Goal: Task Accomplishment & Management: Complete application form

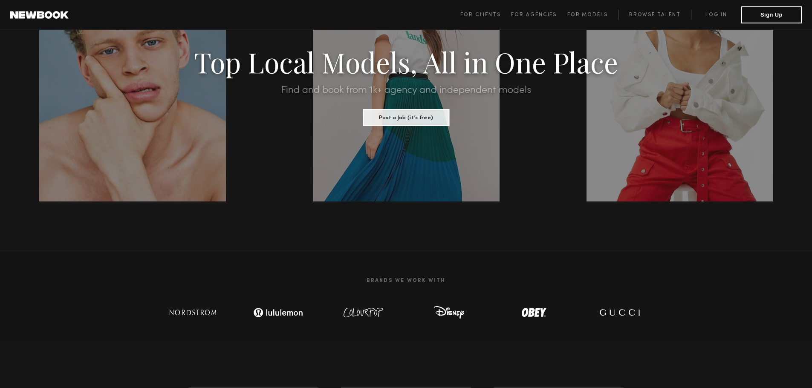
scroll to position [43, 0]
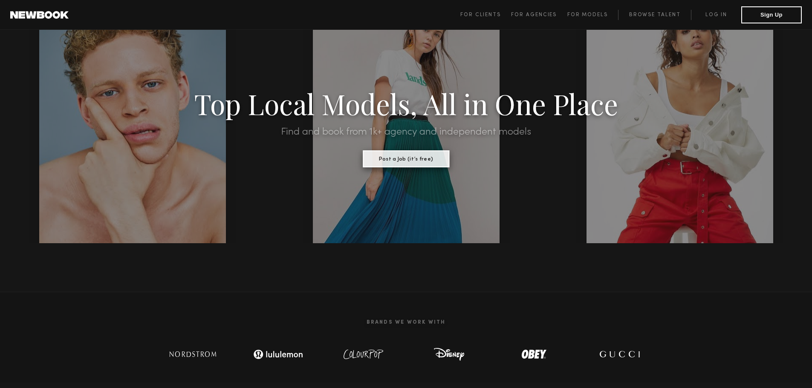
click at [418, 163] on button "Post a Job (it’s free)" at bounding box center [406, 158] width 87 height 17
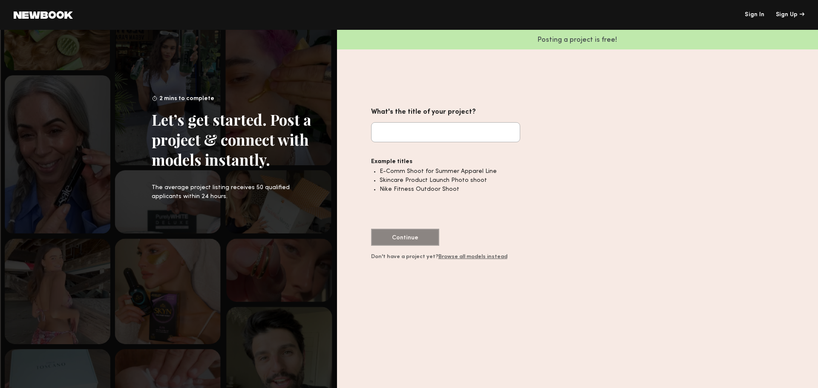
click at [425, 138] on input "What's the title of your project?" at bounding box center [445, 132] width 149 height 20
type input "**********"
click at [407, 234] on button "Continue" at bounding box center [405, 236] width 68 height 17
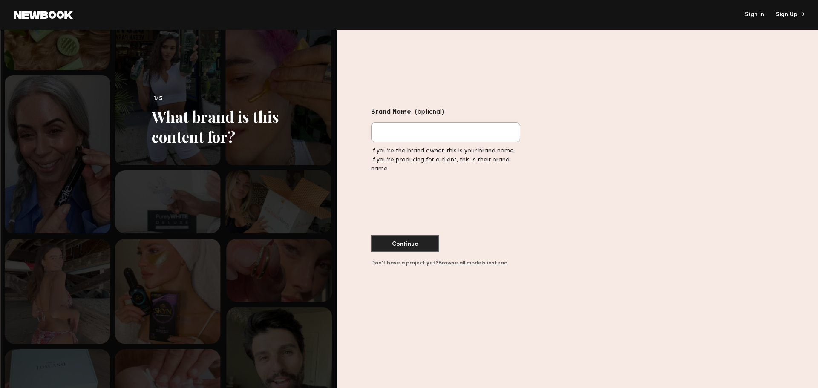
click at [425, 131] on input "Brand Name (optional)" at bounding box center [445, 132] width 149 height 20
type input "****"
click at [429, 241] on button "Continue" at bounding box center [405, 243] width 68 height 17
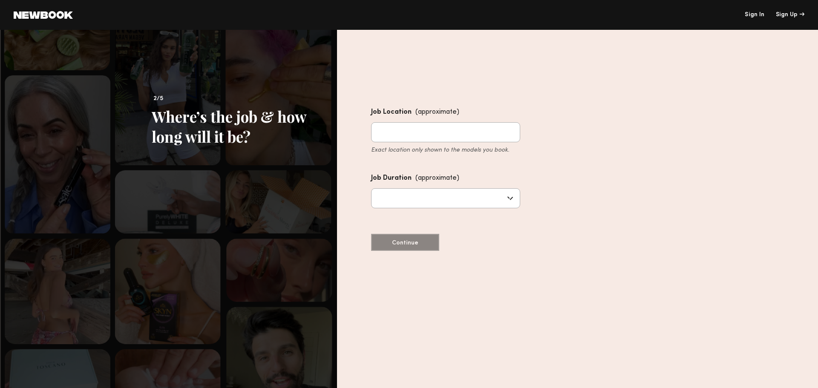
click at [419, 129] on input "Job Location (approximate) Exact location only shown to the models you book." at bounding box center [445, 132] width 149 height 20
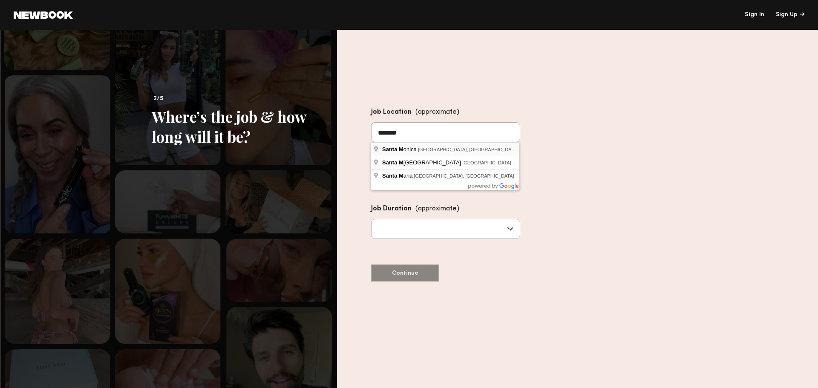
type input "**********"
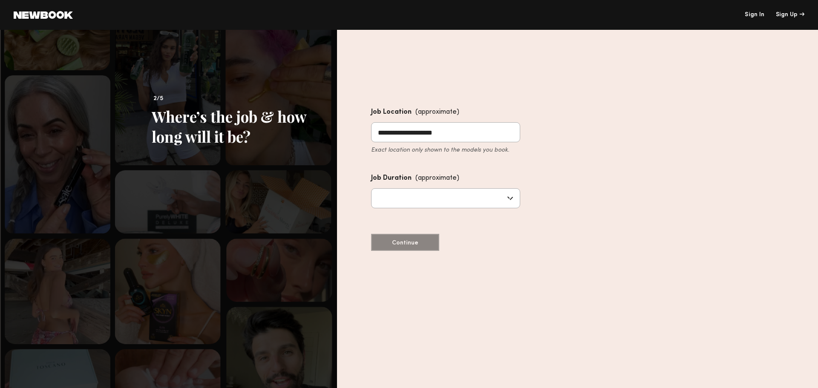
click at [446, 234] on div "**********" at bounding box center [445, 179] width 149 height 144
click at [442, 194] on input "text" at bounding box center [445, 198] width 149 height 20
click at [420, 284] on div "**********" at bounding box center [445, 245] width 149 height 277
click at [421, 199] on input "*******" at bounding box center [445, 198] width 149 height 20
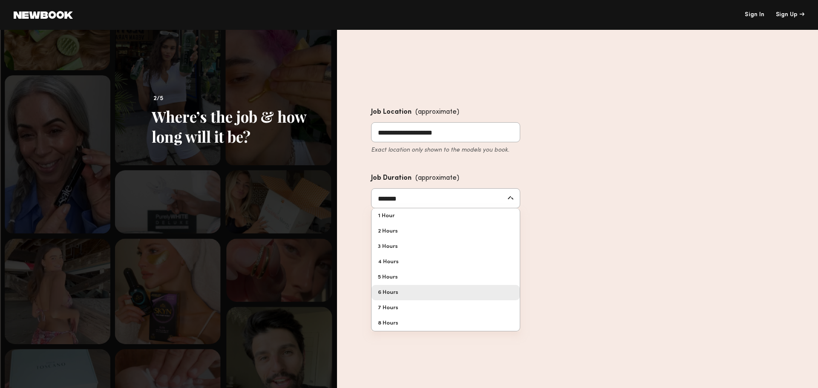
type input "*******"
click at [406, 292] on div "**********" at bounding box center [445, 245] width 149 height 277
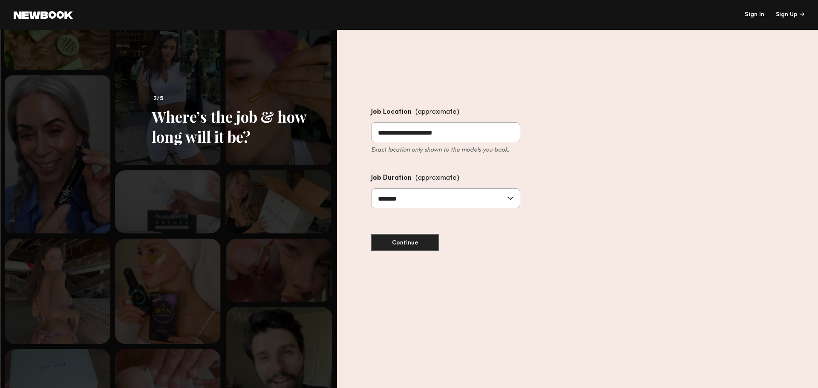
click at [408, 254] on div "**********" at bounding box center [445, 245] width 149 height 277
click at [408, 244] on button "Continue" at bounding box center [405, 242] width 68 height 17
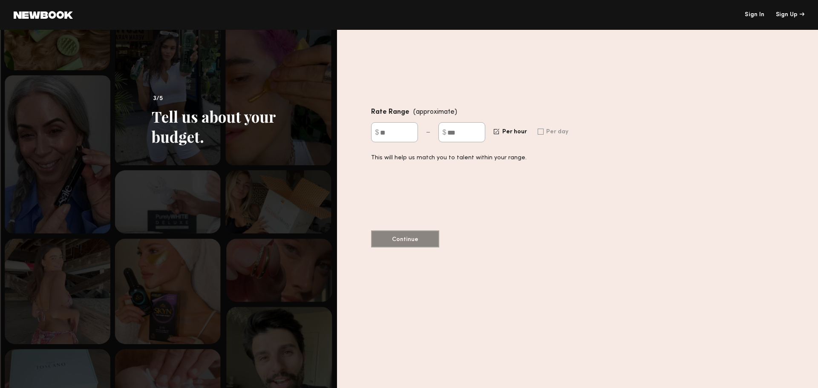
click at [396, 126] on input "$" at bounding box center [394, 132] width 47 height 20
click at [540, 133] on div at bounding box center [541, 132] width 6 height 6
click at [465, 135] on input "$" at bounding box center [462, 132] width 47 height 20
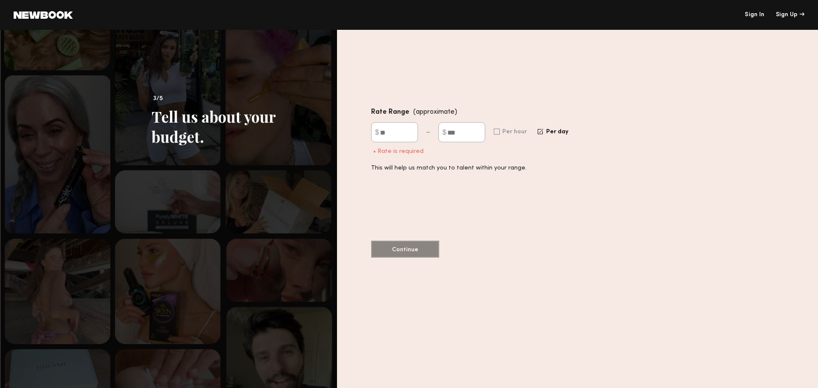
type input "***"
click at [398, 131] on input "$" at bounding box center [394, 132] width 47 height 20
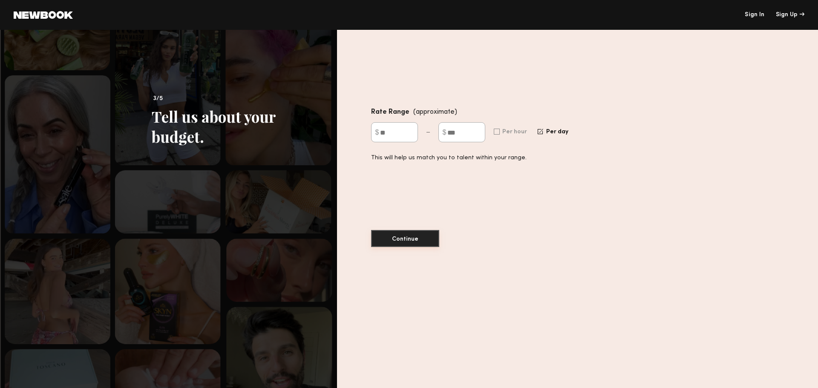
type input "**"
click at [400, 234] on button "Continue" at bounding box center [405, 238] width 68 height 17
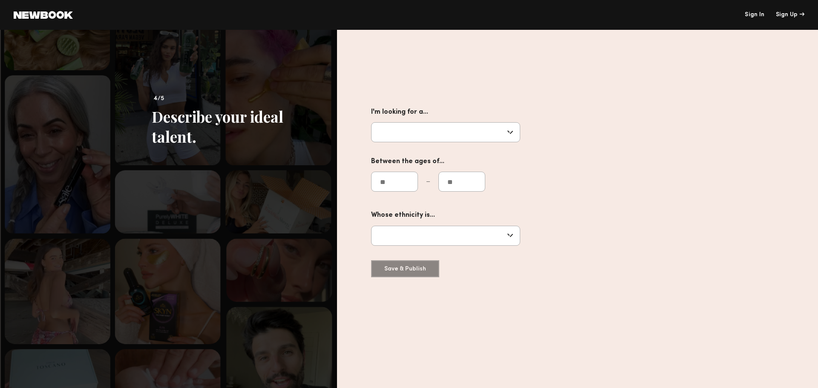
click at [502, 130] on input "text" at bounding box center [445, 132] width 149 height 20
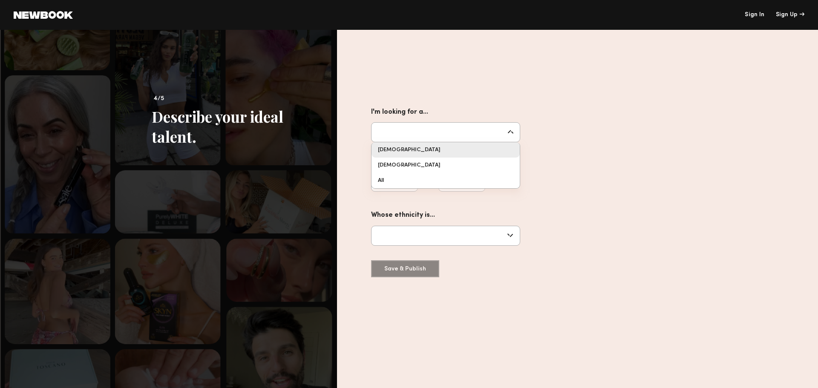
type input "****"
click at [477, 150] on form "I'm looking for a... **** Male Female All Between the ages of... Whose ethnicit…" at bounding box center [477, 176] width 213 height 139
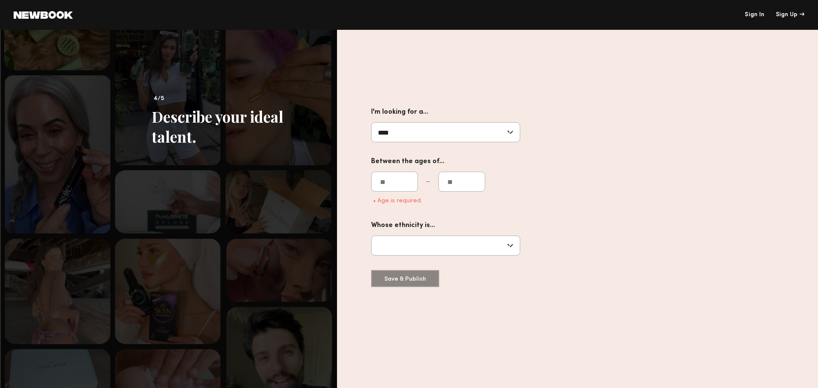
click at [405, 179] on input "number" at bounding box center [394, 182] width 47 height 20
type input "*"
type input "**"
click at [467, 181] on input "number" at bounding box center [462, 182] width 47 height 20
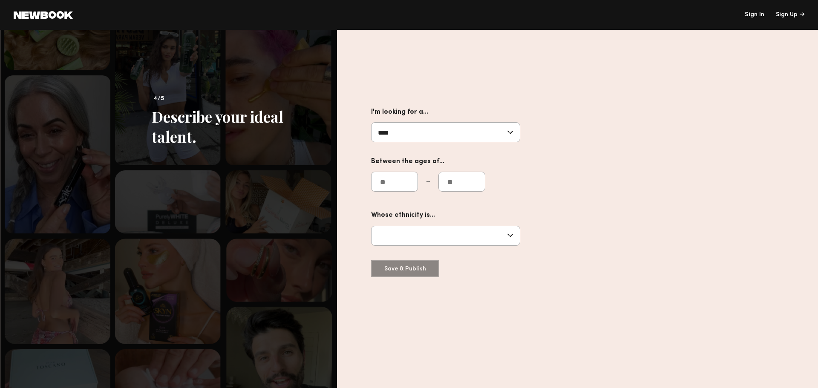
type input "**"
click at [468, 230] on input "text" at bounding box center [445, 236] width 149 height 20
click at [731, 274] on div "I'm looking for a... **** Male Female All Between the ages of... ** ** Whose et…" at bounding box center [577, 209] width 481 height 358
click at [408, 276] on div "I'm looking for a... **** Male Female All Between the ages of... ** ** Whose et…" at bounding box center [477, 192] width 213 height 171
click at [407, 268] on nb-unregistered-job-post-role-form "I'm looking for a... **** Male Female All Between the ages of... ** ** Whose et…" at bounding box center [477, 189] width 213 height 165
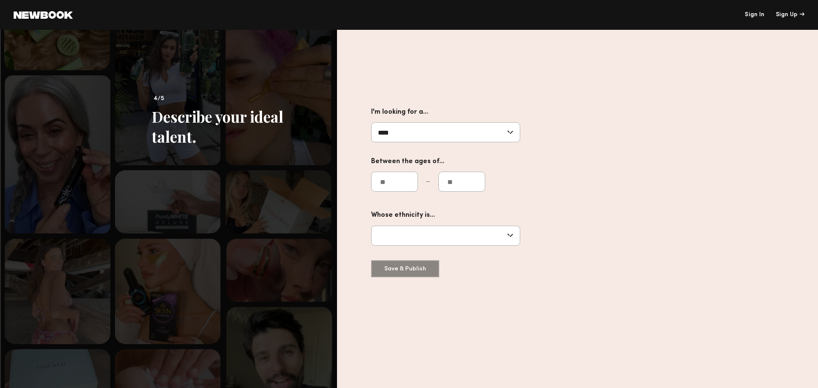
click at [408, 235] on input "text" at bounding box center [445, 236] width 149 height 20
click at [395, 257] on div "I'm looking for a... **** Male Female All Between the ages of... ** ** Whose et…" at bounding box center [477, 192] width 213 height 171
click at [402, 227] on input "*****" at bounding box center [445, 236] width 149 height 20
click at [397, 268] on nb-unregistered-job-post-role-form "I'm looking for a... **** Male Female All Between the ages of... ** ** Whose et…" at bounding box center [477, 189] width 213 height 165
click at [402, 235] on input "*****" at bounding box center [445, 236] width 149 height 20
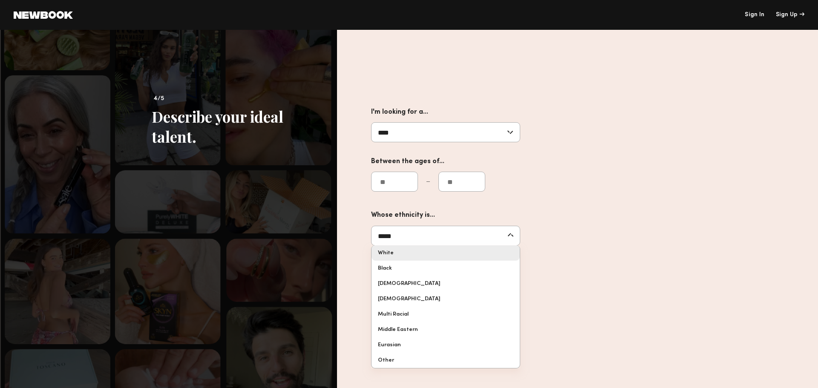
click at [399, 249] on div "I'm looking for a... **** Male Female All Between the ages of... ** ** Whose et…" at bounding box center [477, 192] width 213 height 171
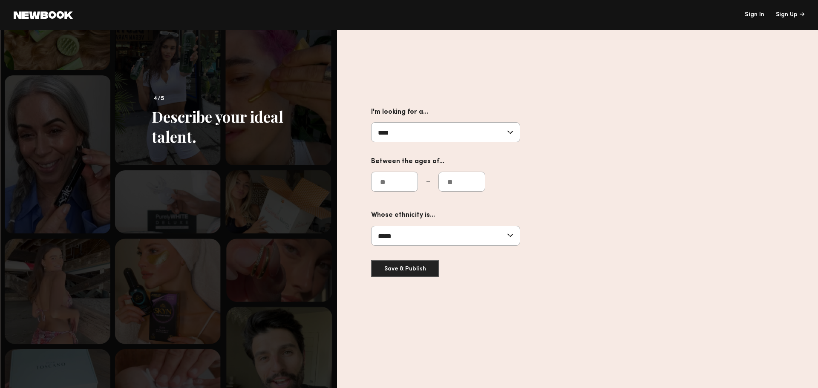
click at [409, 241] on input "*****" at bounding box center [445, 236] width 149 height 20
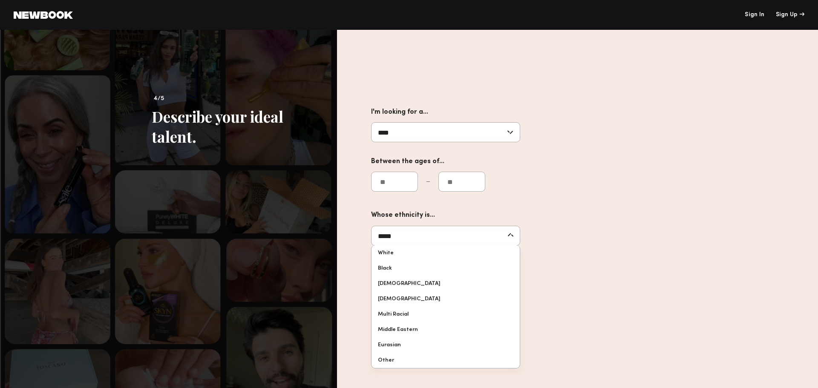
click at [545, 267] on div "I'm looking for a... **** Male Female All Between the ages of... ** ** Whose et…" at bounding box center [477, 192] width 213 height 171
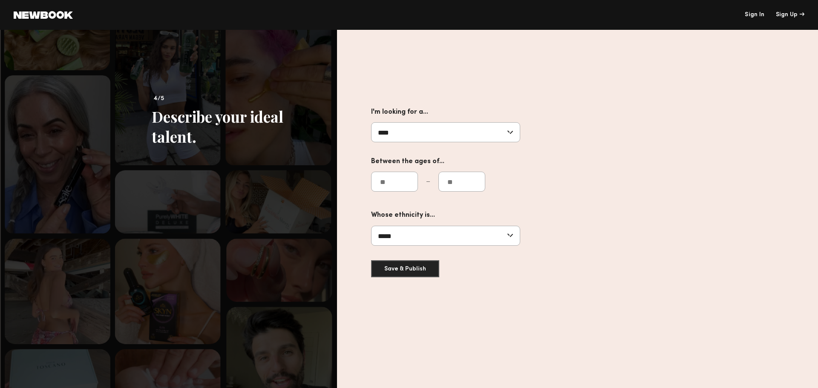
click at [428, 243] on input "*****" at bounding box center [445, 236] width 149 height 20
click at [403, 364] on div "I'm looking for a... **** Male Female All Between the ages of... ** ** Whose et…" at bounding box center [477, 245] width 213 height 277
click at [418, 235] on input "*****" at bounding box center [445, 236] width 149 height 20
click at [565, 351] on div "I'm looking for a... **** Male Female All Between the ages of... ** ** Whose et…" at bounding box center [477, 245] width 213 height 277
click at [451, 242] on input "*****" at bounding box center [445, 236] width 149 height 20
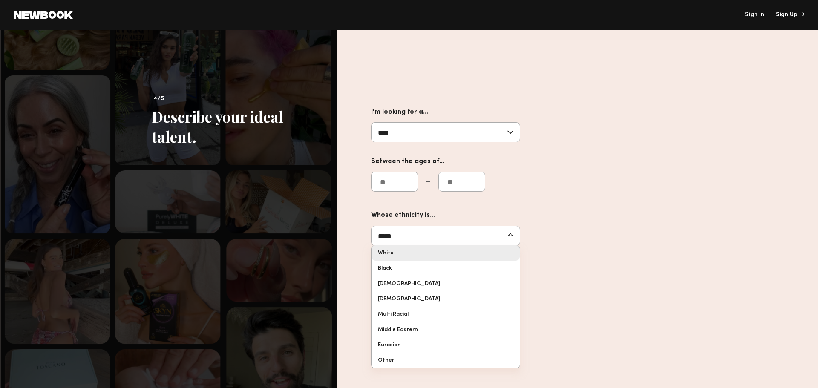
type input "*****"
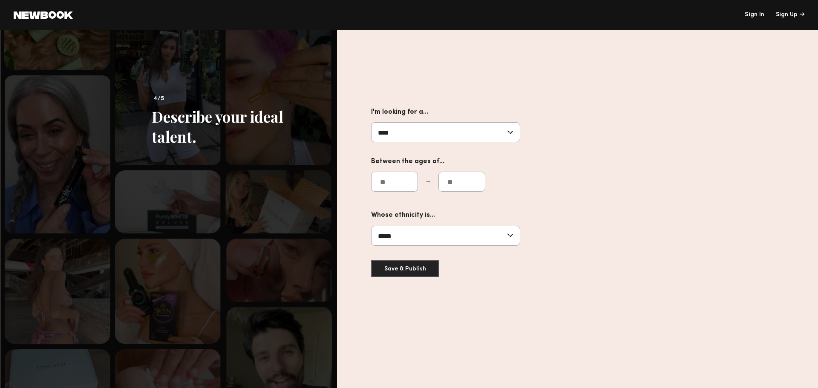
click at [416, 259] on div "I'm looking for a... **** Male Female All Between the ages of... ** ** Whose et…" at bounding box center [477, 192] width 213 height 171
click at [404, 262] on button "Save & Publish" at bounding box center [405, 268] width 68 height 17
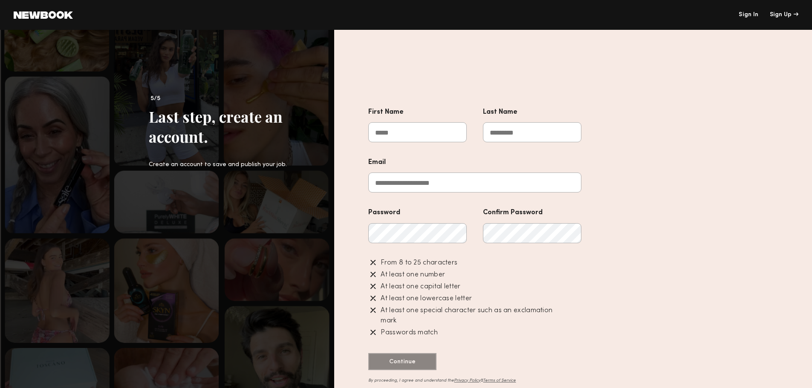
click at [435, 132] on input "First Name" at bounding box center [417, 132] width 98 height 20
type input "******"
click at [520, 139] on input "Last Name" at bounding box center [532, 132] width 98 height 20
type input "*********"
click at [456, 186] on input "Email" at bounding box center [474, 183] width 213 height 20
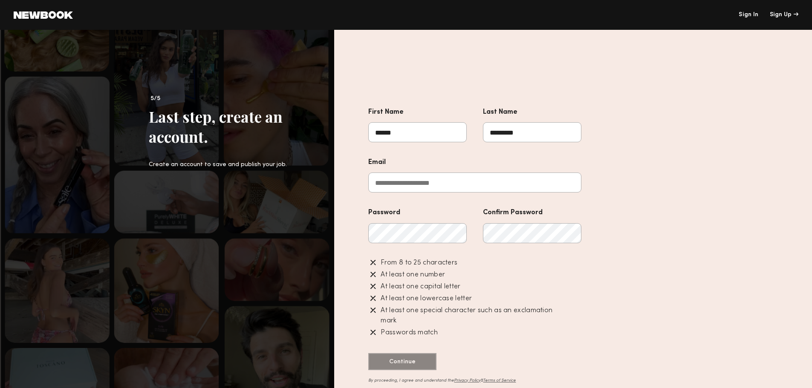
type input "**********"
click at [523, 212] on div "Confirm Password" at bounding box center [532, 213] width 98 height 12
click at [418, 360] on button "Continue" at bounding box center [402, 361] width 68 height 17
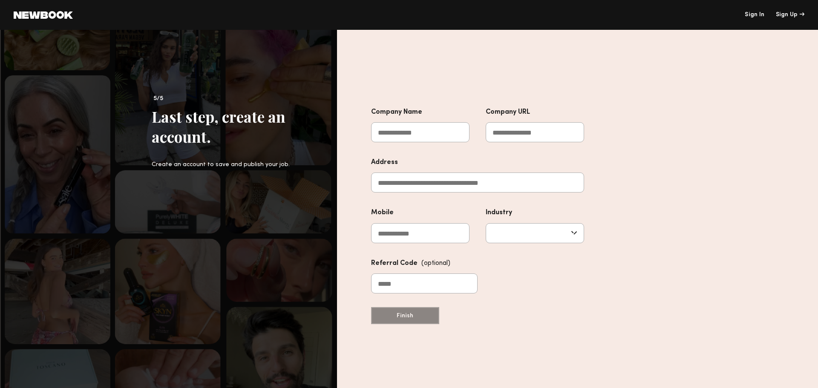
click at [424, 330] on div "Company Name Company URL Address Mobile Industry Advertising Apparel Cosmetics …" at bounding box center [477, 245] width 213 height 277
click at [418, 321] on div "Company Name Company URL Address Mobile Industry Advertising Apparel Cosmetics …" at bounding box center [477, 216] width 213 height 218
click at [421, 131] on input "Company Name" at bounding box center [420, 132] width 98 height 20
type input "********"
click at [424, 316] on nb-unregistered-job-post-signup-company-form "Company Name ******** Company URL Address Mobile Industry Advertising Apparel C…" at bounding box center [477, 213] width 213 height 212
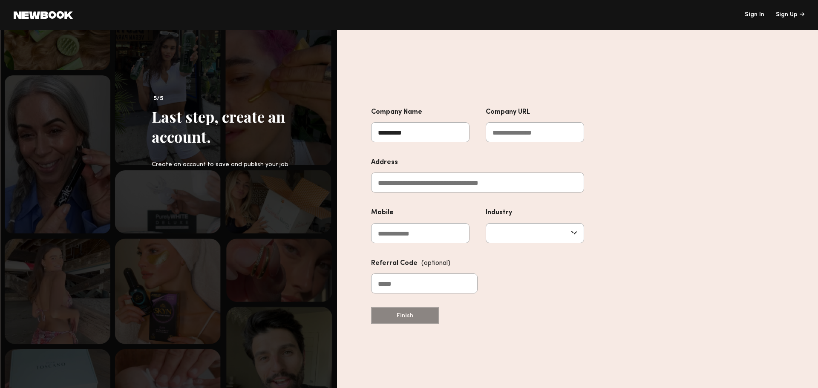
click at [500, 185] on input "Address" at bounding box center [477, 183] width 213 height 20
paste input "**********"
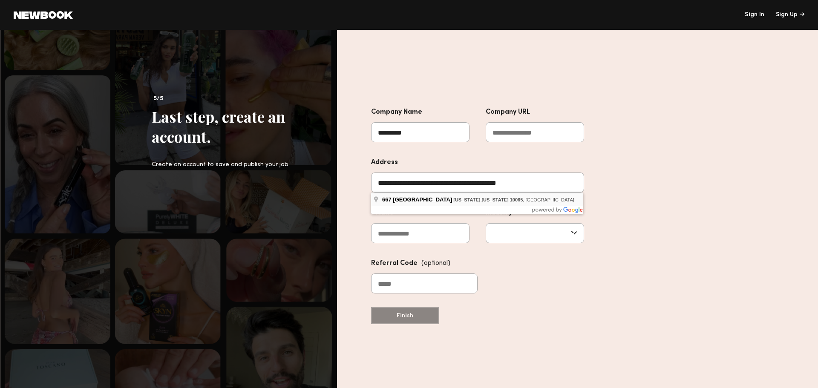
type input "**********"
click at [531, 133] on input "Company URL" at bounding box center [535, 132] width 98 height 20
click at [540, 126] on input "Company URL" at bounding box center [535, 132] width 98 height 20
paste input "**********"
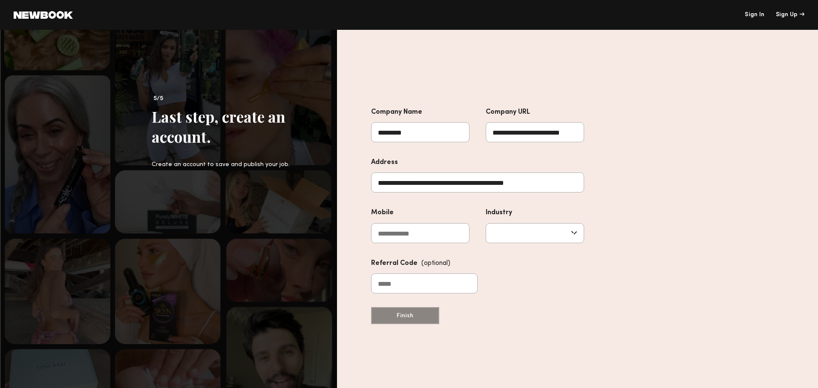
type input "**********"
click at [402, 315] on nb-unregistered-job-post-signup-company-form "**********" at bounding box center [477, 213] width 213 height 212
click at [447, 234] on input "Mobile" at bounding box center [420, 233] width 98 height 20
type input "**********"
click at [521, 232] on input "text" at bounding box center [535, 233] width 98 height 20
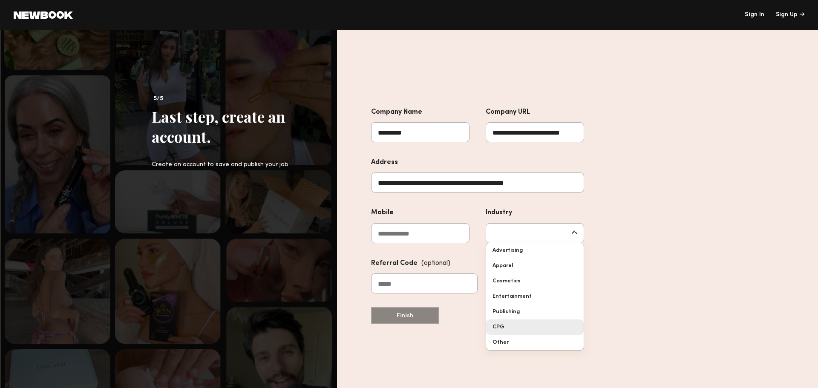
type input "***"
click at [511, 326] on div "**********" at bounding box center [477, 245] width 213 height 277
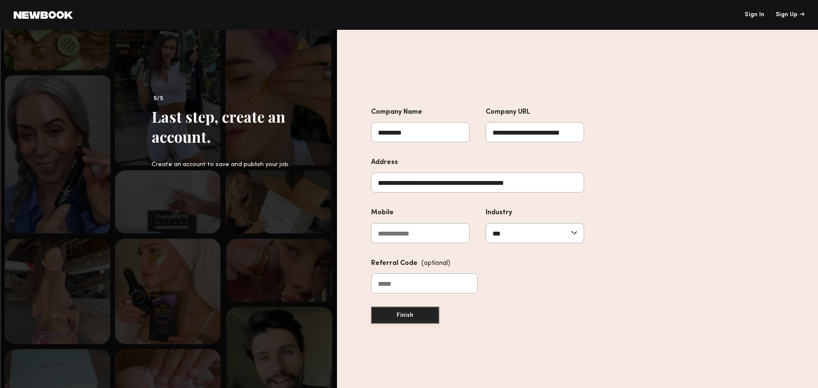
click at [395, 313] on button "Finish" at bounding box center [405, 315] width 68 height 17
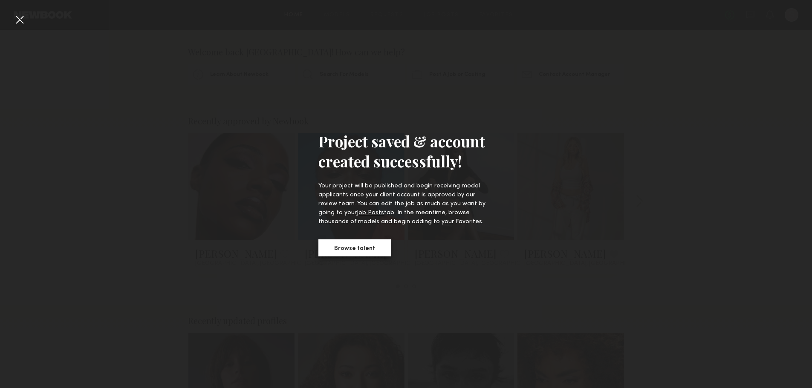
click at [370, 247] on button "Browse talent" at bounding box center [354, 248] width 72 height 17
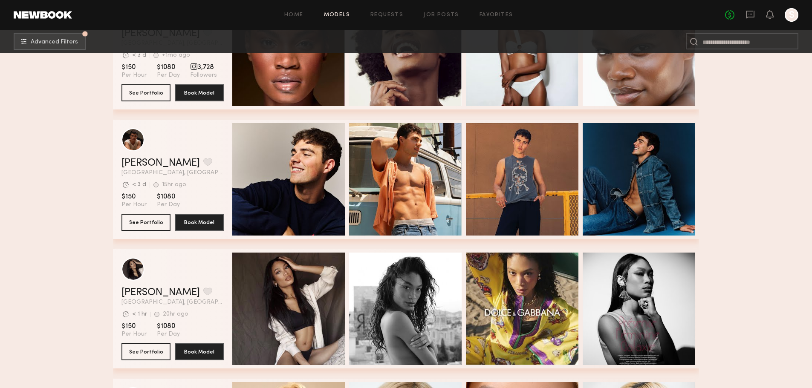
scroll to position [8622, 0]
drag, startPoint x: 154, startPoint y: 222, endPoint x: 56, endPoint y: 238, distance: 99.2
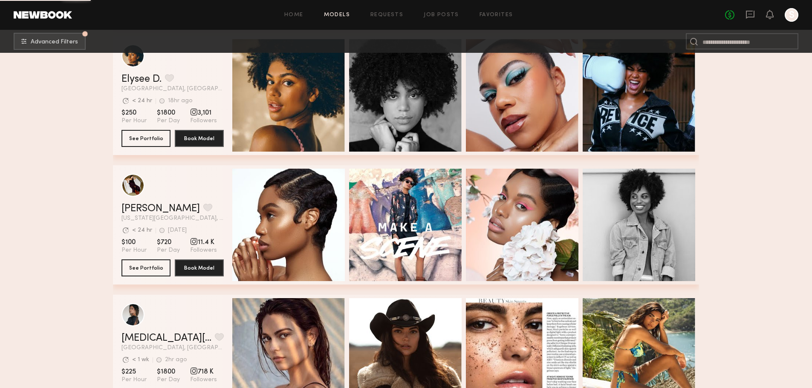
scroll to position [20037, 0]
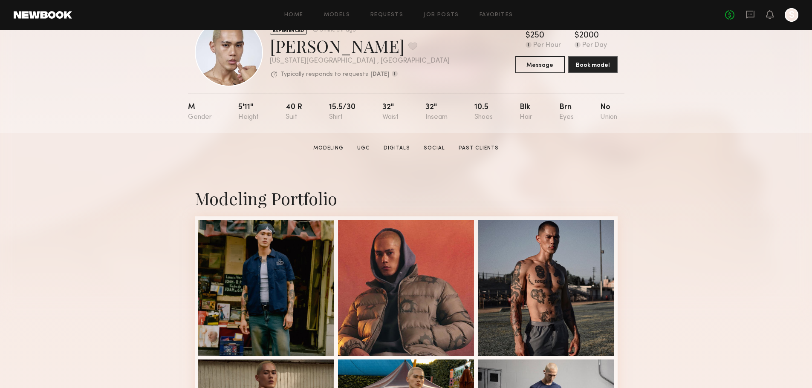
scroll to position [85, 0]
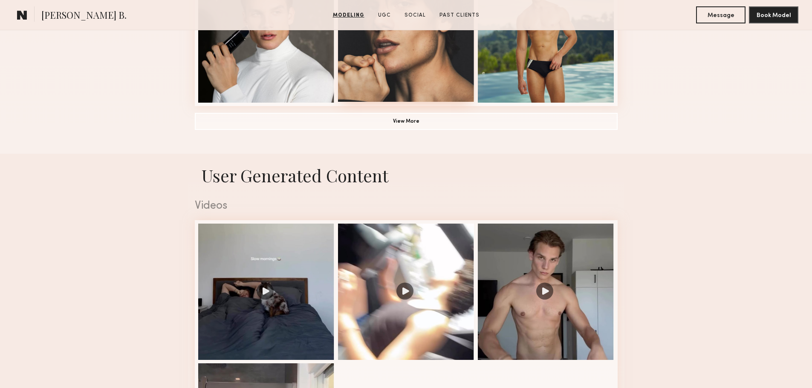
scroll to position [767, 0]
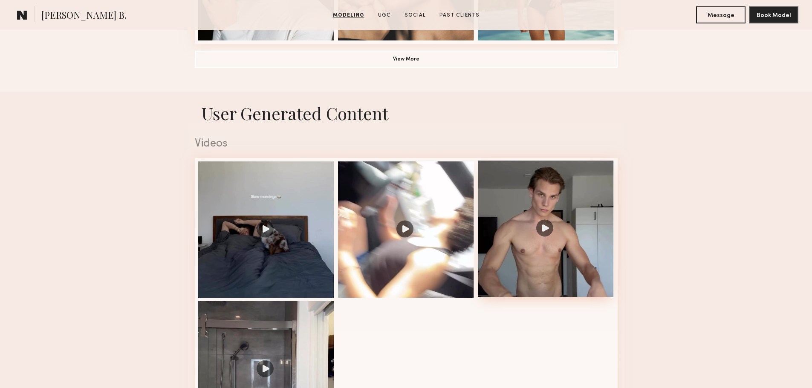
click at [542, 235] on div at bounding box center [546, 229] width 136 height 136
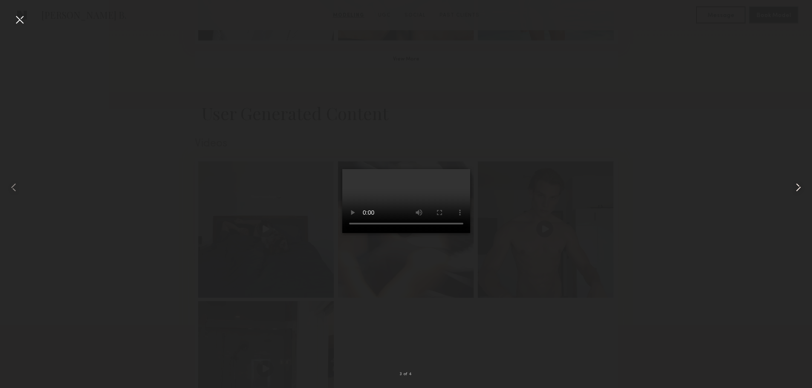
click at [796, 189] on common-icon at bounding box center [798, 188] width 14 height 14
click at [14, 24] on div at bounding box center [20, 20] width 14 height 14
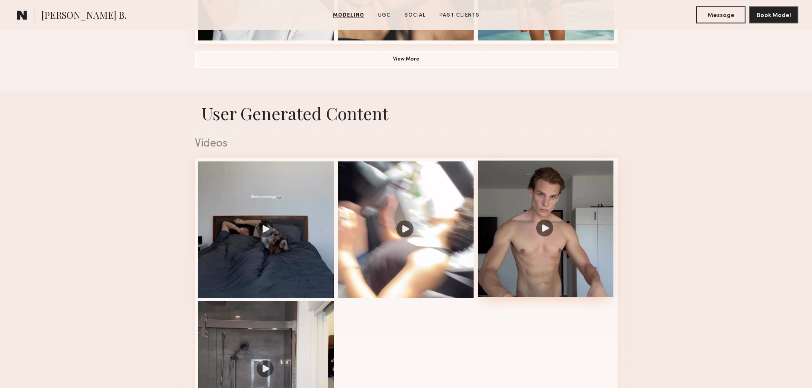
click at [555, 208] on div at bounding box center [546, 229] width 136 height 136
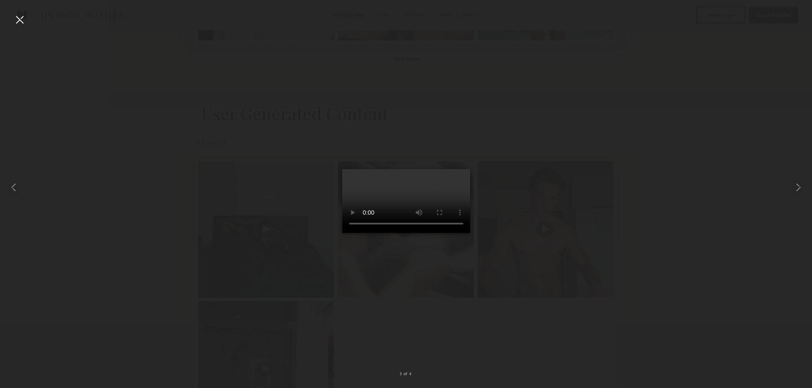
click at [514, 146] on div at bounding box center [406, 187] width 812 height 347
click at [22, 24] on div at bounding box center [20, 20] width 14 height 14
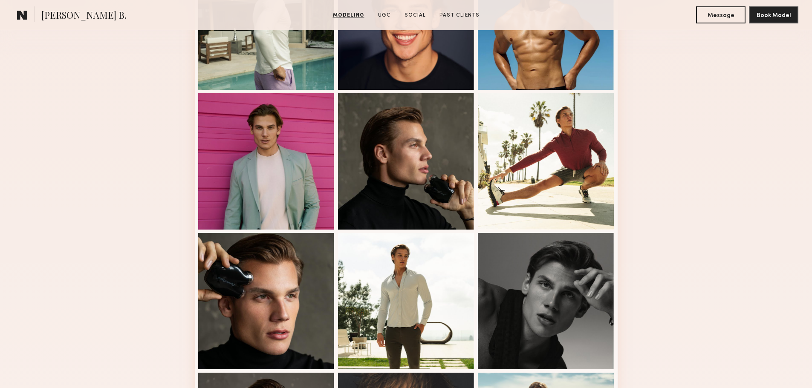
scroll to position [0, 0]
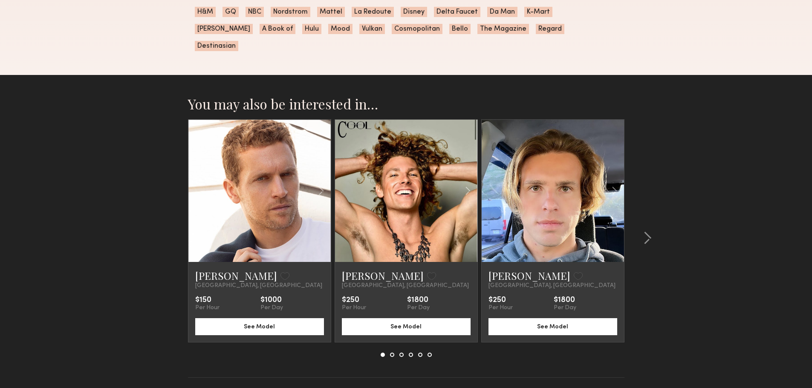
scroll to position [753, 0]
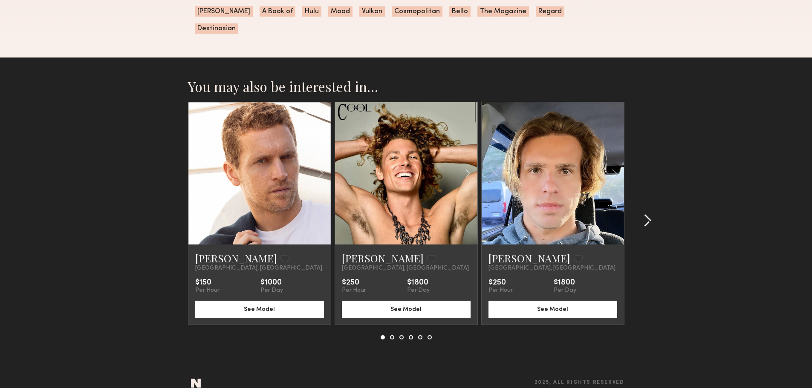
click at [646, 214] on common-icon at bounding box center [647, 221] width 9 height 14
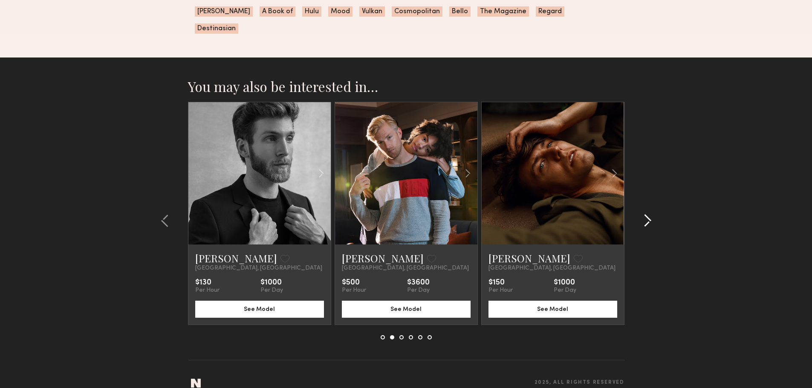
drag, startPoint x: 589, startPoint y: 208, endPoint x: 645, endPoint y: 278, distance: 89.7
click at [686, 311] on section "You may also be interested in… [PERSON_NAME] Favorite [GEOGRAPHIC_DATA], [GEOGR…" at bounding box center [406, 230] width 812 height 345
drag, startPoint x: 524, startPoint y: 158, endPoint x: 703, endPoint y: 154, distance: 179.0
click at [717, 146] on section "You may also be interested in… David W. Favorite Los Angeles, CA $150 Per Hour …" at bounding box center [406, 230] width 812 height 345
click at [652, 208] on div at bounding box center [644, 221] width 41 height 238
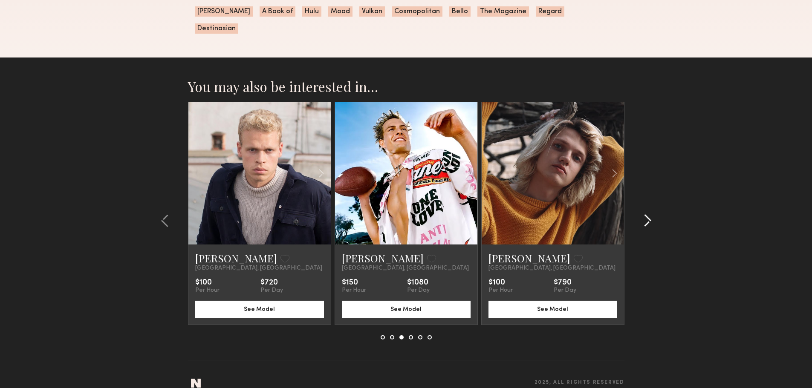
click at [652, 207] on div at bounding box center [644, 221] width 41 height 238
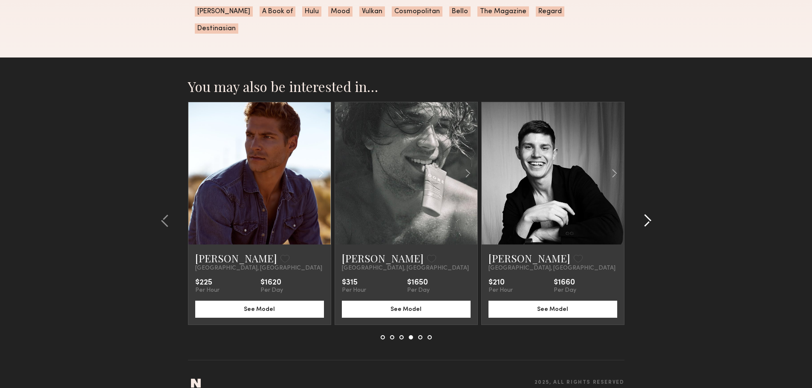
click at [652, 207] on div at bounding box center [644, 221] width 41 height 238
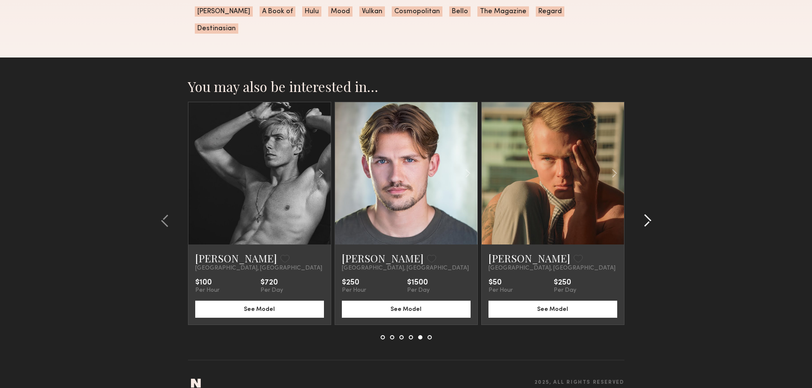
click at [652, 207] on div at bounding box center [644, 221] width 41 height 238
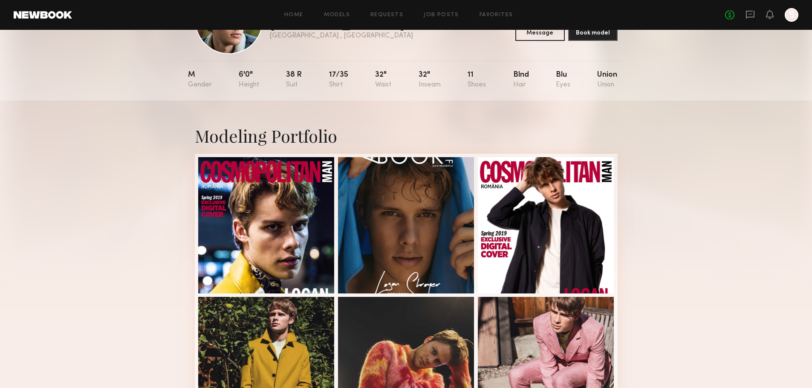
scroll to position [0, 0]
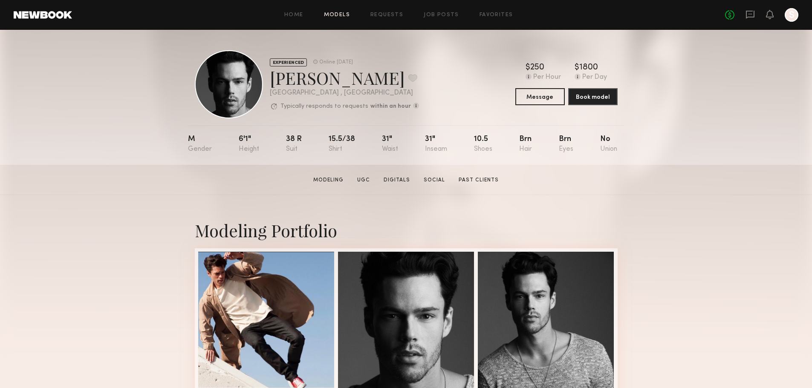
click at [338, 14] on link "Models" at bounding box center [337, 15] width 26 height 6
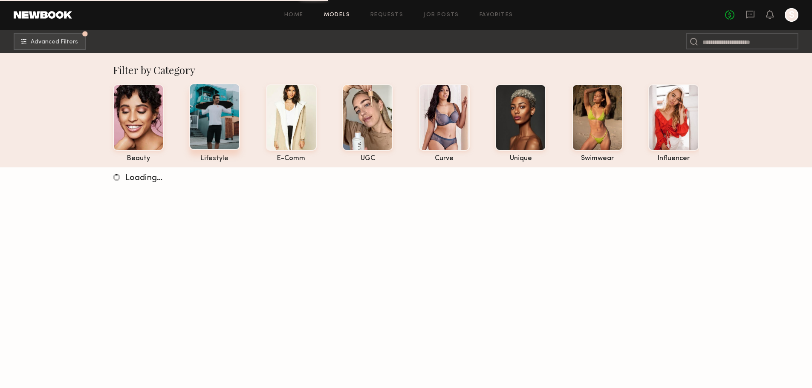
click at [203, 102] on div at bounding box center [214, 117] width 51 height 66
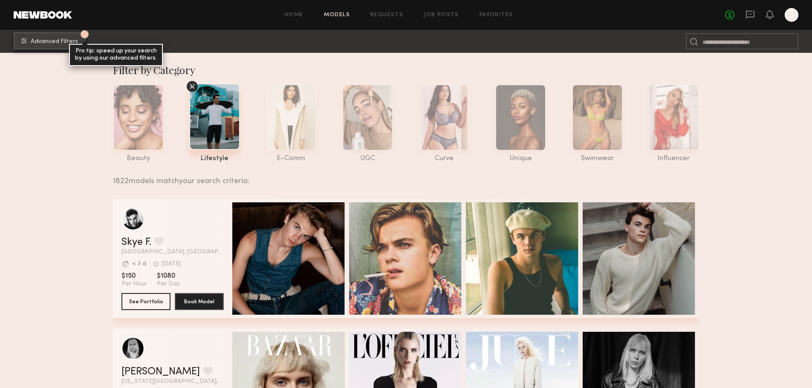
drag, startPoint x: 58, startPoint y: 45, endPoint x: 62, endPoint y: 43, distance: 4.8
click at [62, 43] on button "1 Advanced Filters Pro tip: speed up your search by using our advanced filters." at bounding box center [50, 40] width 72 height 17
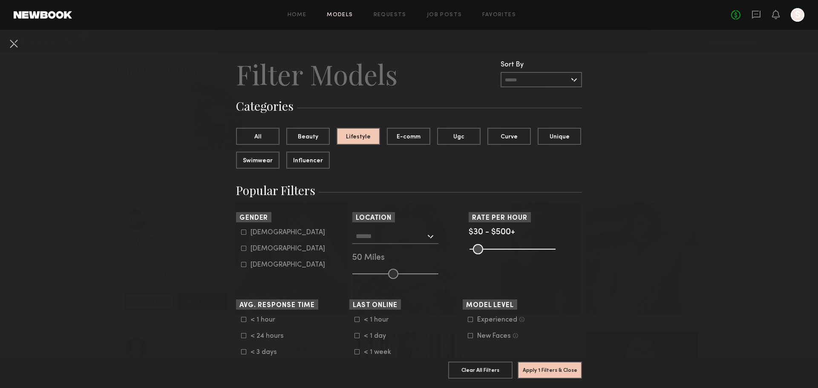
click at [254, 237] on form "Male Female Non-binary" at bounding box center [295, 249] width 108 height 40
click at [242, 234] on icon at bounding box center [244, 232] width 5 height 5
type input "*"
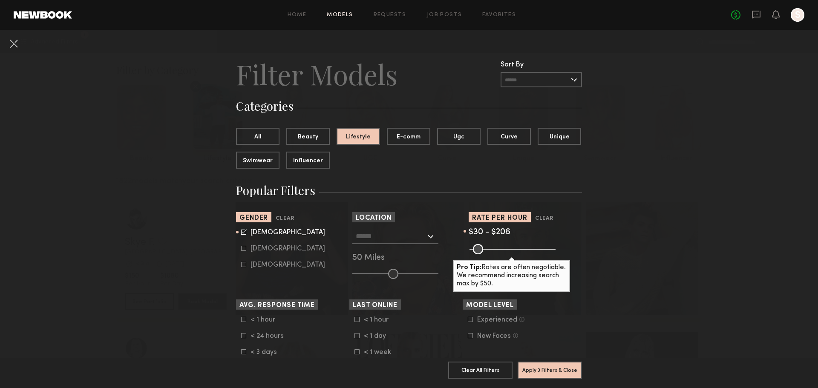
drag, startPoint x: 547, startPoint y: 249, endPoint x: 500, endPoint y: 254, distance: 47.2
type input "***"
click at [500, 254] on input "range" at bounding box center [513, 249] width 86 height 10
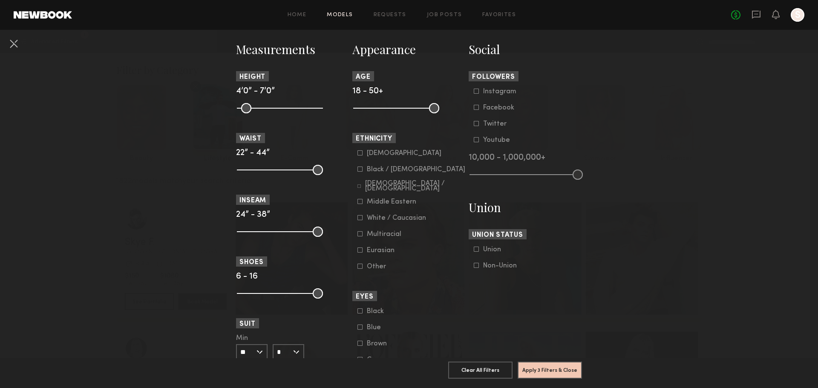
scroll to position [369, 0]
click at [372, 219] on div "White / Caucasian" at bounding box center [396, 217] width 59 height 5
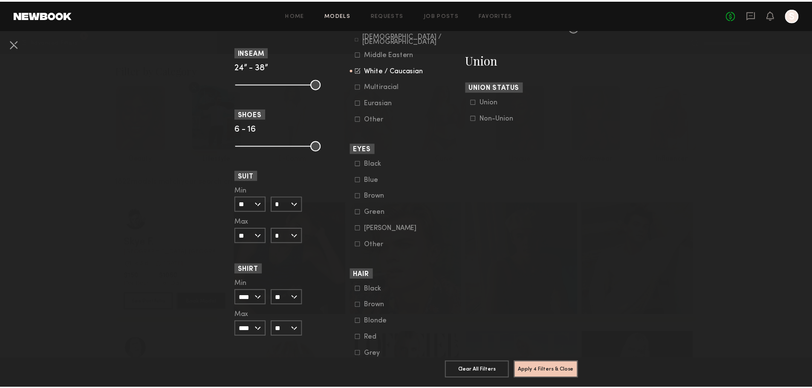
scroll to position [583, 0]
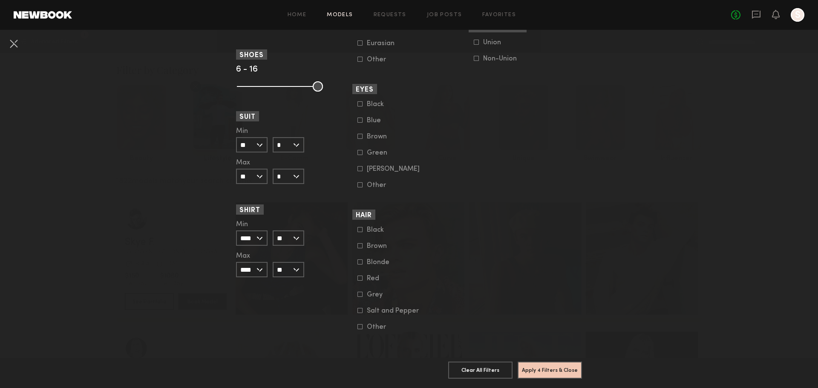
click at [378, 260] on div "Blonde" at bounding box center [383, 262] width 33 height 5
click at [367, 276] on div "Red" at bounding box center [383, 278] width 33 height 5
click at [539, 365] on button "Apply 5 Filters & Close" at bounding box center [550, 369] width 64 height 17
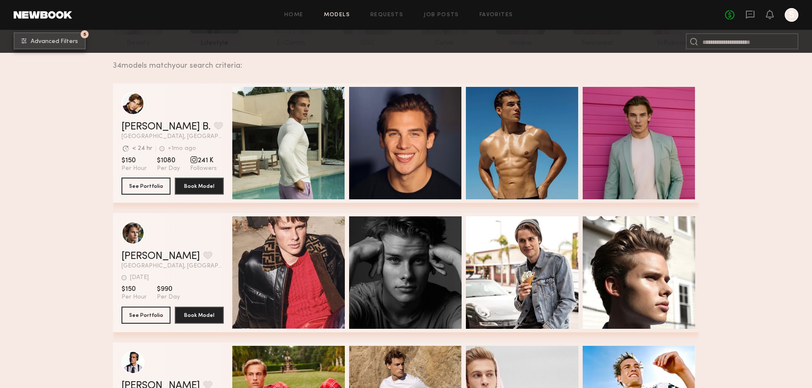
scroll to position [128, 0]
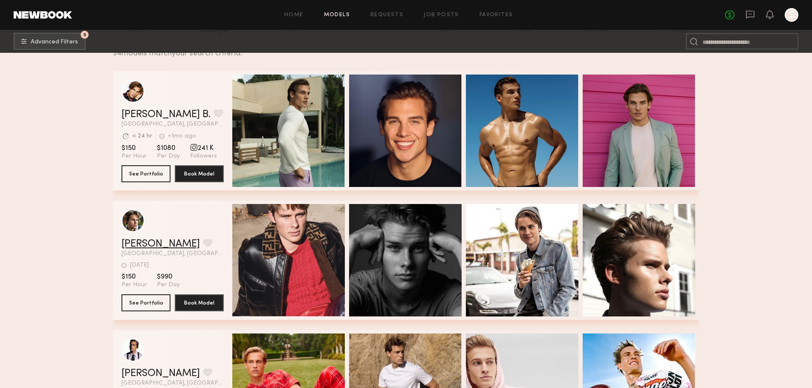
drag, startPoint x: 150, startPoint y: 249, endPoint x: 154, endPoint y: 248, distance: 4.3
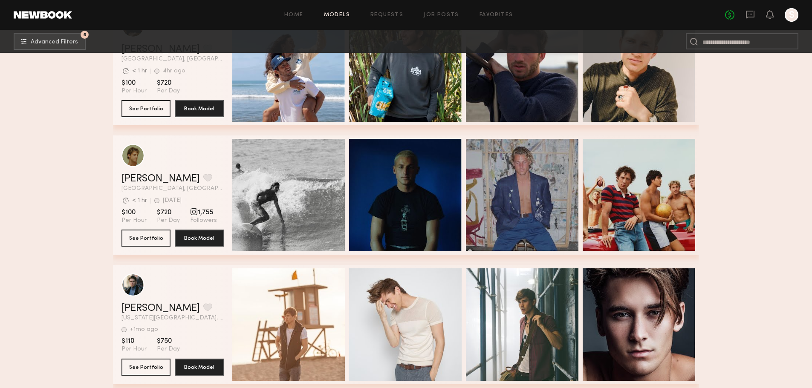
scroll to position [3692, 0]
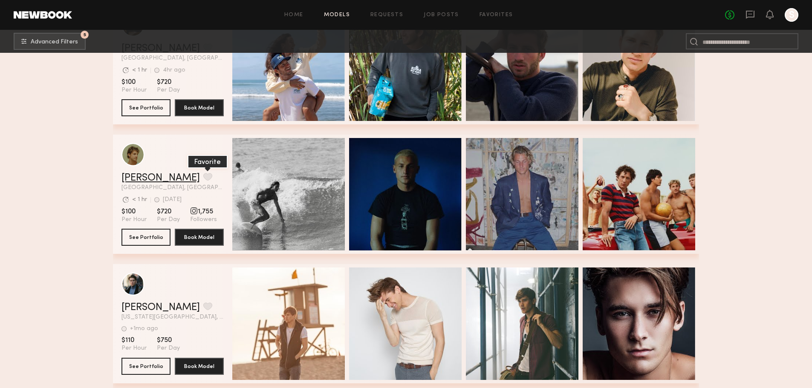
drag, startPoint x: 144, startPoint y: 181, endPoint x: 154, endPoint y: 180, distance: 10.7
drag, startPoint x: 154, startPoint y: 180, endPoint x: 58, endPoint y: 190, distance: 97.2
drag, startPoint x: 58, startPoint y: 190, endPoint x: 127, endPoint y: 175, distance: 71.5
drag, startPoint x: 127, startPoint y: 175, endPoint x: 110, endPoint y: 187, distance: 21.2
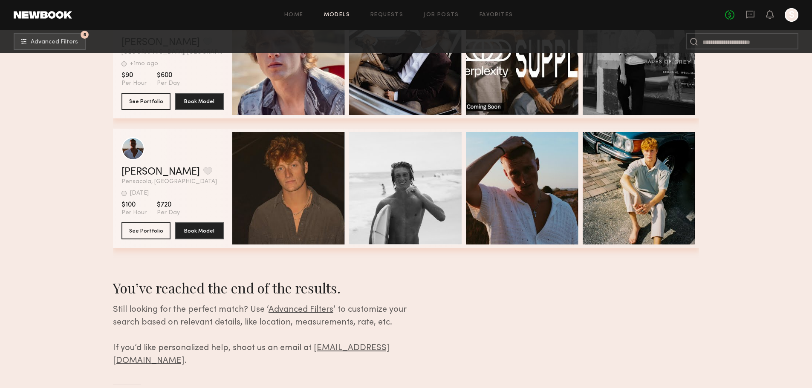
scroll to position [4353, 0]
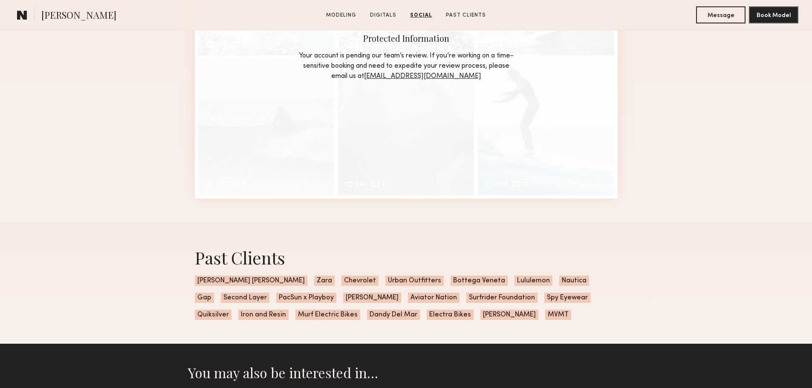
scroll to position [1662, 0]
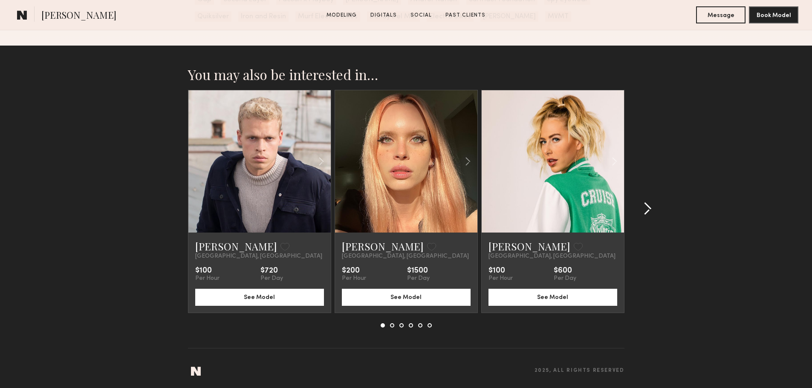
click at [648, 216] on common-icon at bounding box center [647, 209] width 9 height 14
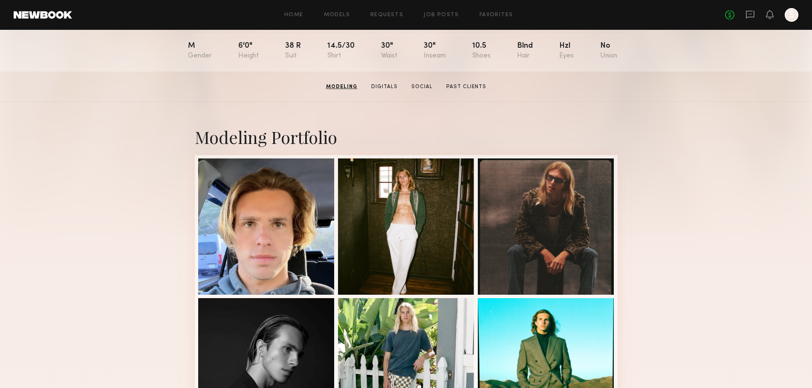
scroll to position [0, 0]
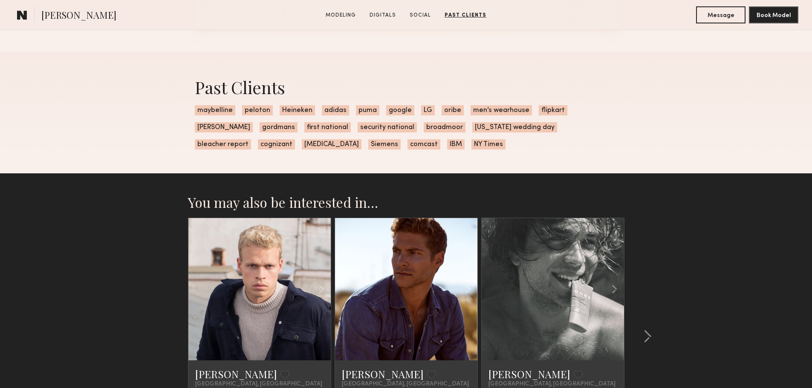
scroll to position [1577, 0]
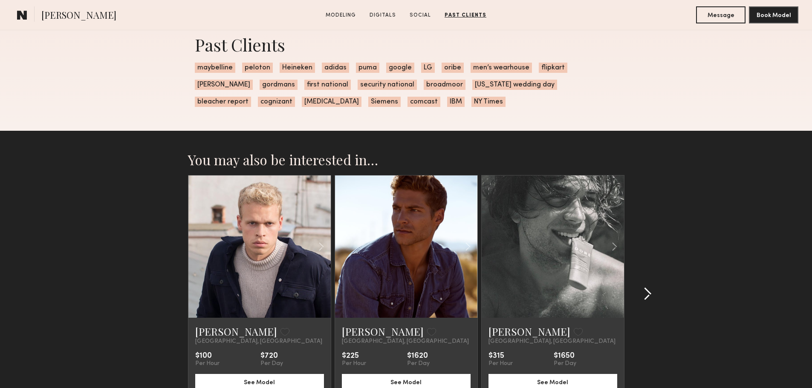
click at [646, 301] on common-icon at bounding box center [647, 294] width 9 height 14
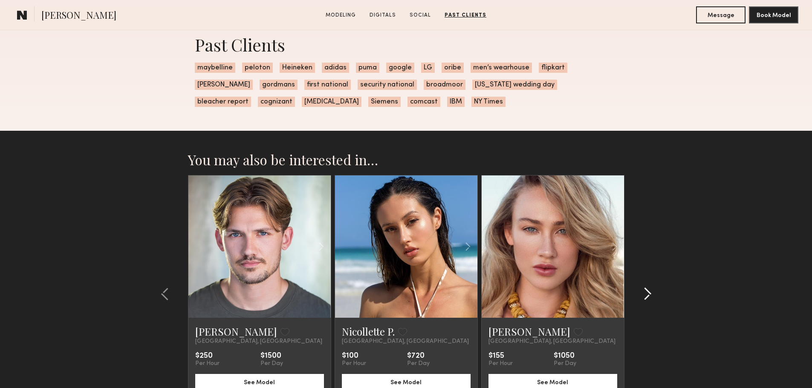
click at [646, 301] on common-icon at bounding box center [647, 294] width 9 height 14
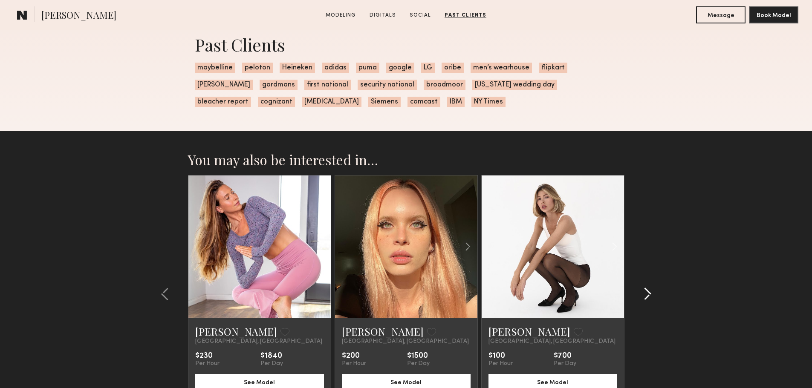
click at [646, 301] on common-icon at bounding box center [647, 294] width 9 height 14
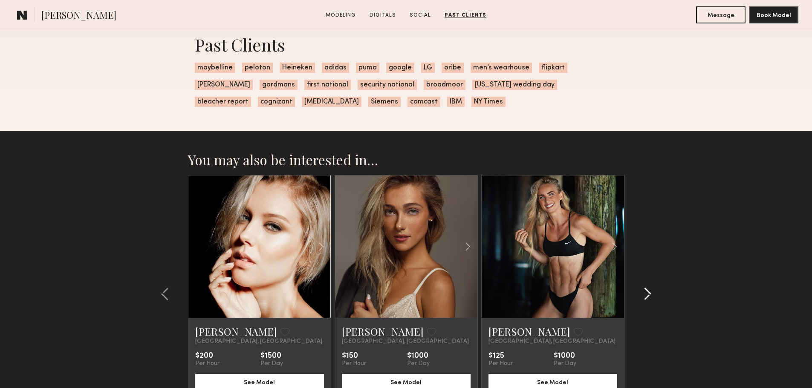
click at [646, 301] on common-icon at bounding box center [647, 294] width 9 height 14
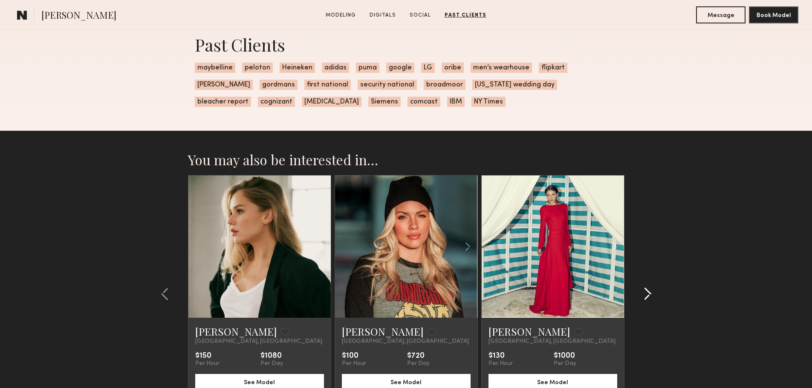
click at [646, 301] on common-icon at bounding box center [647, 294] width 9 height 14
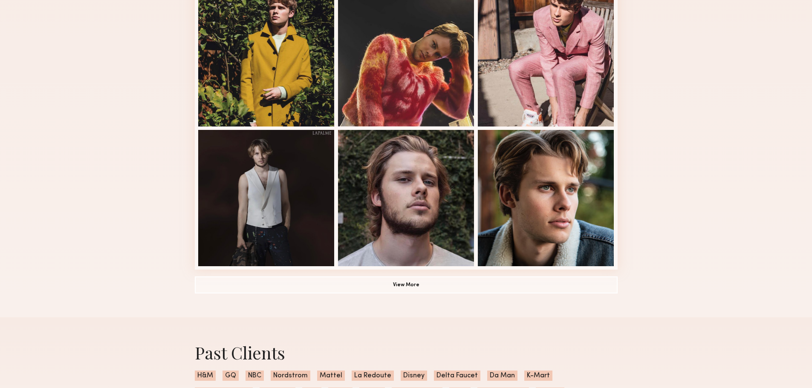
scroll to position [426, 0]
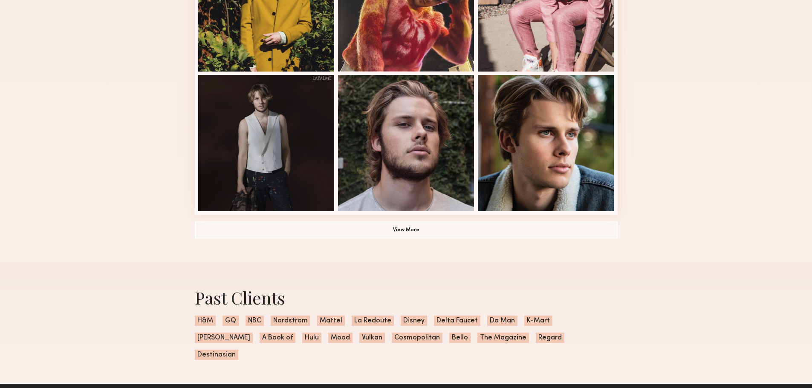
click at [436, 242] on div "Modeling Portfolio View More" at bounding box center [406, 1] width 423 height 524
click at [433, 231] on button "View More" at bounding box center [406, 229] width 423 height 17
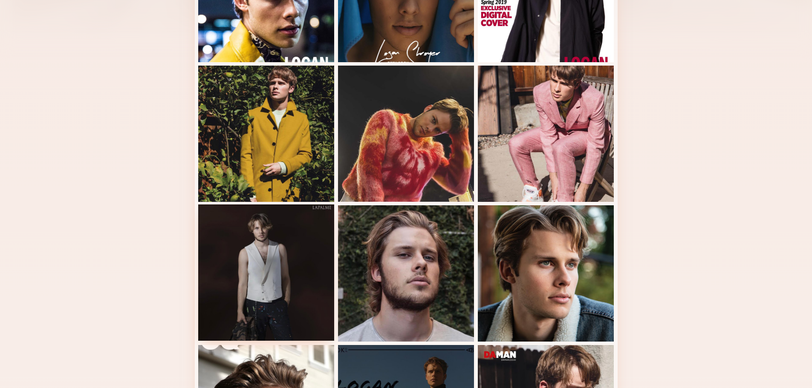
scroll to position [83, 0]
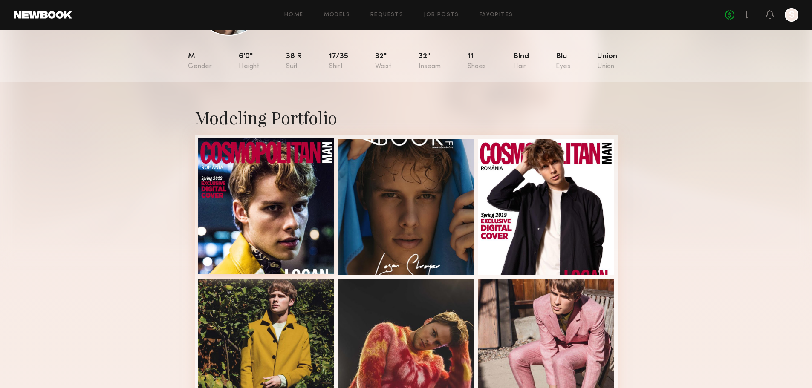
click at [281, 222] on div at bounding box center [266, 206] width 136 height 136
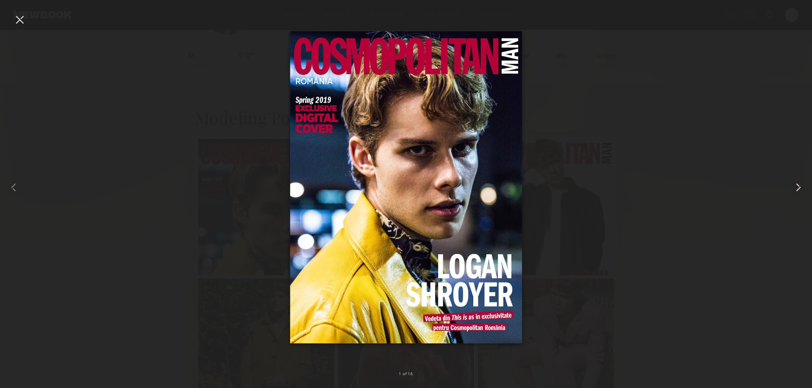
click at [795, 196] on div at bounding box center [795, 187] width 32 height 347
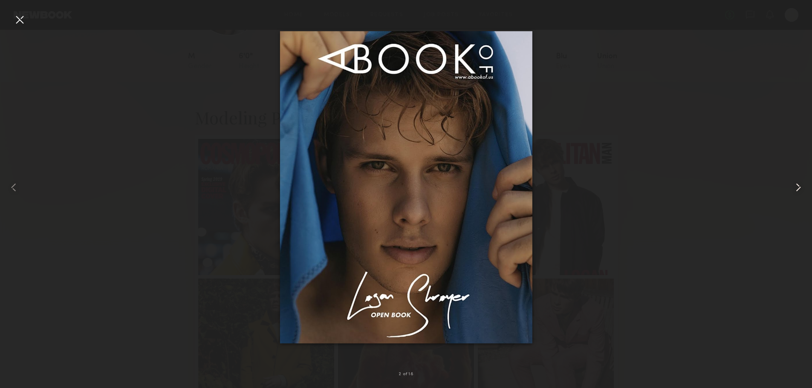
click at [796, 193] on common-icon at bounding box center [798, 188] width 14 height 14
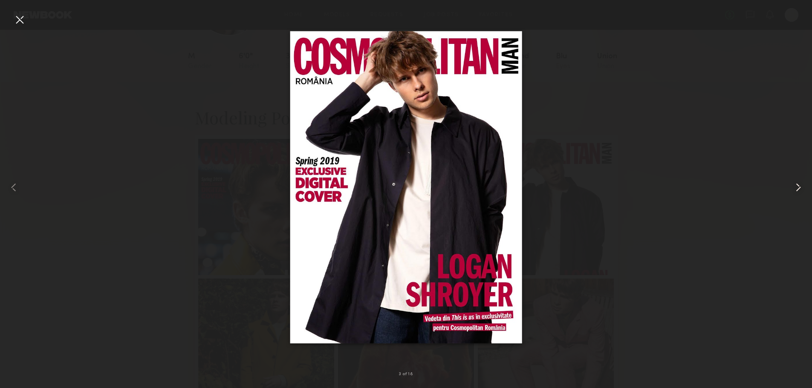
click at [796, 193] on common-icon at bounding box center [798, 188] width 14 height 14
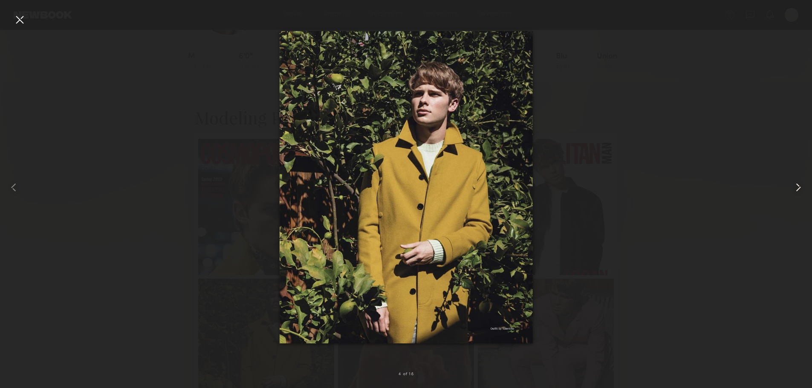
click at [796, 193] on common-icon at bounding box center [798, 188] width 14 height 14
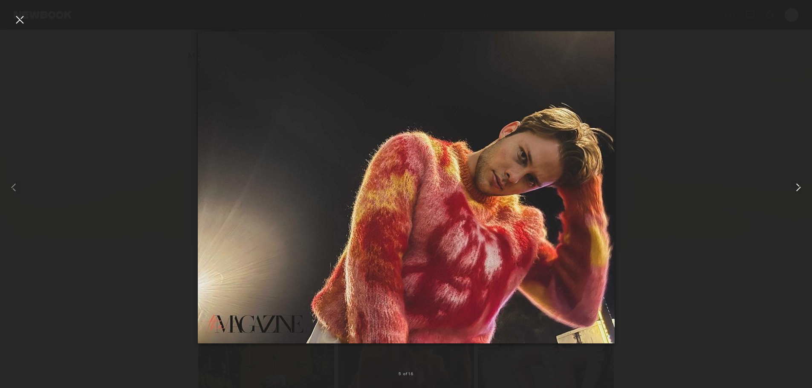
click at [796, 193] on common-icon at bounding box center [798, 188] width 14 height 14
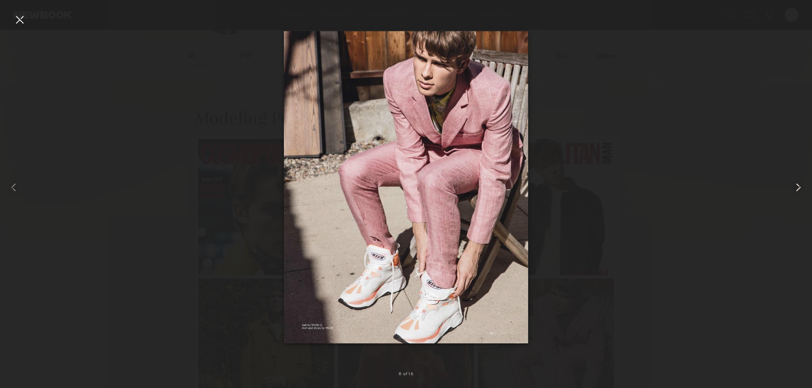
click at [796, 193] on common-icon at bounding box center [798, 188] width 14 height 14
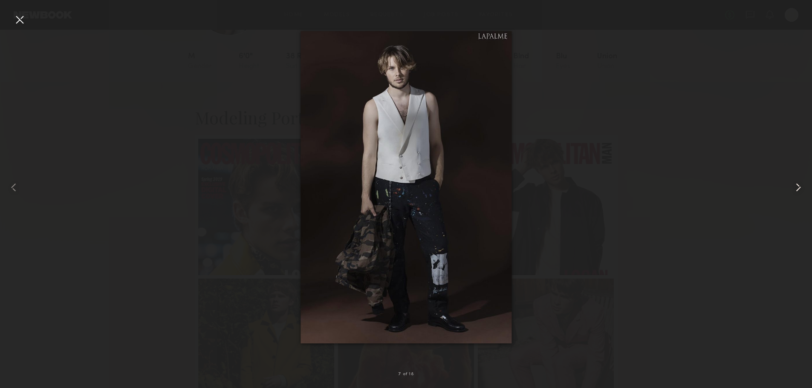
click at [796, 193] on common-icon at bounding box center [798, 188] width 14 height 14
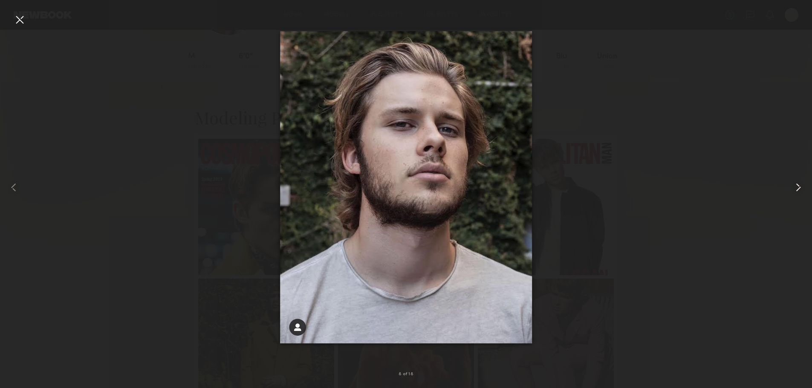
click at [796, 193] on common-icon at bounding box center [798, 188] width 14 height 14
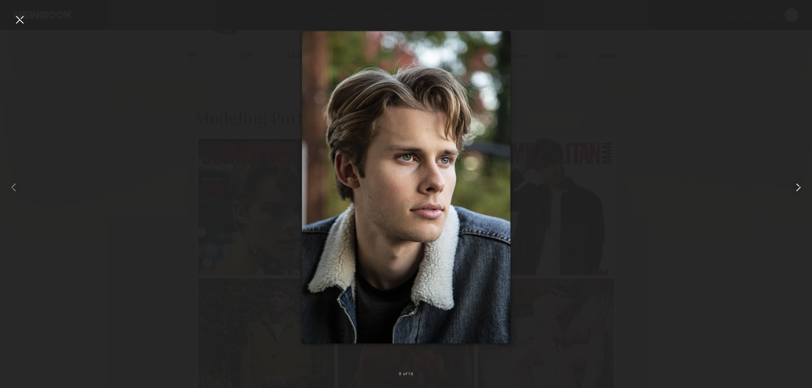
click at [796, 193] on common-icon at bounding box center [798, 188] width 14 height 14
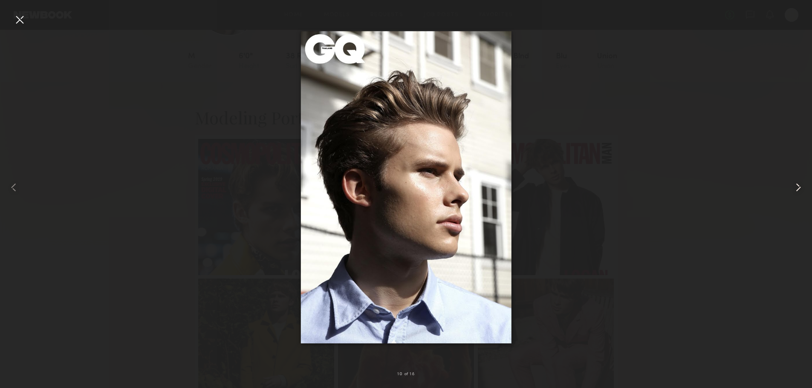
click at [797, 192] on common-icon at bounding box center [798, 188] width 14 height 14
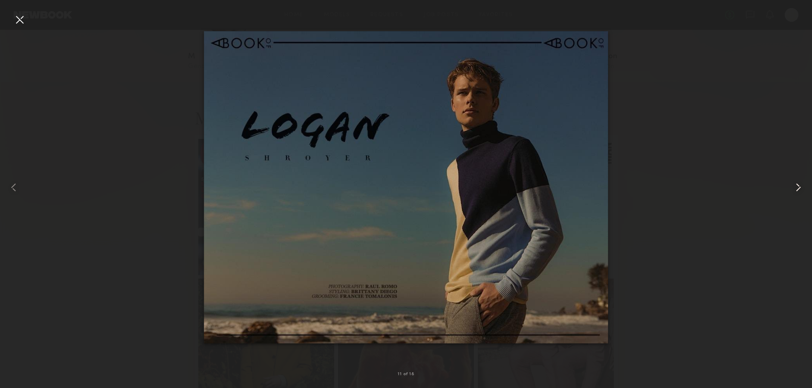
click at [796, 193] on common-icon at bounding box center [798, 188] width 14 height 14
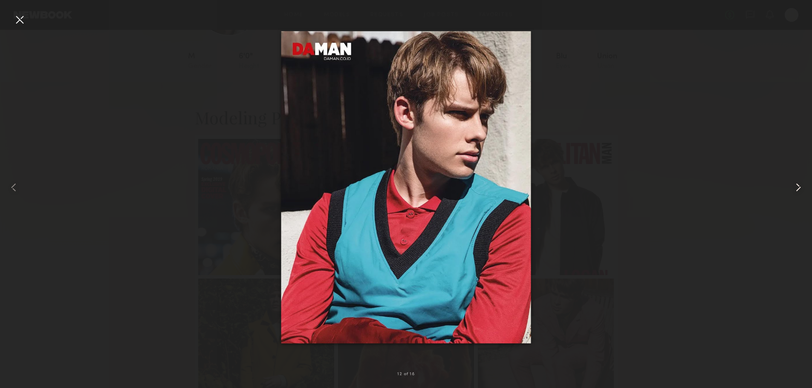
click at [798, 190] on common-icon at bounding box center [798, 188] width 14 height 14
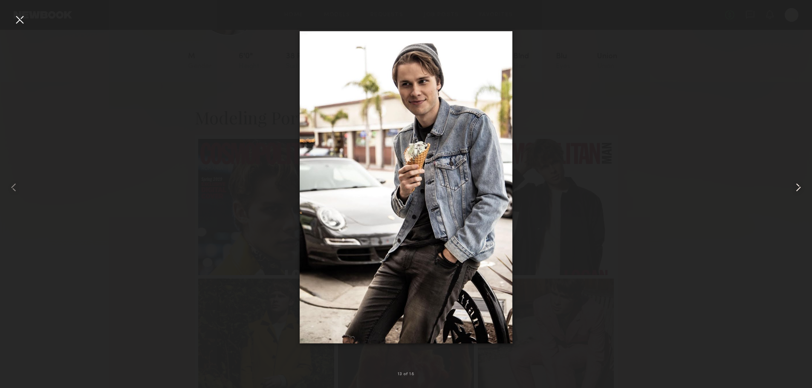
click at [799, 190] on common-icon at bounding box center [798, 188] width 14 height 14
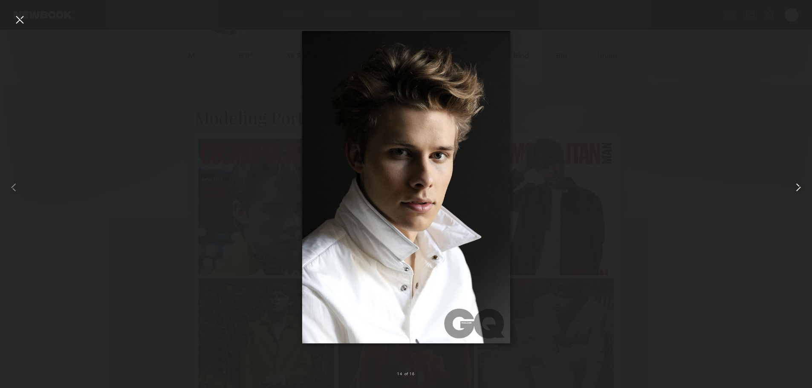
click at [799, 190] on common-icon at bounding box center [798, 188] width 14 height 14
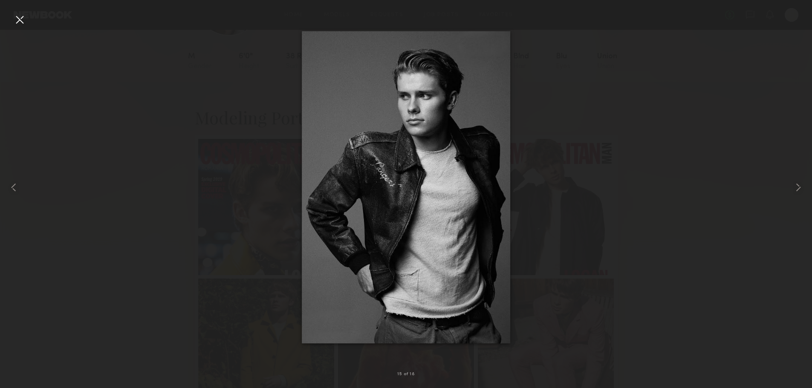
click at [703, 172] on div at bounding box center [406, 187] width 812 height 347
click at [14, 21] on div at bounding box center [20, 20] width 14 height 14
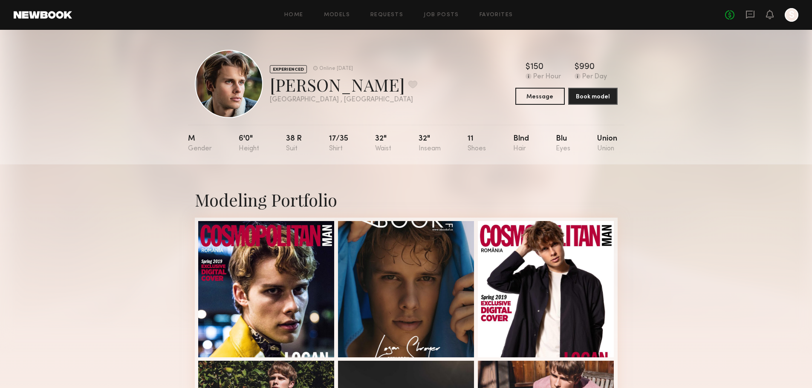
scroll to position [0, 0]
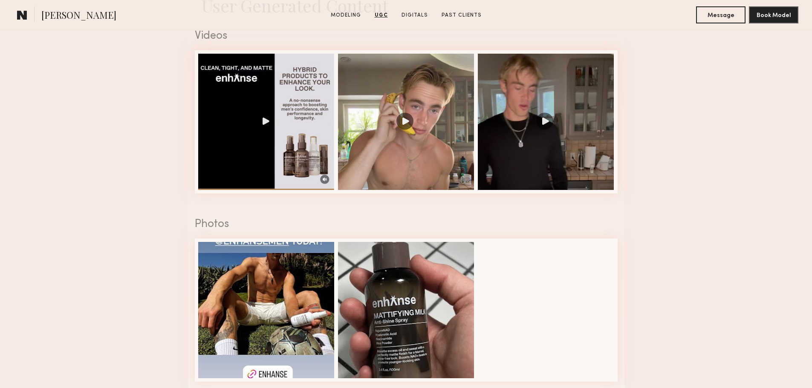
scroll to position [769, 0]
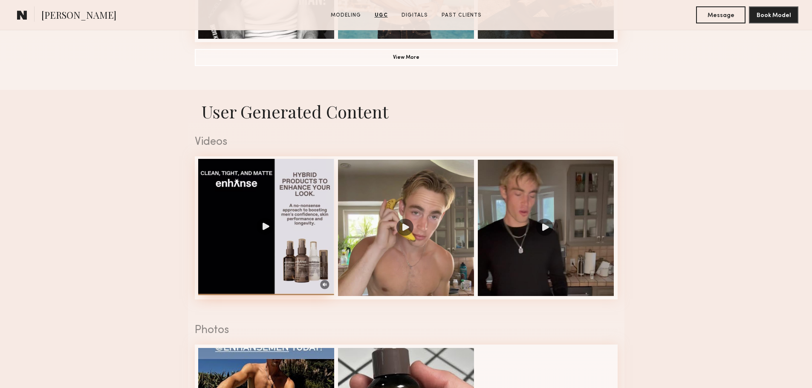
click at [282, 232] on div at bounding box center [266, 227] width 136 height 136
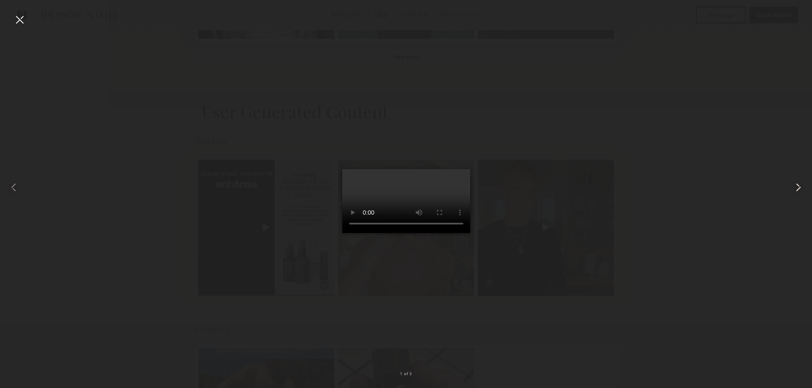
click at [794, 188] on common-icon at bounding box center [798, 188] width 14 height 14
click at [802, 184] on common-icon at bounding box center [798, 188] width 14 height 14
click at [631, 163] on div at bounding box center [406, 187] width 812 height 347
click at [508, 166] on div at bounding box center [406, 187] width 812 height 347
click at [20, 14] on div at bounding box center [20, 20] width 14 height 14
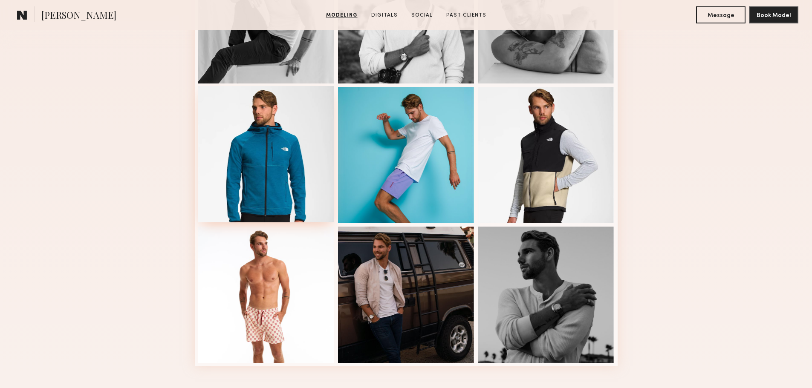
scroll to position [298, 0]
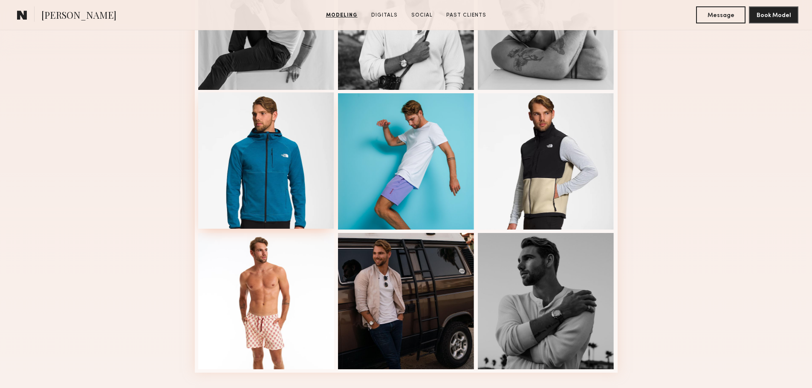
click at [272, 122] on div at bounding box center [266, 160] width 136 height 136
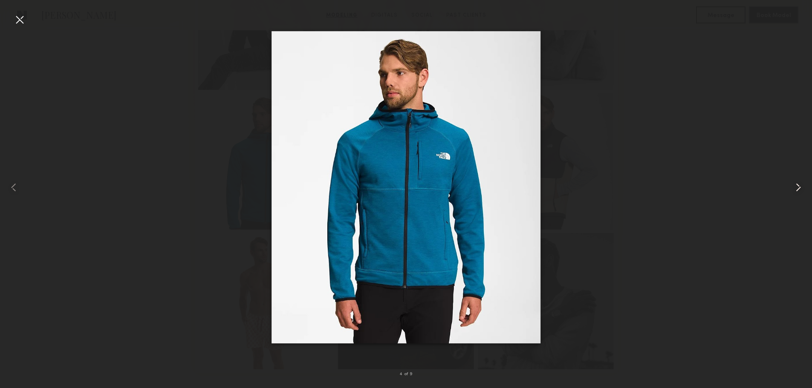
click at [798, 183] on common-icon at bounding box center [798, 188] width 14 height 14
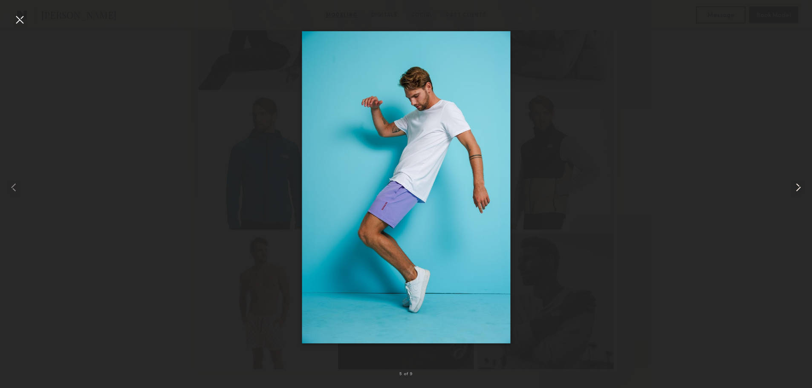
click at [793, 184] on common-icon at bounding box center [798, 188] width 14 height 14
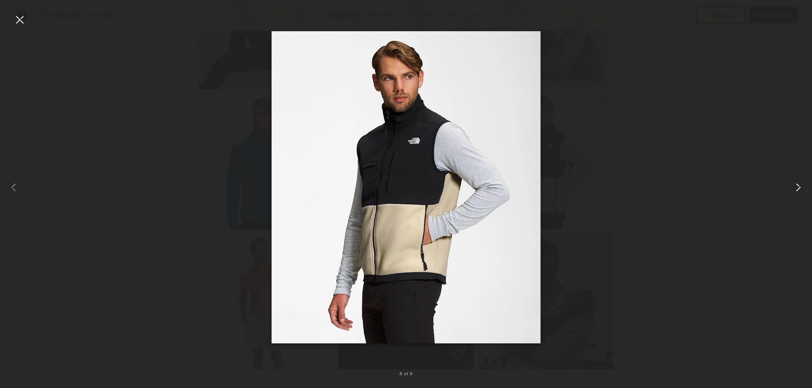
click at [791, 184] on div at bounding box center [795, 187] width 32 height 347
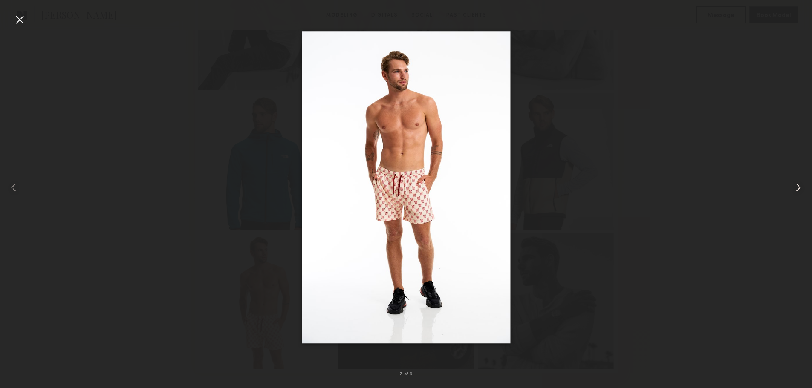
click at [791, 184] on div at bounding box center [795, 187] width 32 height 347
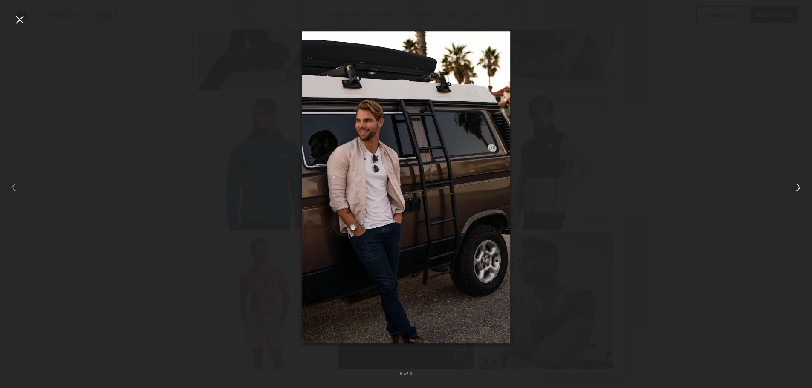
click at [791, 184] on div at bounding box center [795, 187] width 32 height 347
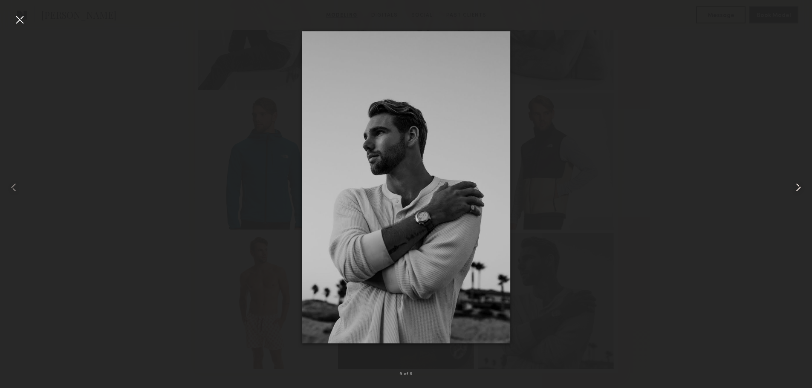
click at [791, 184] on div at bounding box center [795, 187] width 32 height 347
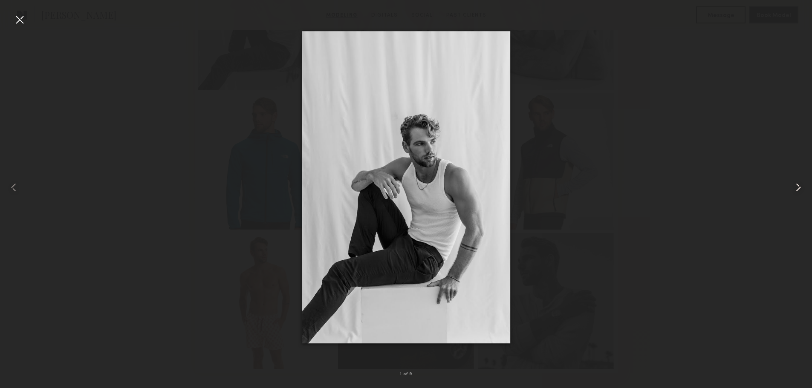
click at [791, 184] on div at bounding box center [795, 187] width 32 height 347
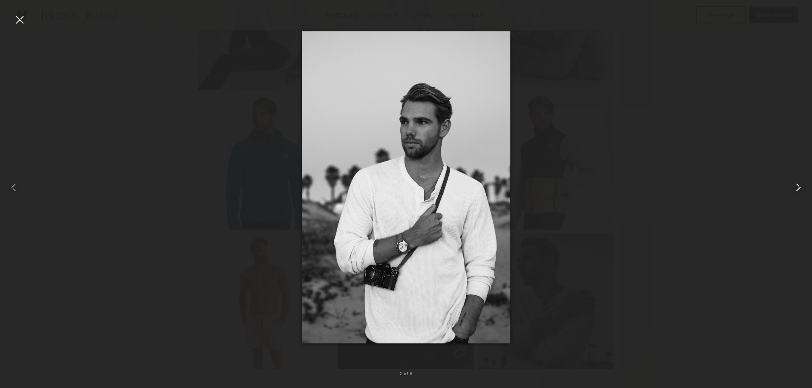
click at [791, 184] on div at bounding box center [795, 187] width 32 height 347
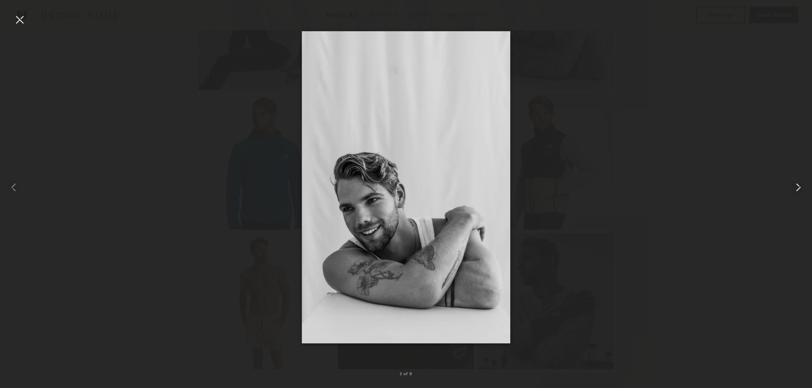
click at [791, 184] on div at bounding box center [795, 187] width 32 height 347
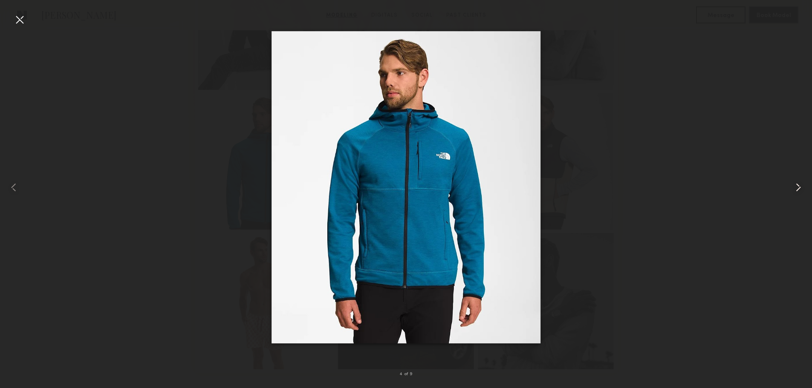
click at [791, 184] on div at bounding box center [795, 187] width 32 height 347
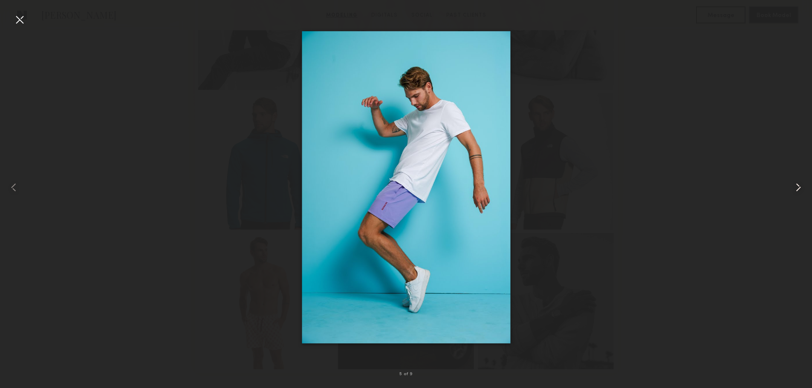
click at [791, 184] on div at bounding box center [795, 187] width 32 height 347
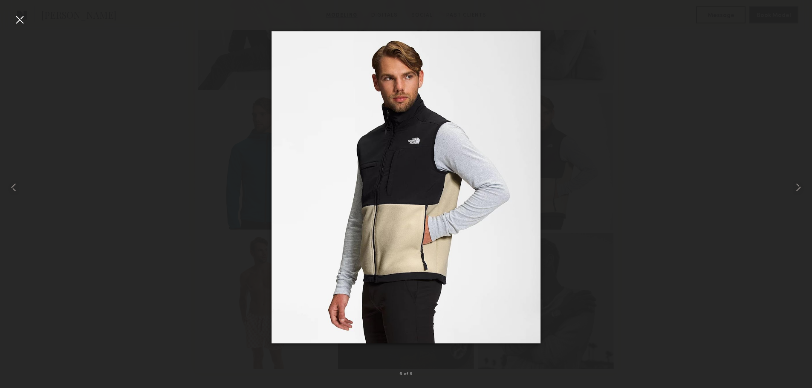
click at [710, 149] on div at bounding box center [406, 187] width 812 height 347
click at [20, 19] on div at bounding box center [20, 20] width 14 height 14
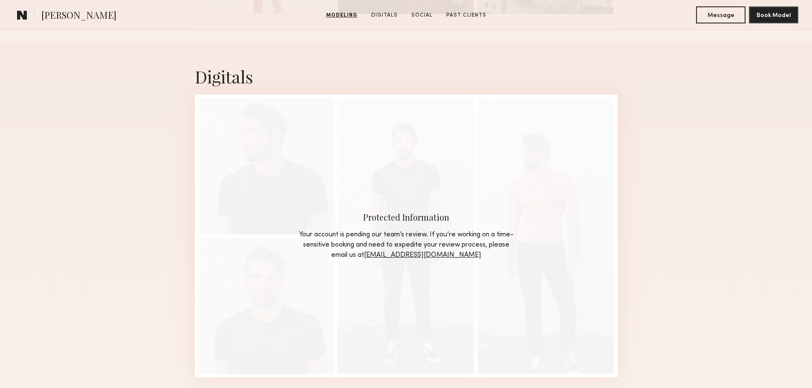
scroll to position [852, 0]
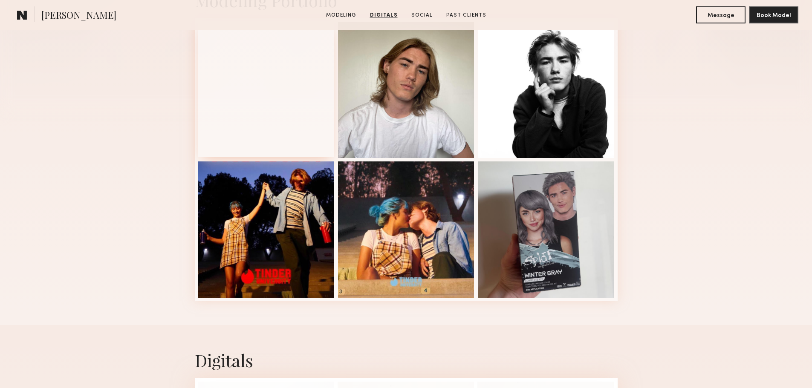
scroll to position [213, 0]
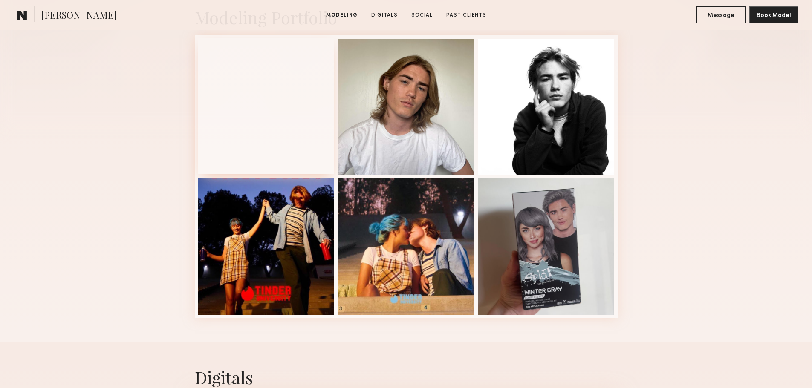
click at [317, 123] on div at bounding box center [266, 106] width 136 height 136
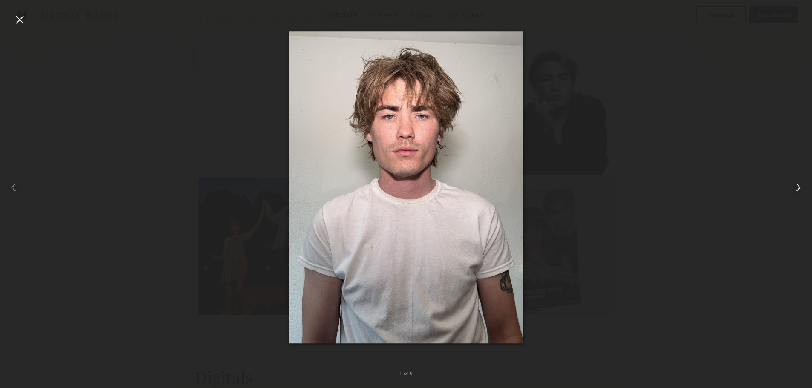
click at [803, 189] on common-icon at bounding box center [798, 188] width 14 height 14
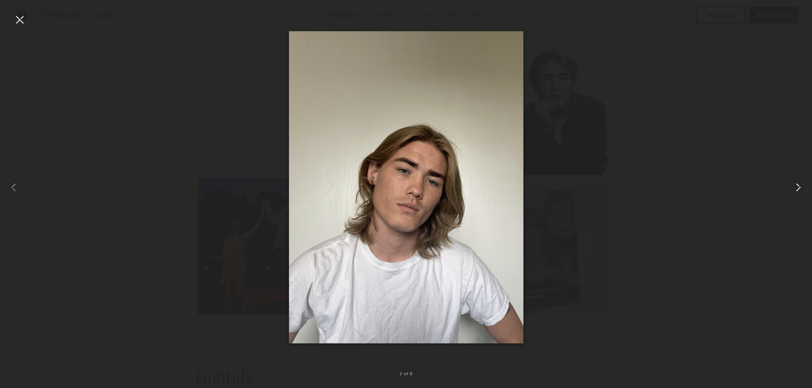
click at [802, 190] on common-icon at bounding box center [798, 188] width 14 height 14
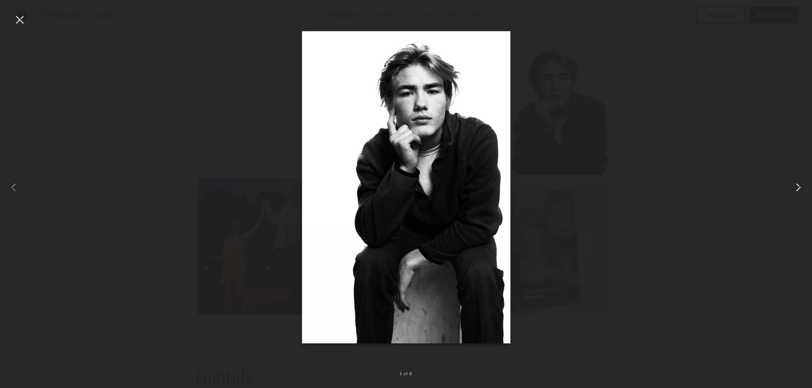
click at [802, 190] on common-icon at bounding box center [798, 188] width 14 height 14
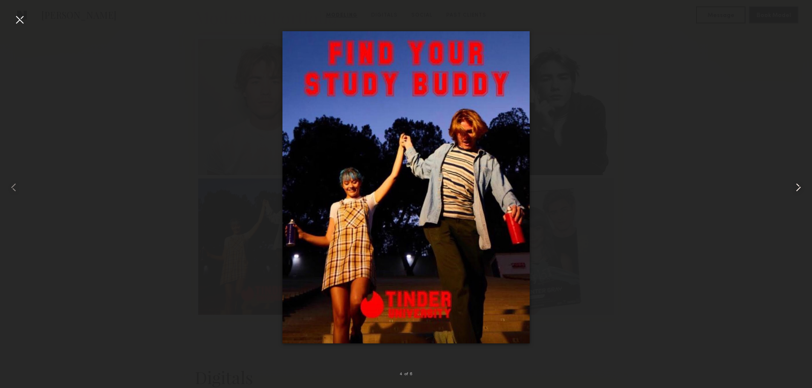
click at [802, 190] on common-icon at bounding box center [798, 188] width 14 height 14
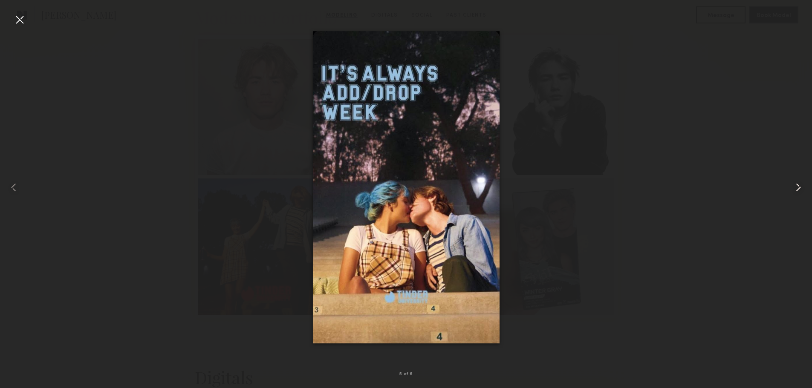
click at [802, 190] on common-icon at bounding box center [798, 188] width 14 height 14
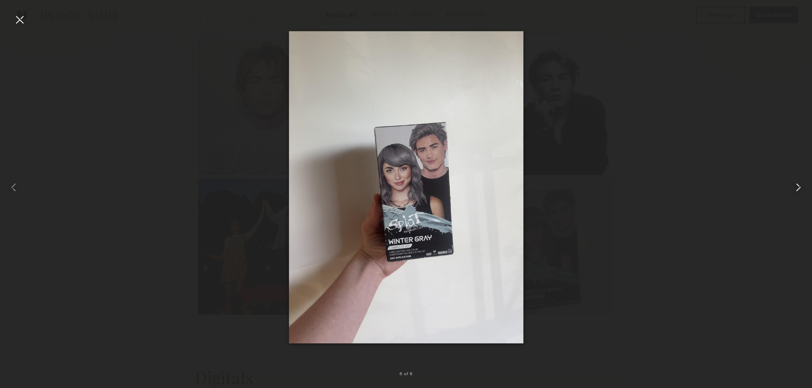
click at [802, 190] on common-icon at bounding box center [798, 188] width 14 height 14
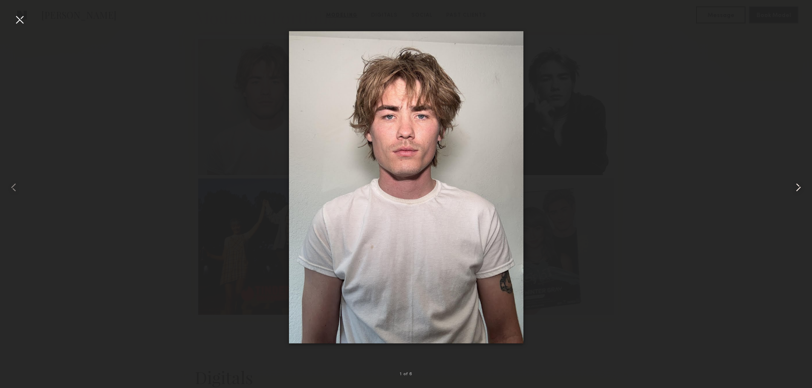
click at [802, 190] on common-icon at bounding box center [798, 188] width 14 height 14
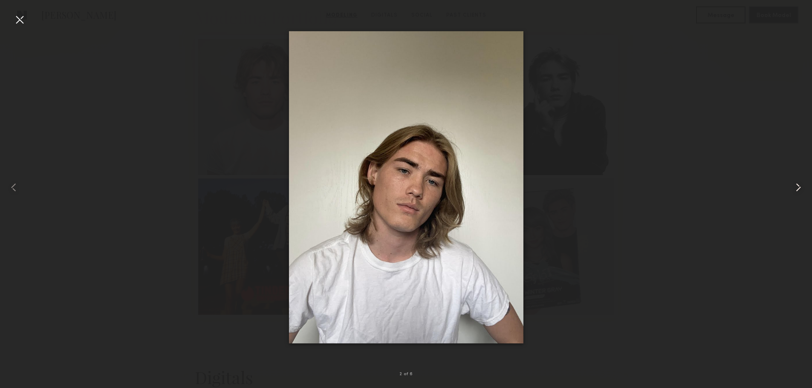
click at [802, 190] on common-icon at bounding box center [798, 188] width 14 height 14
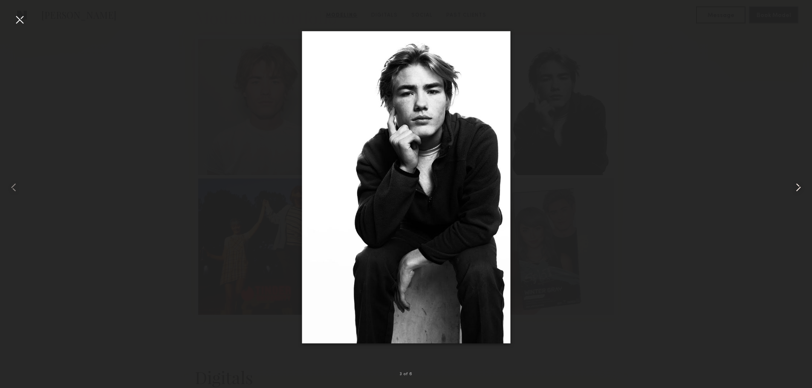
click at [802, 190] on common-icon at bounding box center [798, 188] width 14 height 14
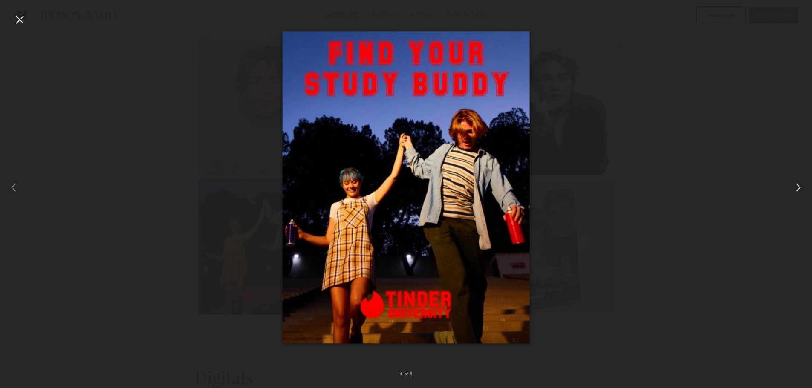
click at [802, 190] on common-icon at bounding box center [798, 188] width 14 height 14
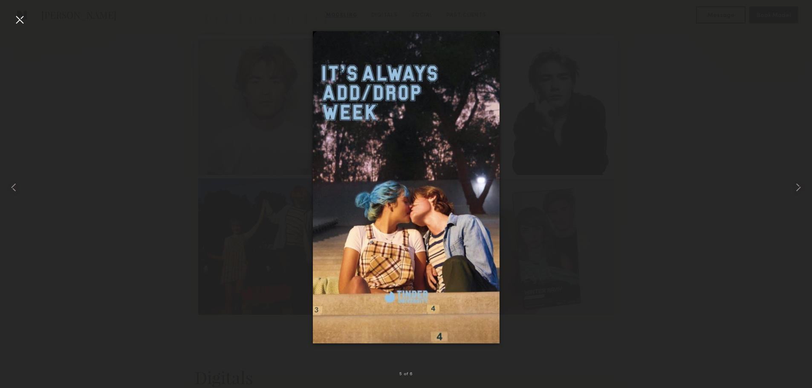
click at [704, 199] on div at bounding box center [406, 187] width 812 height 347
drag, startPoint x: 512, startPoint y: 207, endPoint x: 518, endPoint y: 203, distance: 7.1
click at [513, 207] on div at bounding box center [406, 187] width 812 height 347
click at [794, 187] on common-icon at bounding box center [798, 188] width 14 height 14
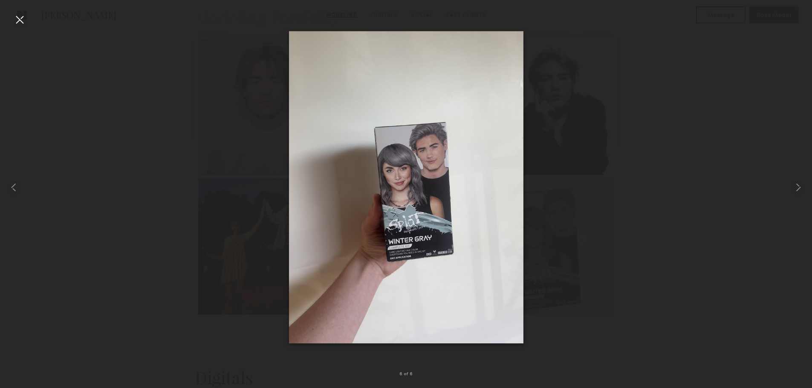
click at [22, 19] on div at bounding box center [20, 20] width 14 height 14
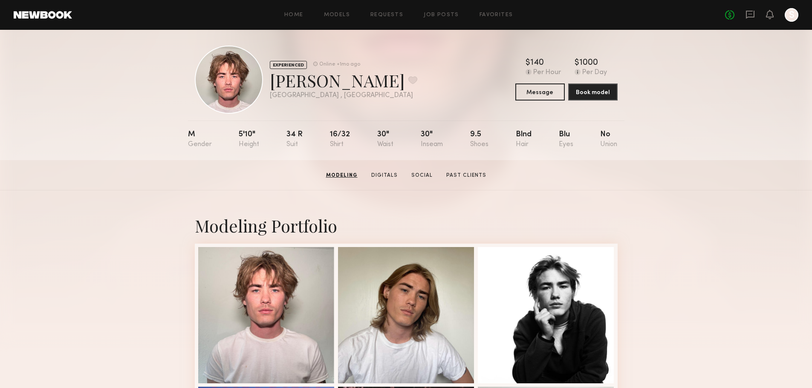
scroll to position [0, 0]
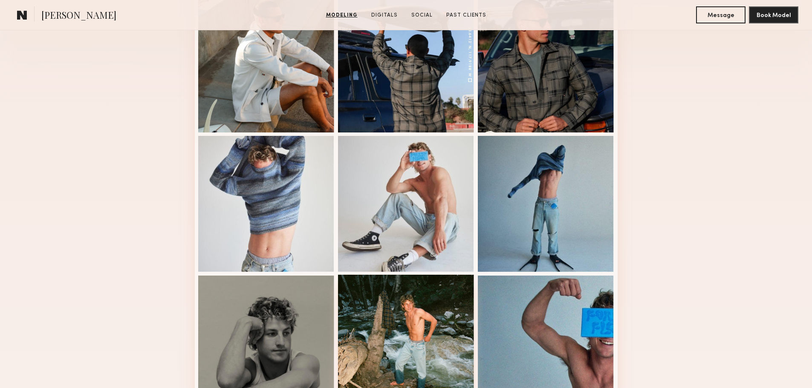
scroll to position [554, 0]
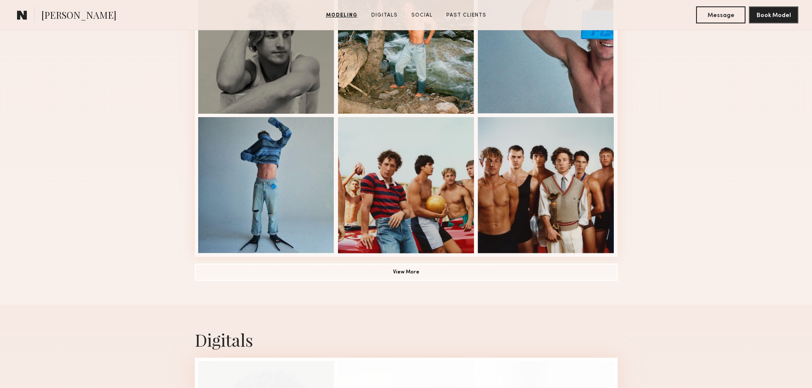
click at [586, 181] on div at bounding box center [546, 184] width 136 height 136
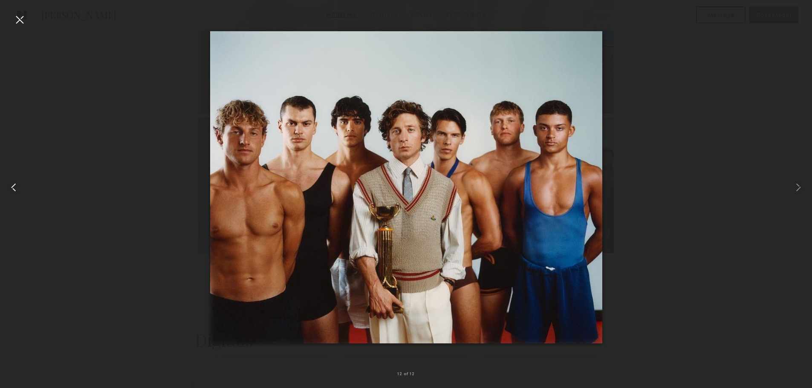
click at [10, 189] on common-icon at bounding box center [14, 188] width 14 height 14
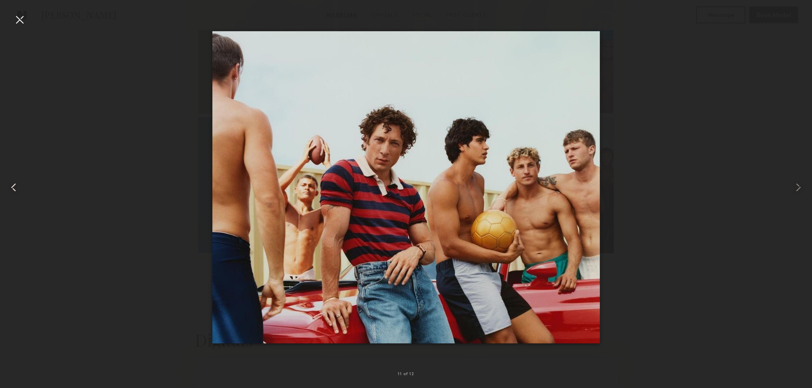
click at [10, 189] on common-icon at bounding box center [14, 188] width 14 height 14
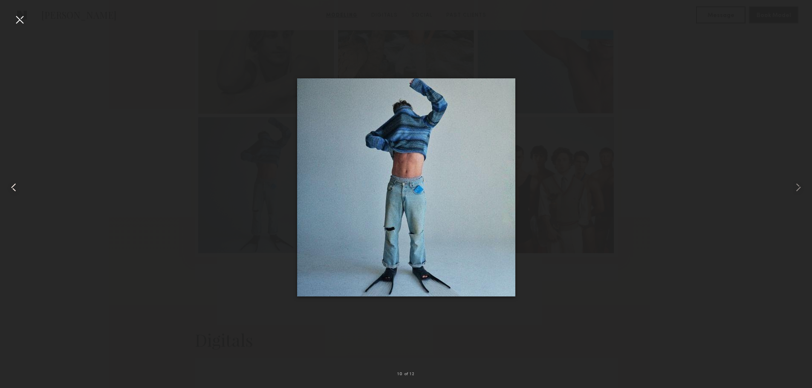
click at [10, 189] on common-icon at bounding box center [14, 188] width 14 height 14
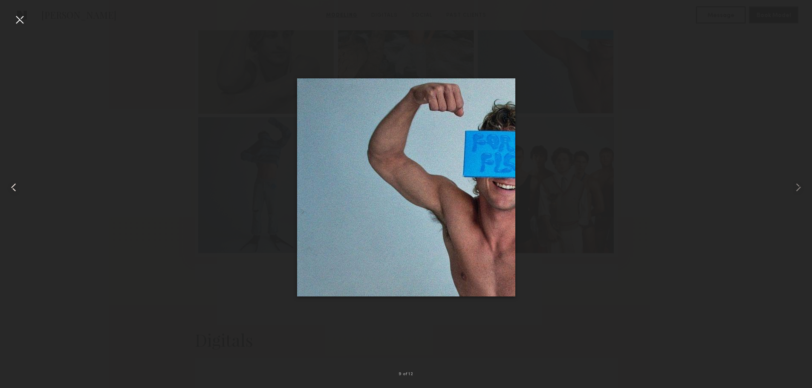
click at [9, 189] on common-icon at bounding box center [14, 188] width 14 height 14
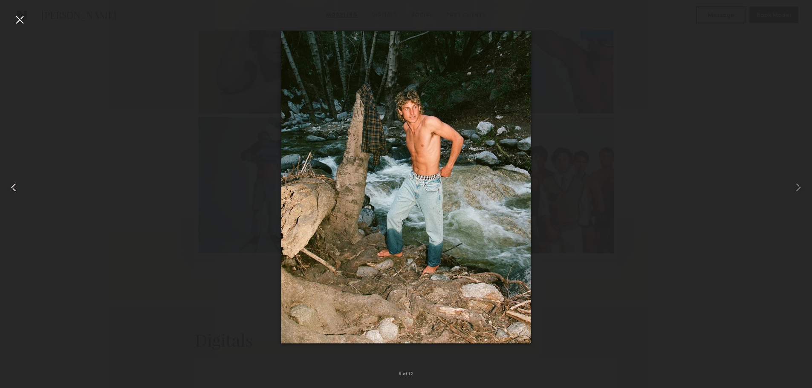
click at [9, 189] on common-icon at bounding box center [14, 188] width 14 height 14
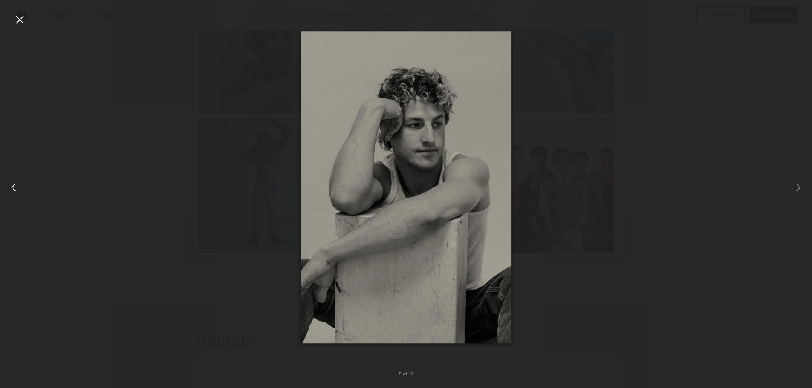
click at [9, 189] on common-icon at bounding box center [14, 188] width 14 height 14
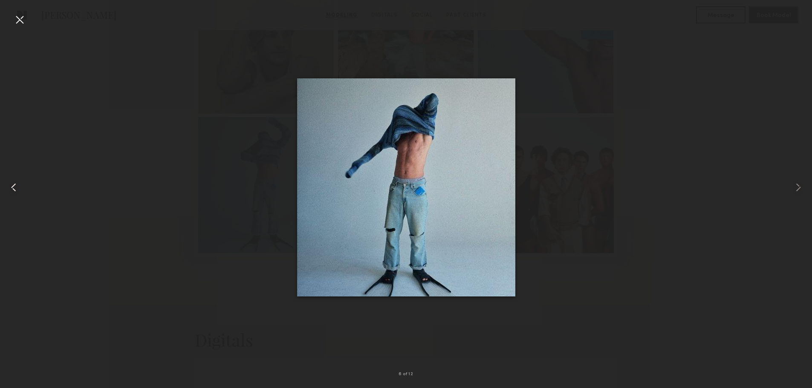
click at [9, 189] on common-icon at bounding box center [14, 188] width 14 height 14
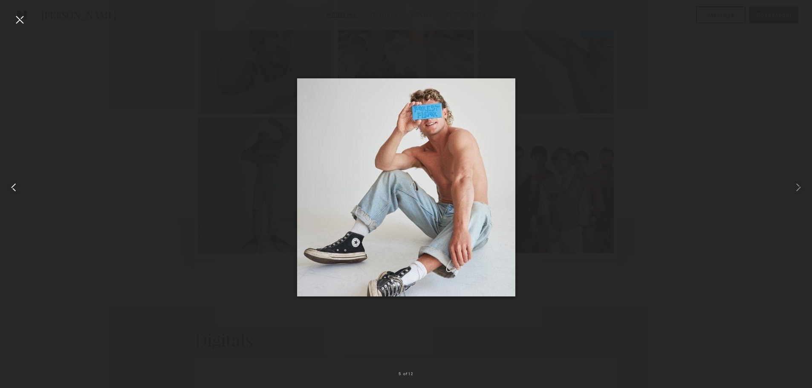
click at [9, 189] on common-icon at bounding box center [14, 188] width 14 height 14
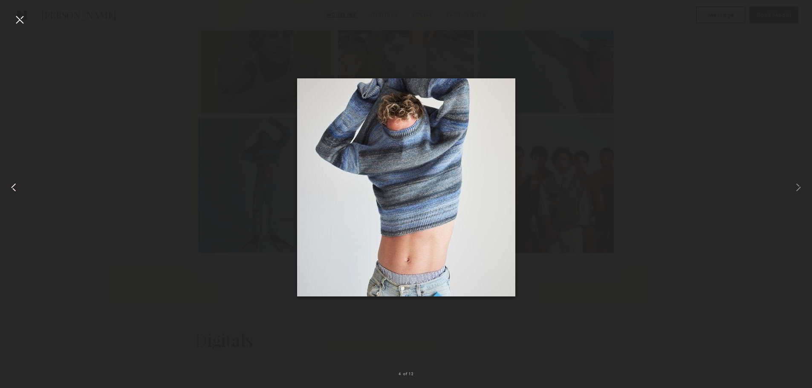
click at [9, 189] on common-icon at bounding box center [14, 188] width 14 height 14
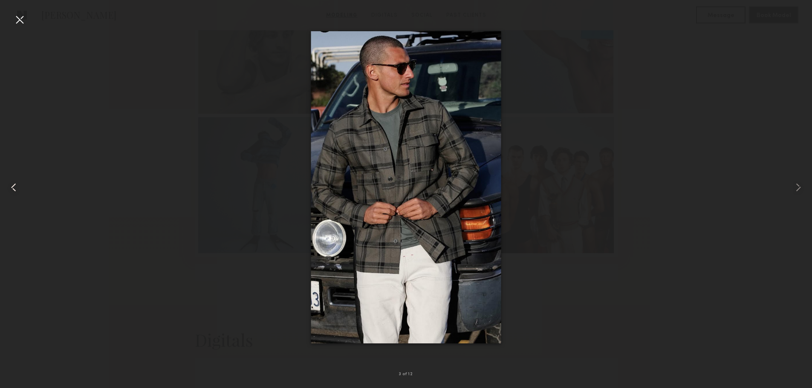
click at [9, 189] on common-icon at bounding box center [14, 188] width 14 height 14
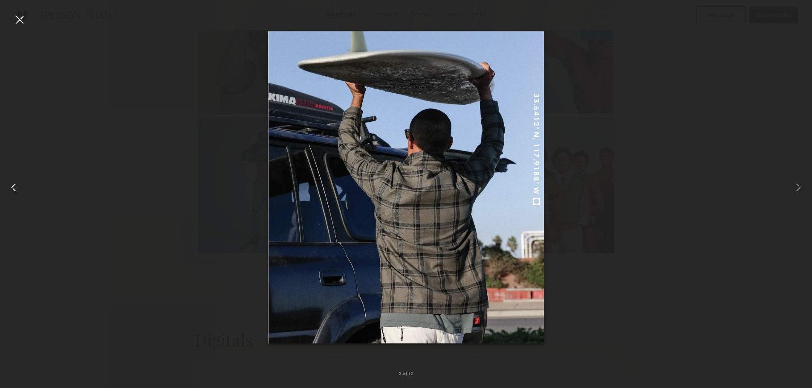
click at [9, 189] on common-icon at bounding box center [14, 188] width 14 height 14
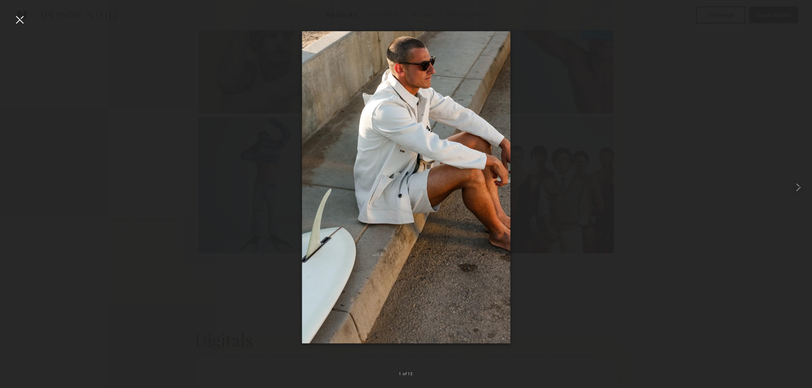
click at [135, 107] on div at bounding box center [406, 187] width 812 height 347
click at [21, 20] on div at bounding box center [20, 20] width 14 height 14
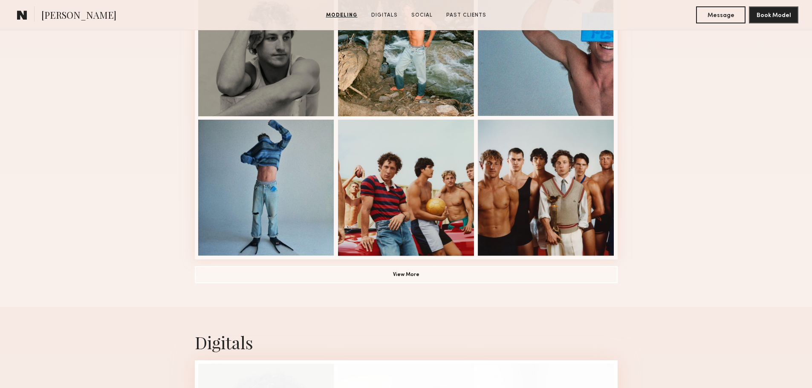
scroll to position [639, 0]
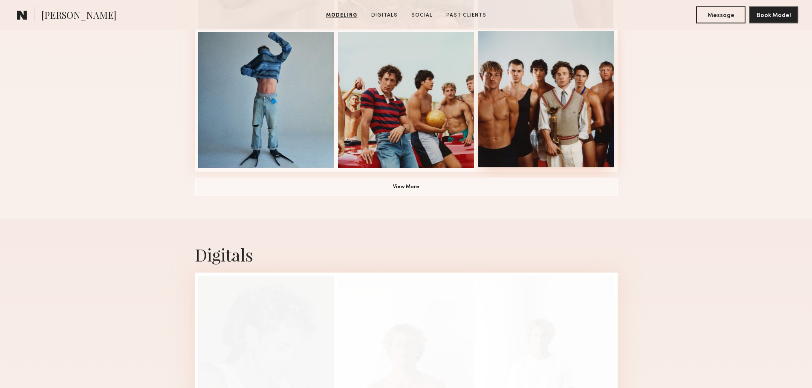
click at [549, 125] on div at bounding box center [546, 99] width 136 height 136
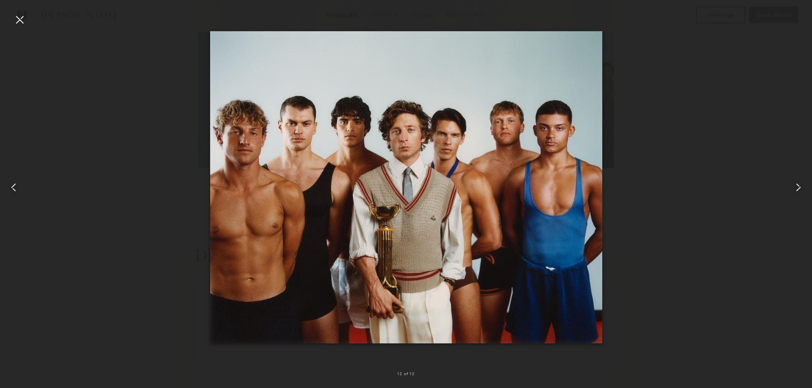
click at [25, 25] on div at bounding box center [20, 20] width 14 height 14
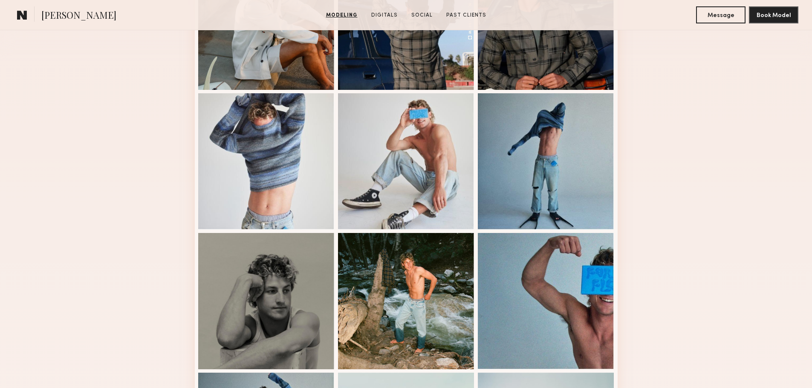
scroll to position [0, 0]
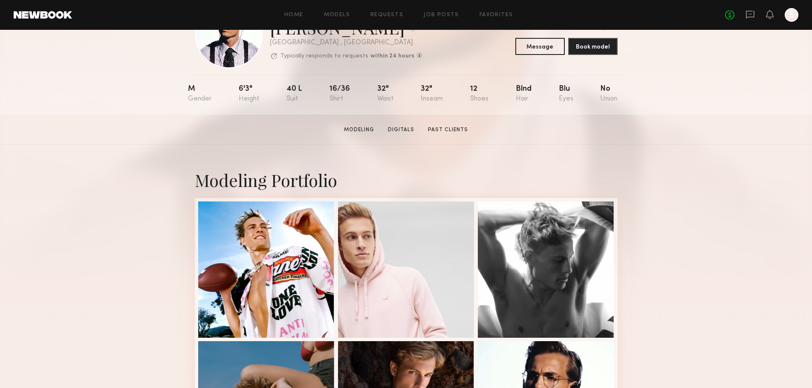
scroll to position [170, 0]
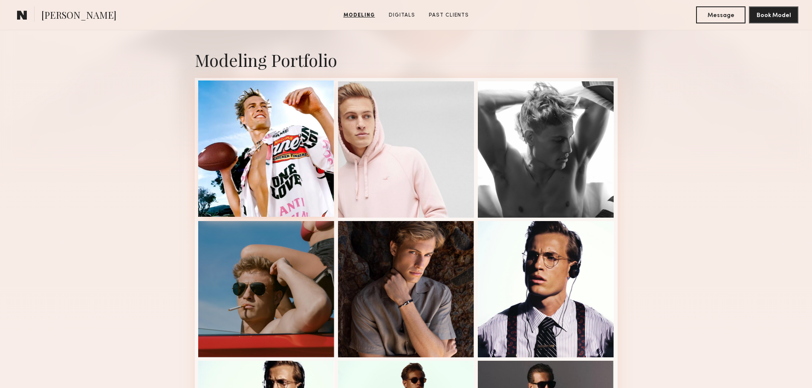
click at [246, 160] on div at bounding box center [266, 149] width 136 height 136
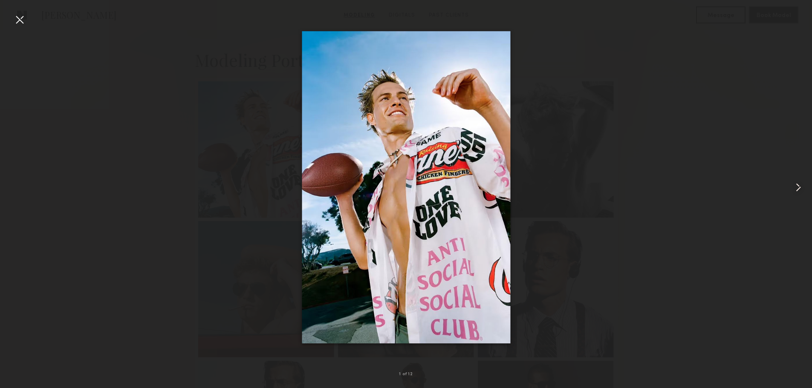
click at [791, 182] on div at bounding box center [795, 187] width 32 height 347
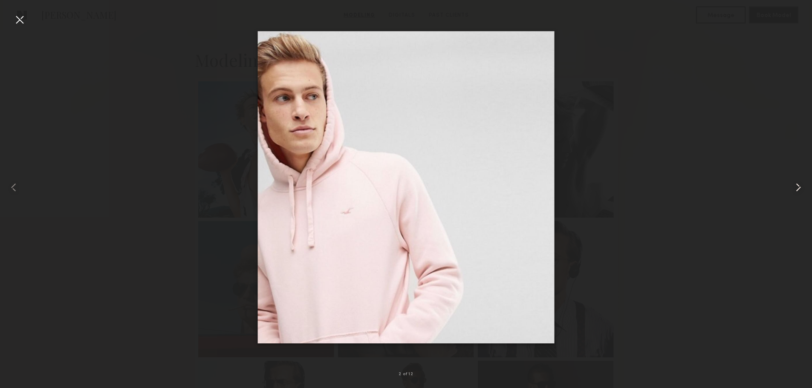
click at [791, 182] on div at bounding box center [795, 187] width 32 height 347
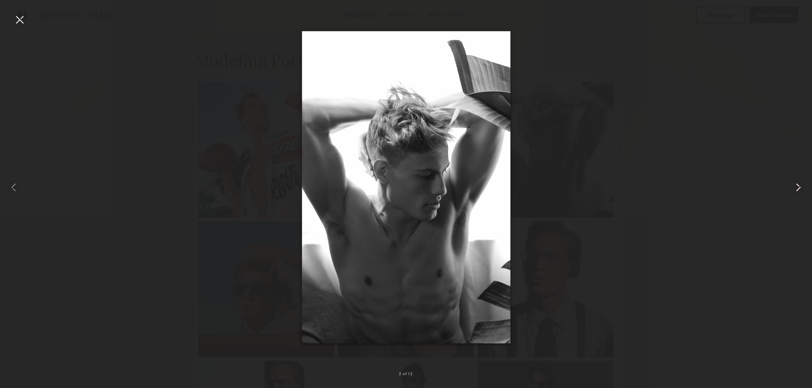
click at [791, 182] on div at bounding box center [795, 187] width 32 height 347
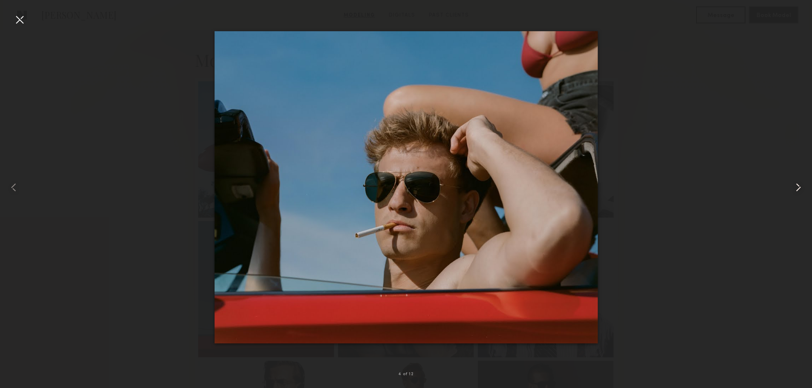
click at [791, 182] on div at bounding box center [795, 187] width 32 height 347
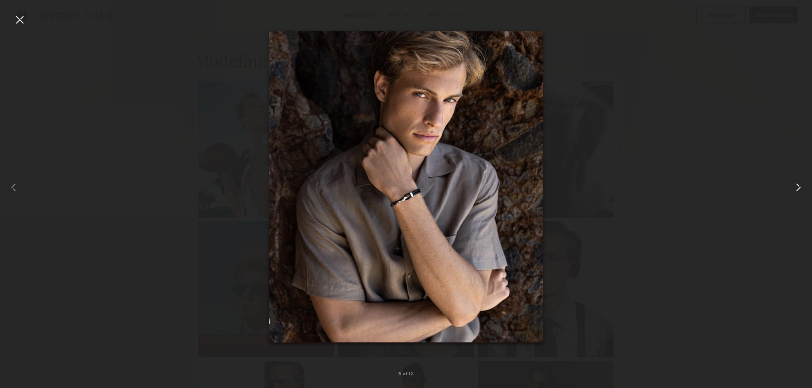
click at [791, 182] on div at bounding box center [795, 187] width 32 height 347
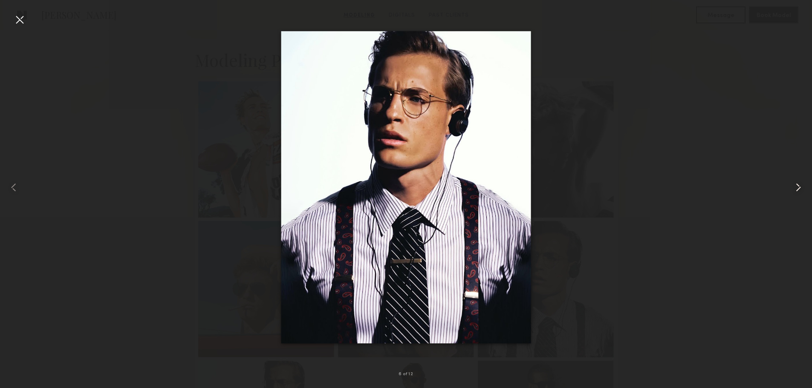
click at [791, 182] on div at bounding box center [795, 187] width 32 height 347
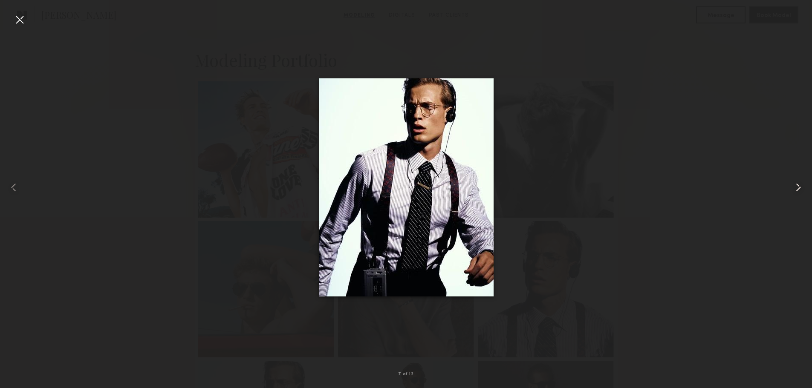
click at [791, 182] on div at bounding box center [795, 187] width 32 height 347
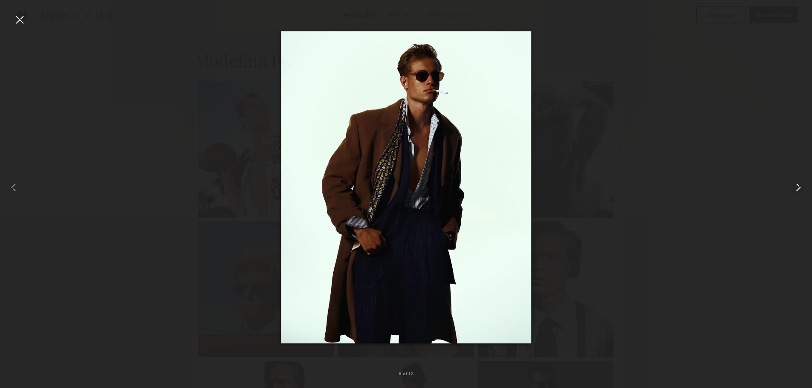
click at [791, 182] on div at bounding box center [795, 187] width 32 height 347
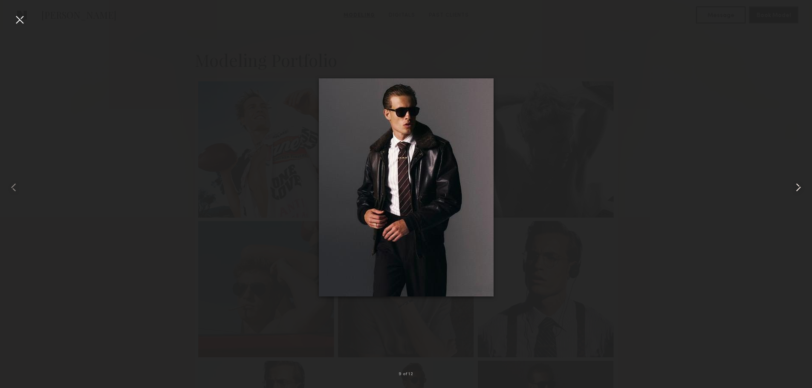
click at [791, 182] on div at bounding box center [795, 187] width 32 height 347
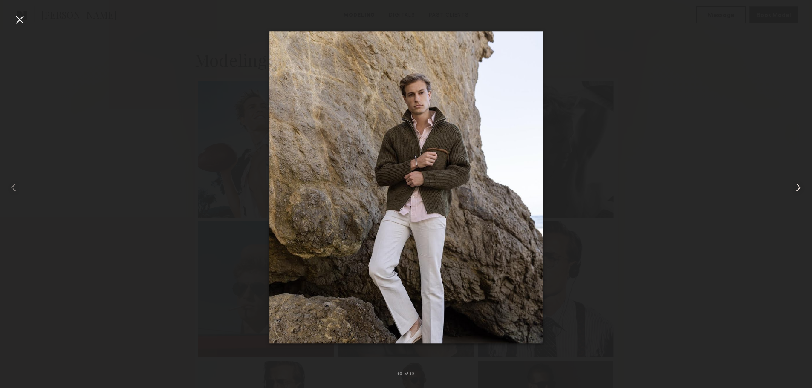
click at [791, 182] on div at bounding box center [795, 187] width 32 height 347
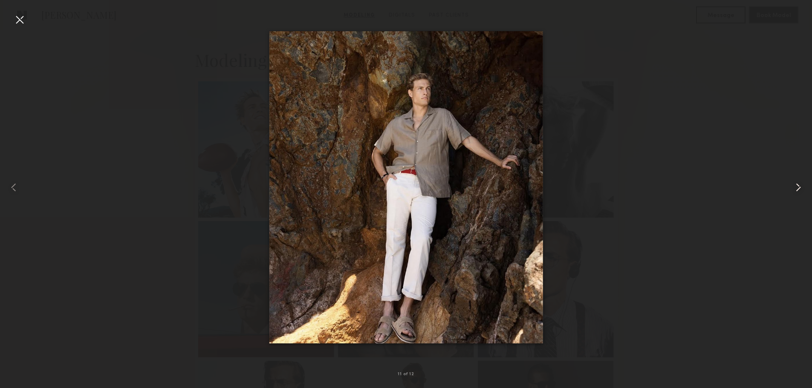
click at [791, 182] on div at bounding box center [795, 187] width 32 height 347
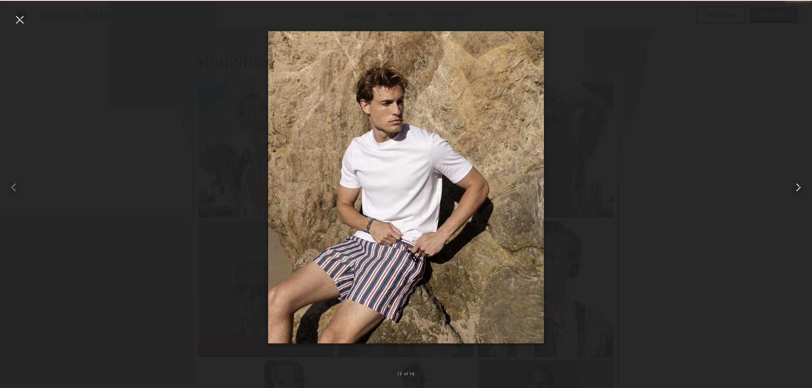
click at [791, 182] on div at bounding box center [795, 187] width 32 height 347
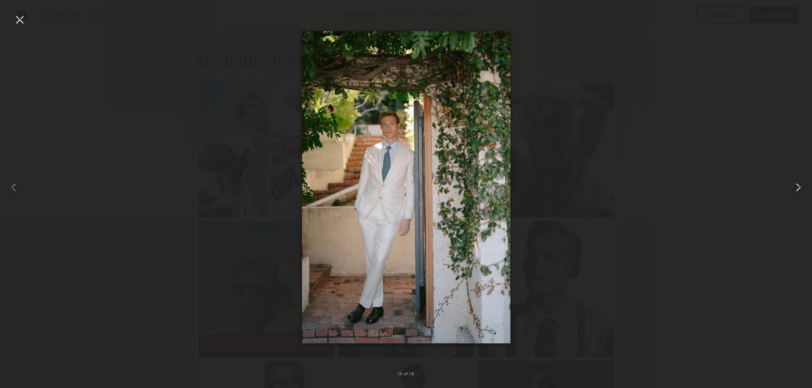
click at [791, 182] on div at bounding box center [795, 187] width 32 height 347
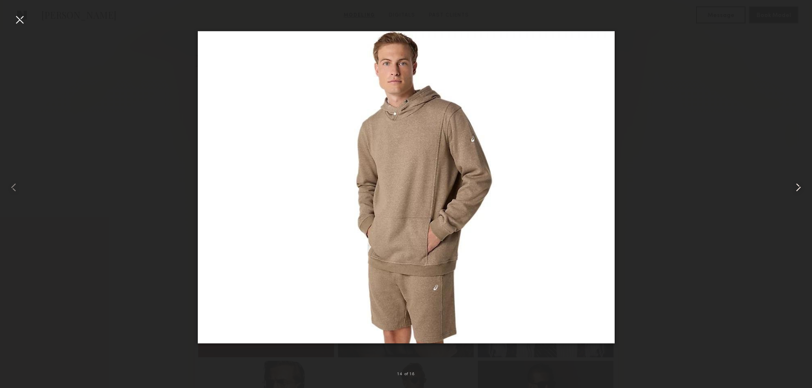
click at [791, 182] on div at bounding box center [795, 187] width 32 height 347
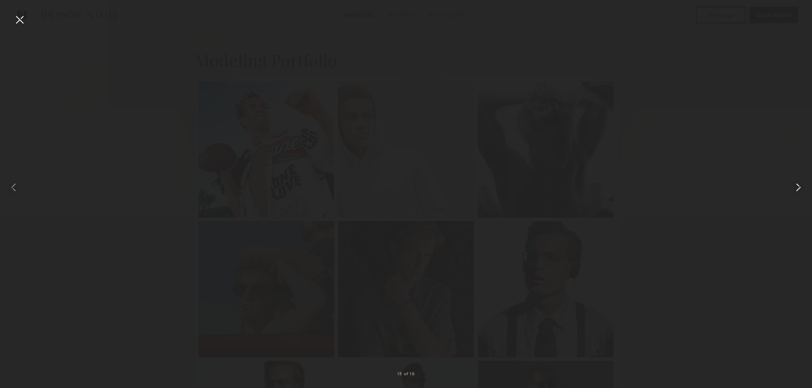
click at [791, 182] on div at bounding box center [795, 187] width 32 height 347
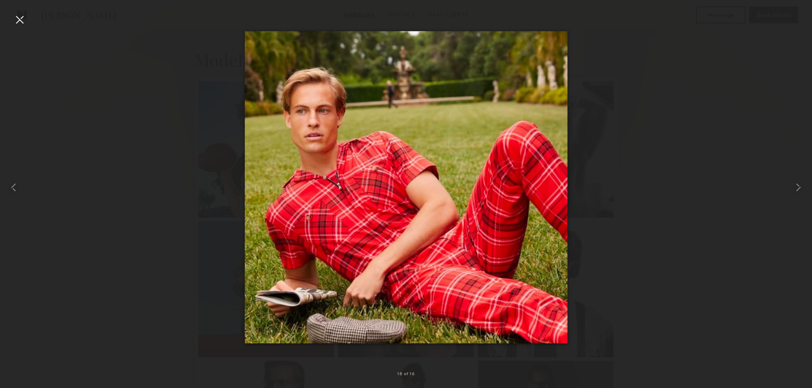
click at [651, 114] on div at bounding box center [406, 187] width 812 height 347
drag, startPoint x: 663, startPoint y: 74, endPoint x: 629, endPoint y: 50, distance: 40.7
click at [663, 72] on div at bounding box center [406, 187] width 812 height 347
click at [17, 18] on div at bounding box center [20, 20] width 14 height 14
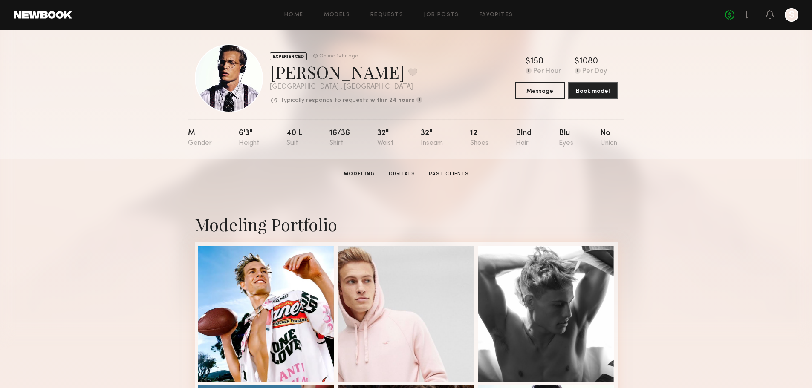
scroll to position [0, 0]
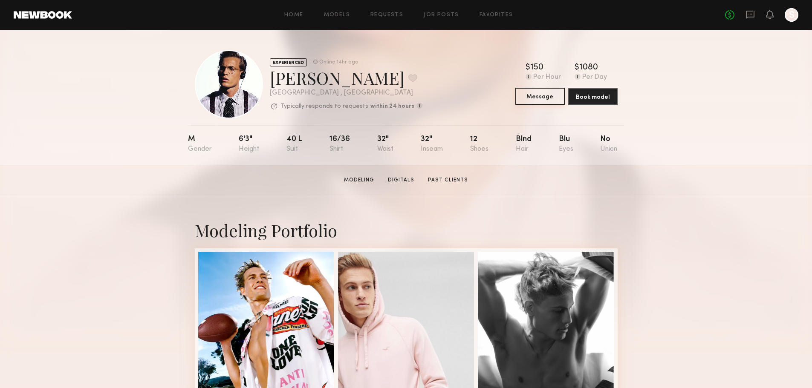
click at [531, 95] on button "Message" at bounding box center [539, 96] width 49 height 17
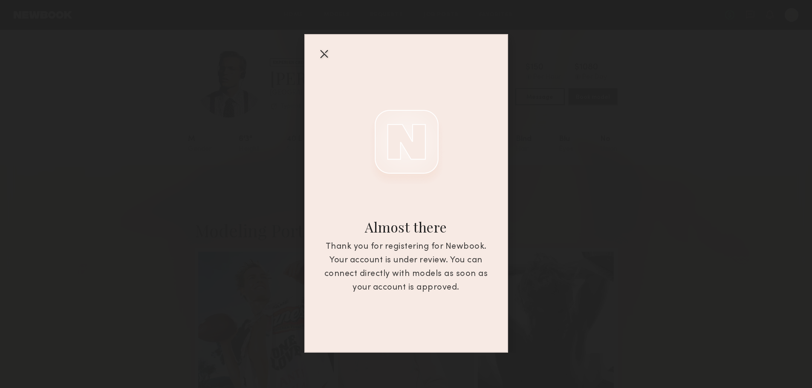
click at [317, 49] on div at bounding box center [324, 54] width 14 height 14
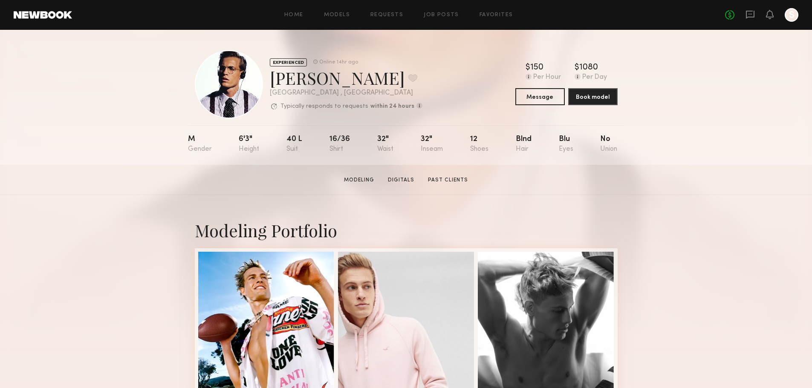
click at [792, 14] on div at bounding box center [792, 15] width 14 height 14
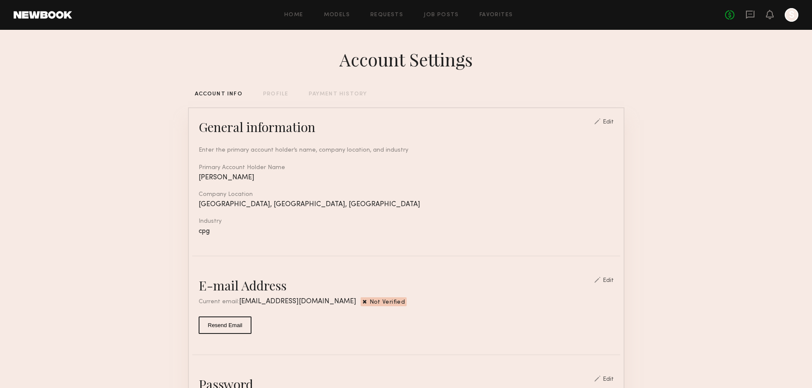
click at [609, 125] on div "Edit" at bounding box center [608, 122] width 11 height 6
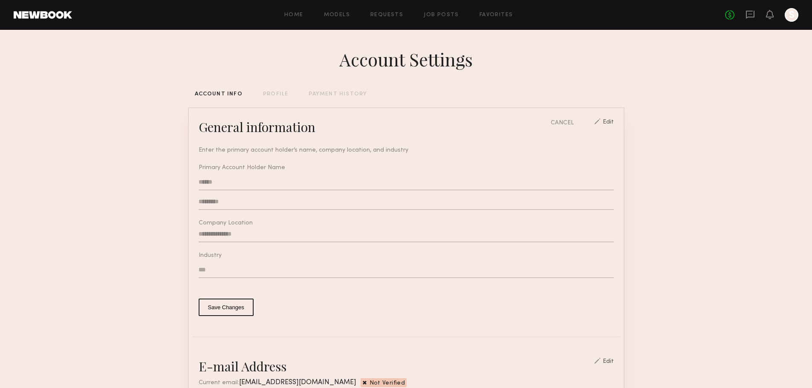
click at [243, 234] on input "**********" at bounding box center [406, 234] width 415 height 16
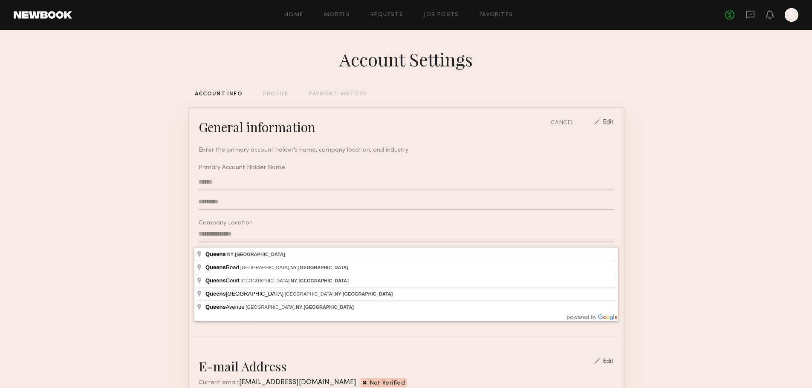
drag, startPoint x: 250, startPoint y: 235, endPoint x: 95, endPoint y: 262, distance: 157.8
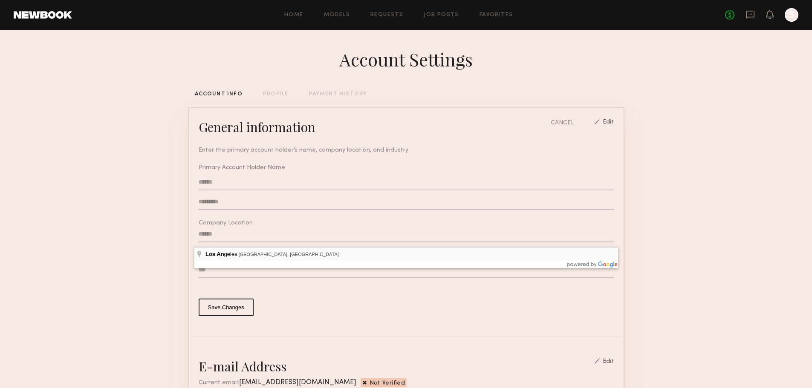
type input "**********"
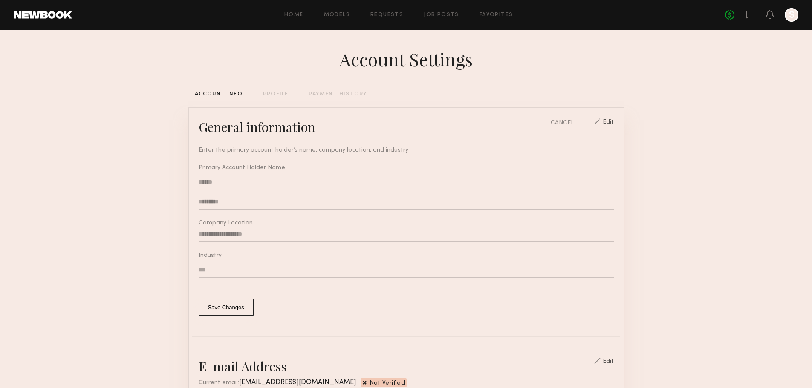
click at [231, 206] on input "*********" at bounding box center [406, 202] width 415 height 16
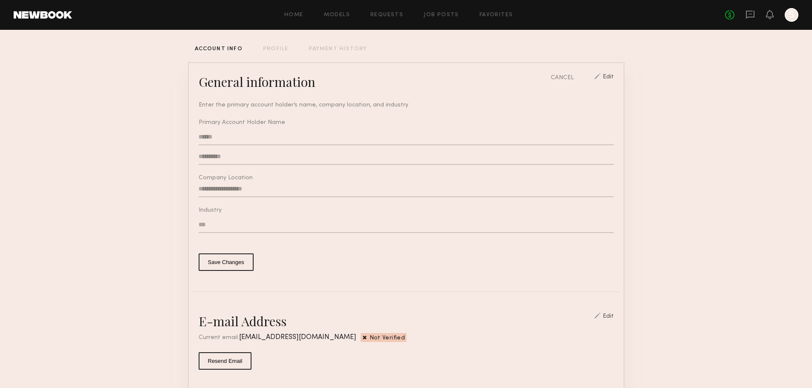
scroll to position [85, 0]
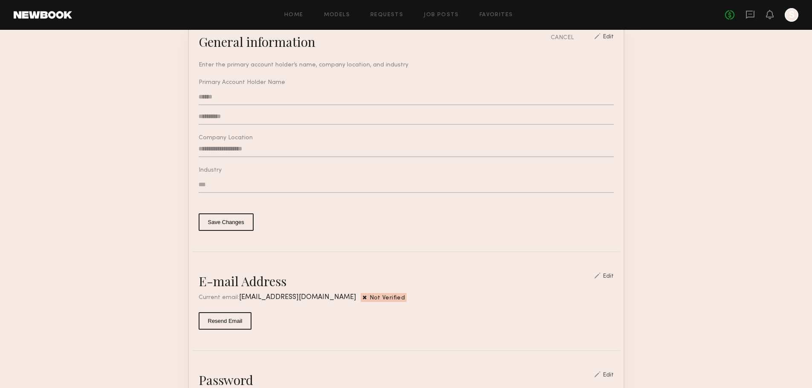
type input "**********"
click at [236, 230] on button "Save Changes" at bounding box center [226, 222] width 55 height 17
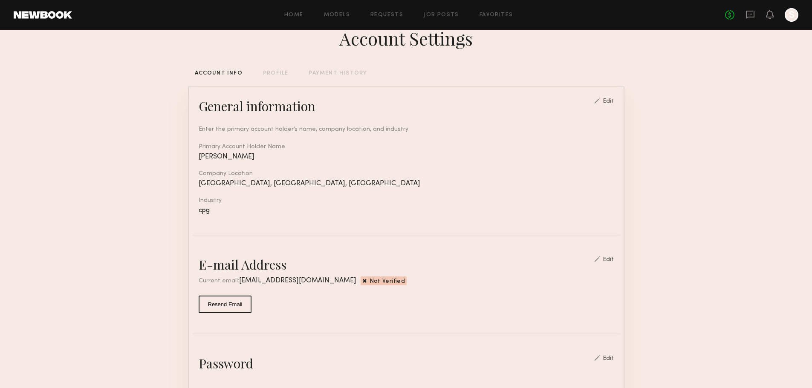
scroll to position [0, 0]
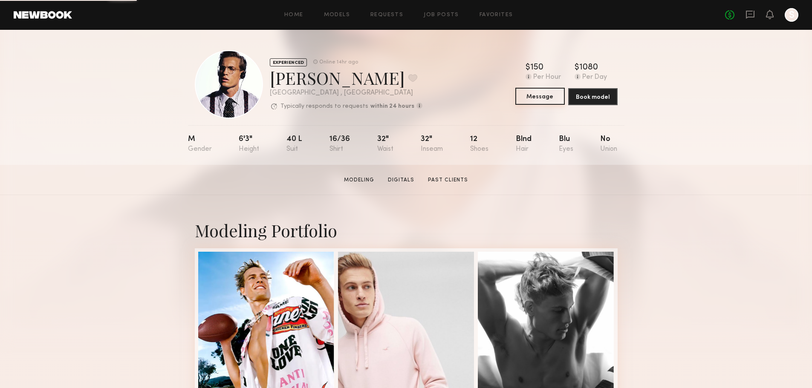
click at [537, 93] on button "Message" at bounding box center [539, 96] width 49 height 17
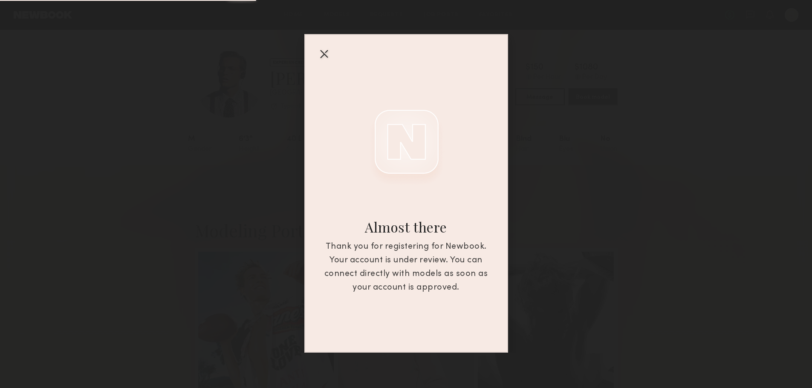
click at [537, 93] on div "Almost there Thank you for registering for Newbook. Your account is under revie…" at bounding box center [406, 176] width 812 height 353
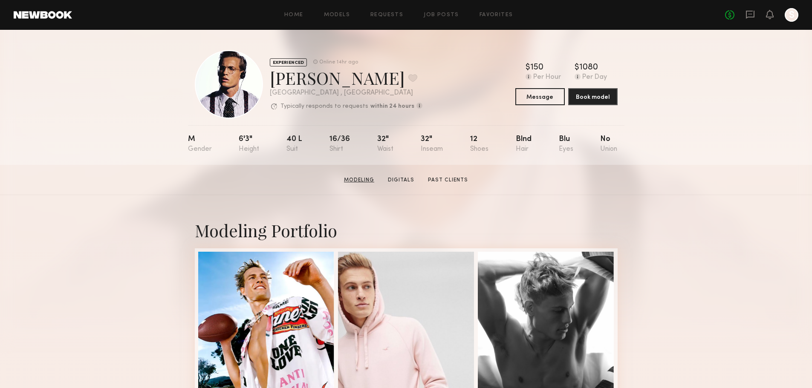
click at [356, 184] on link "Modeling" at bounding box center [359, 180] width 37 height 8
click at [403, 182] on link "Digitals" at bounding box center [400, 180] width 33 height 8
click at [600, 102] on button "Book model" at bounding box center [592, 96] width 49 height 17
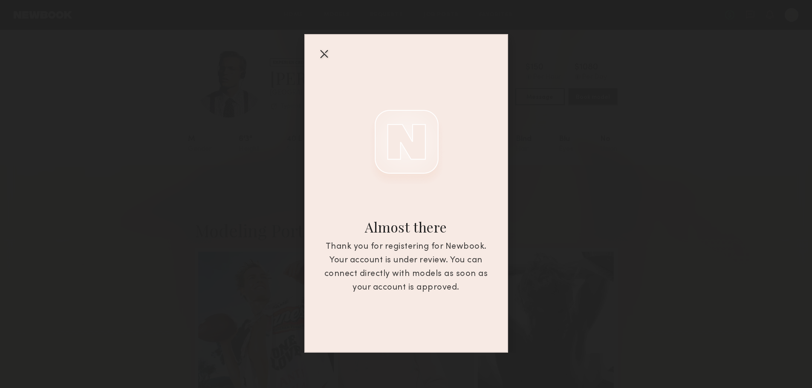
click at [321, 52] on div at bounding box center [324, 54] width 14 height 14
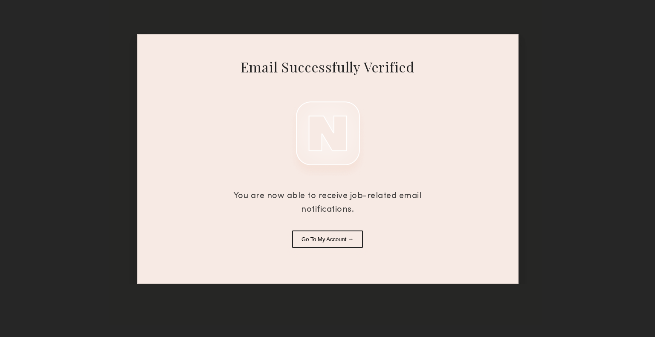
click at [326, 240] on button "Go To My Account →" at bounding box center [327, 239] width 71 height 17
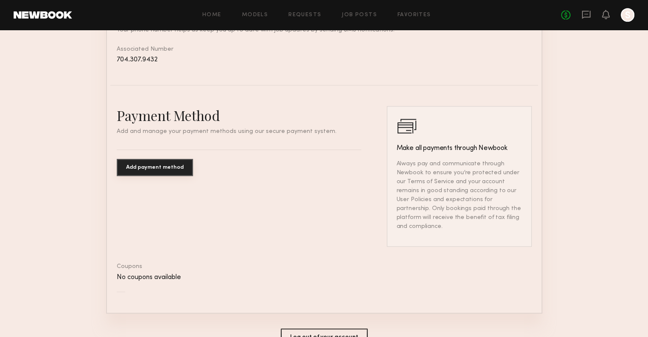
scroll to position [462, 0]
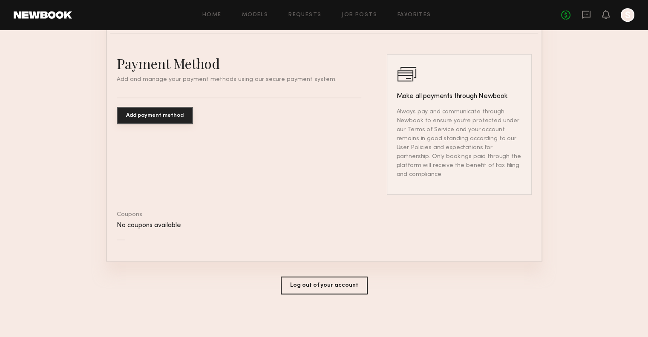
click at [150, 121] on button "Add payment method" at bounding box center [155, 115] width 76 height 17
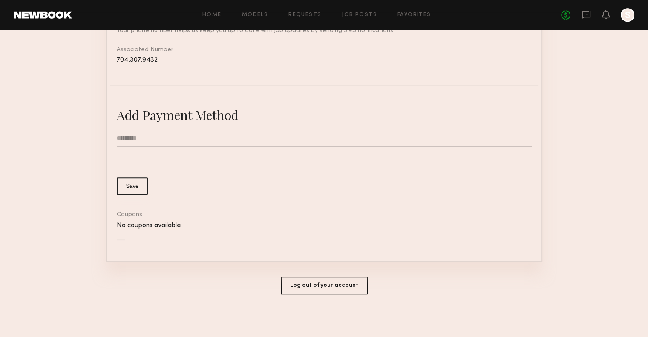
scroll to position [418, 0]
click at [229, 134] on input "text" at bounding box center [324, 138] width 415 height 16
type input "**********"
click at [130, 182] on button "Save" at bounding box center [133, 185] width 32 height 17
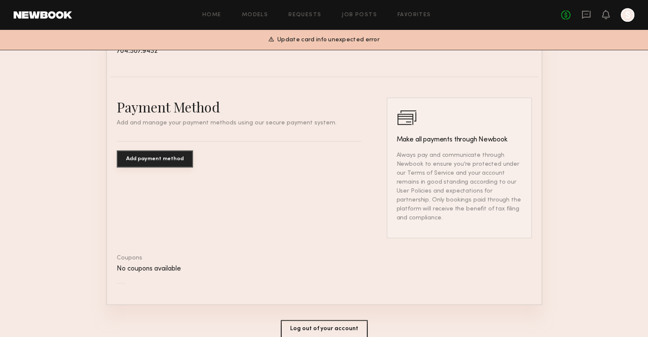
click at [150, 167] on button "Add payment method" at bounding box center [155, 158] width 76 height 17
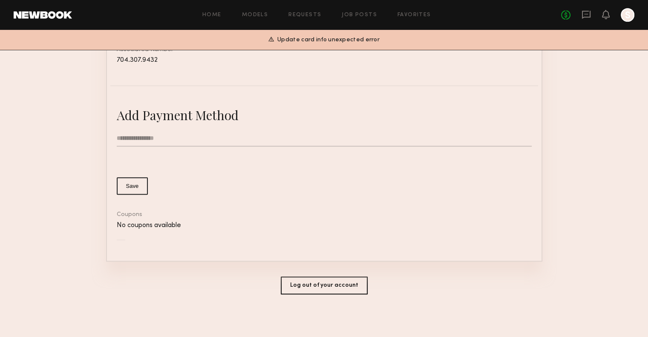
click at [159, 143] on input "**********" at bounding box center [324, 138] width 415 height 16
click at [157, 165] on form "**********" at bounding box center [324, 162] width 415 height 64
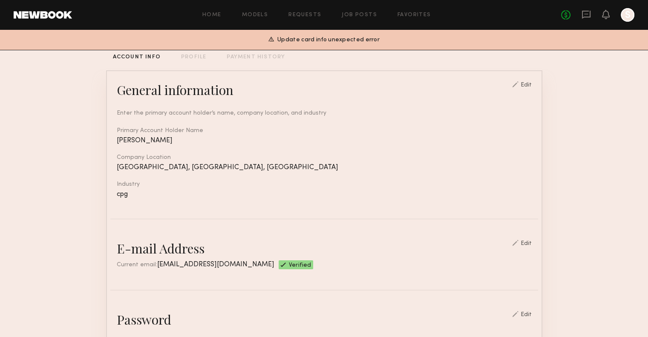
scroll to position [0, 0]
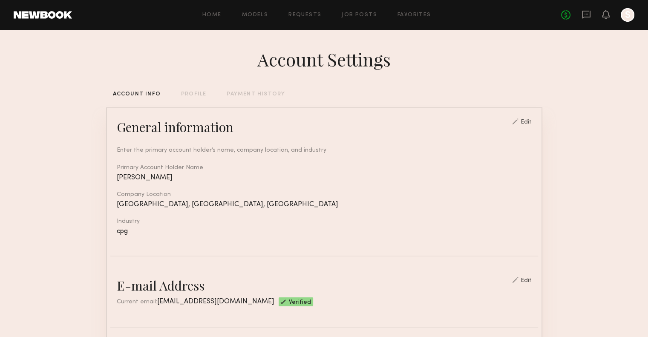
click at [199, 97] on div "PROFILE" at bounding box center [193, 95] width 25 height 6
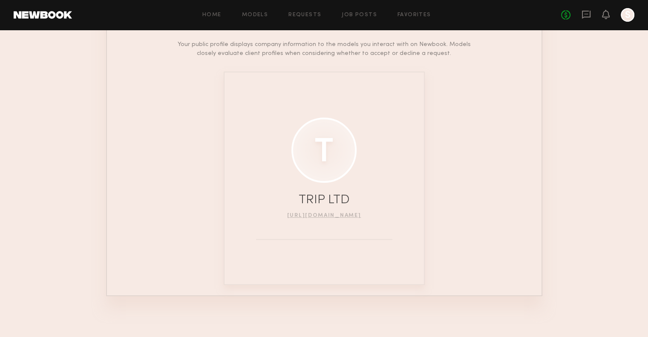
scroll to position [107, 0]
click at [321, 213] on link "[URL][DOMAIN_NAME]" at bounding box center [324, 213] width 74 height 5
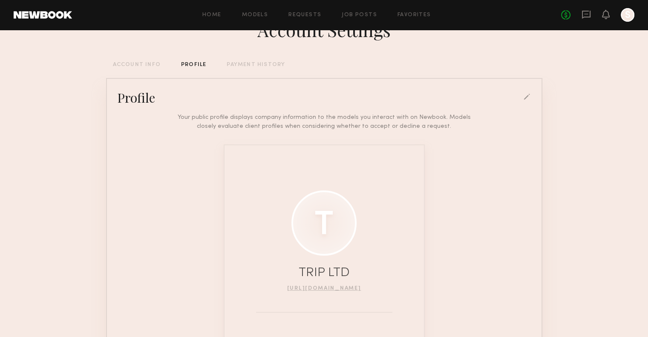
scroll to position [0, 0]
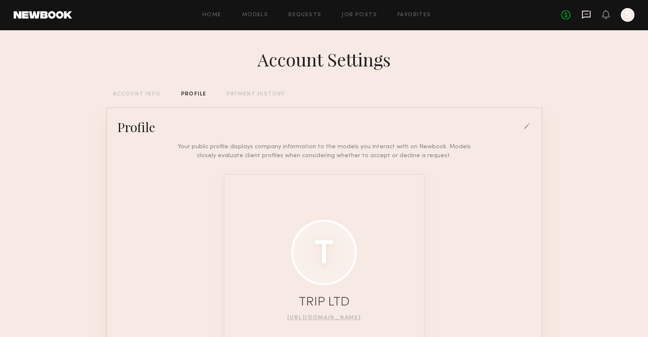
click at [586, 11] on icon at bounding box center [586, 15] width 9 height 8
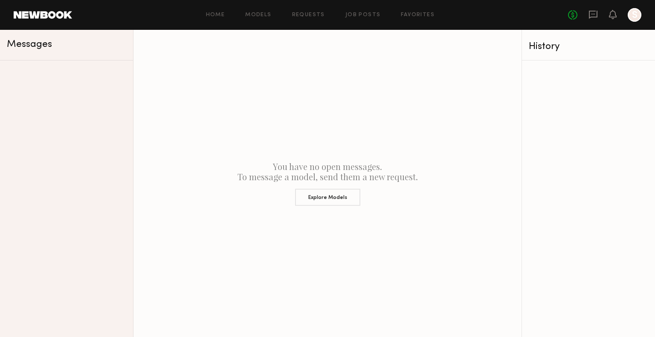
click at [638, 17] on div at bounding box center [634, 15] width 14 height 14
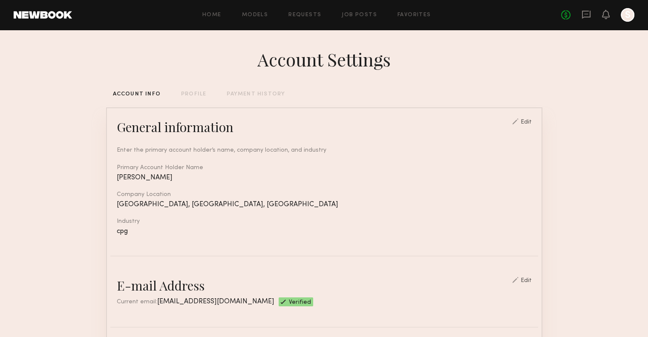
click at [196, 93] on div "PROFILE" at bounding box center [193, 95] width 25 height 6
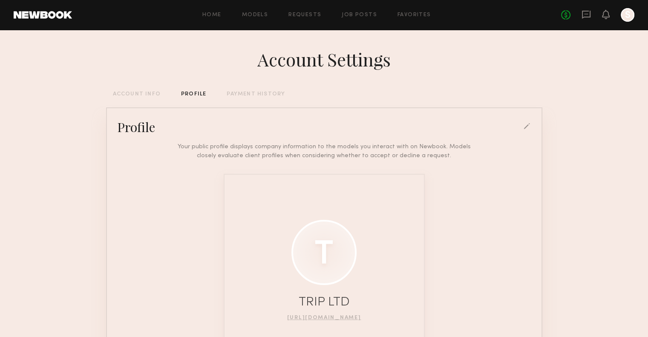
click at [523, 128] on div "Profile" at bounding box center [324, 126] width 428 height 17
click at [525, 129] on div at bounding box center [528, 127] width 8 height 8
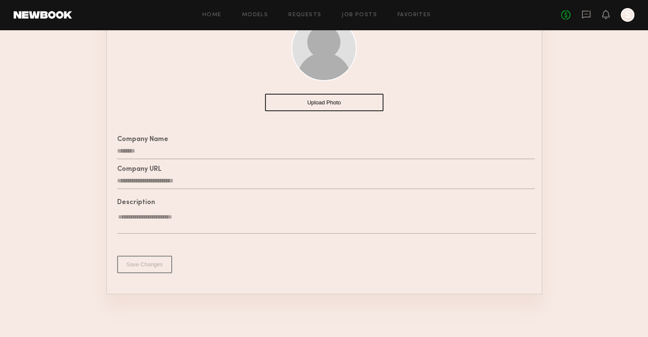
scroll to position [160, 0]
click at [207, 150] on input "********" at bounding box center [326, 151] width 418 height 16
drag, startPoint x: 207, startPoint y: 150, endPoint x: 130, endPoint y: 146, distance: 77.2
click at [130, 146] on input "********" at bounding box center [326, 151] width 418 height 16
type input "**********"
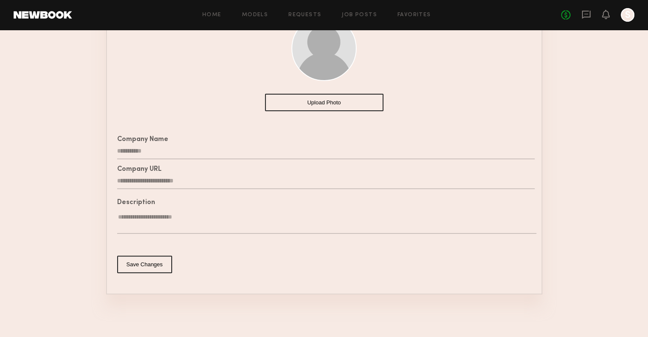
click at [372, 104] on button "Upload Photo" at bounding box center [324, 102] width 118 height 17
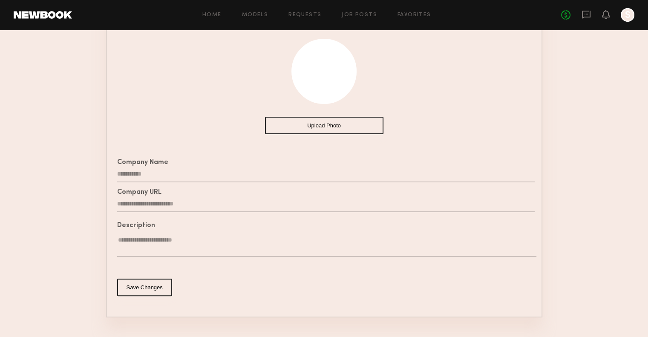
scroll to position [118, 0]
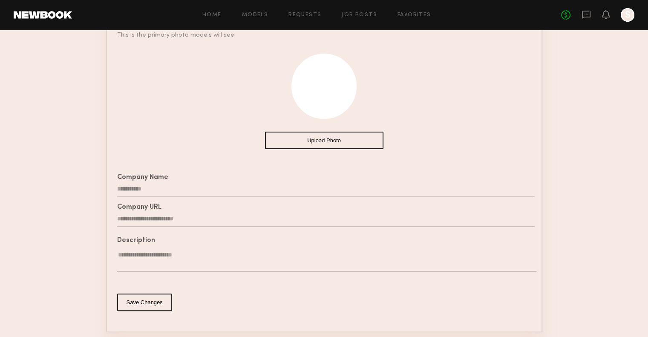
click at [144, 303] on button "Save Changes" at bounding box center [144, 302] width 55 height 17
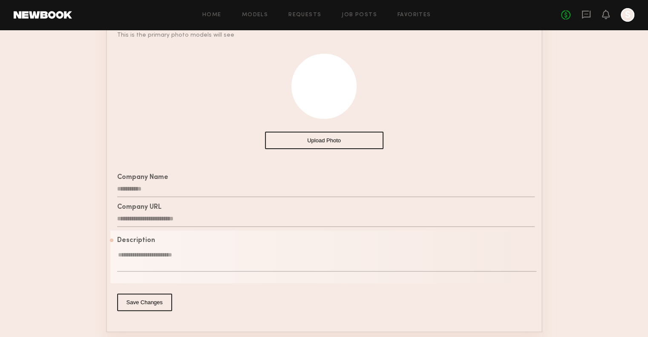
click at [158, 311] on button "Save Changes" at bounding box center [144, 302] width 55 height 17
click at [145, 309] on button "Save Changes" at bounding box center [144, 302] width 55 height 17
click at [172, 250] on div "Description" at bounding box center [326, 258] width 418 height 43
click at [172, 268] on textarea at bounding box center [326, 261] width 419 height 21
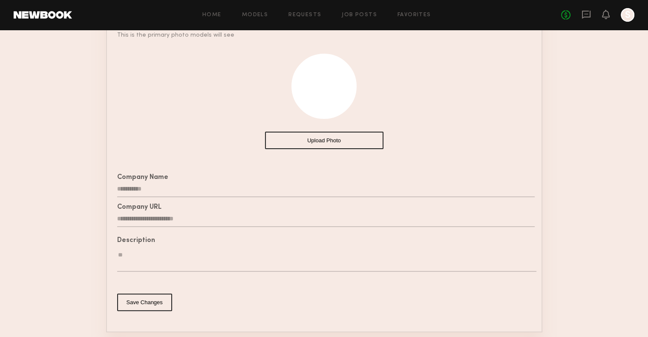
type textarea "*"
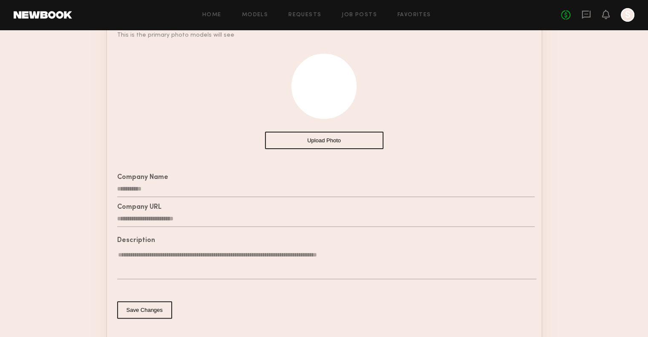
drag, startPoint x: 459, startPoint y: 267, endPoint x: 34, endPoint y: 284, distance: 425.2
click at [34, 284] on section "**********" at bounding box center [324, 147] width 648 height 470
drag, startPoint x: 370, startPoint y: 260, endPoint x: 358, endPoint y: 265, distance: 13.0
click at [370, 260] on textarea "**********" at bounding box center [326, 265] width 419 height 29
drag, startPoint x: 349, startPoint y: 262, endPoint x: 395, endPoint y: 309, distance: 66.0
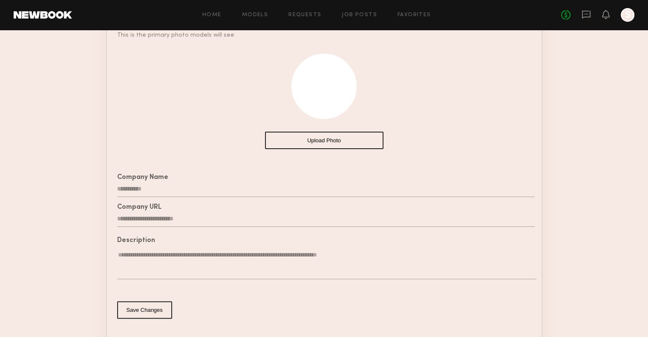
click at [349, 263] on textarea "**********" at bounding box center [326, 265] width 419 height 29
type textarea "**********"
click at [156, 317] on button "Save Changes" at bounding box center [144, 309] width 55 height 17
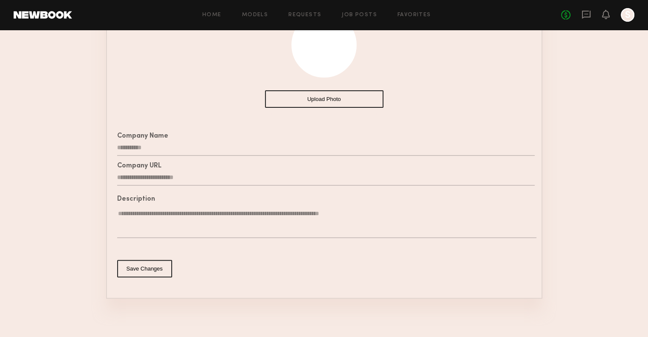
scroll to position [168, 0]
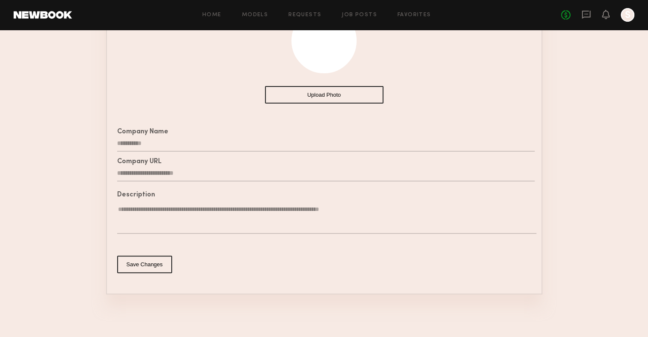
click at [136, 257] on button "Save Changes" at bounding box center [144, 264] width 55 height 17
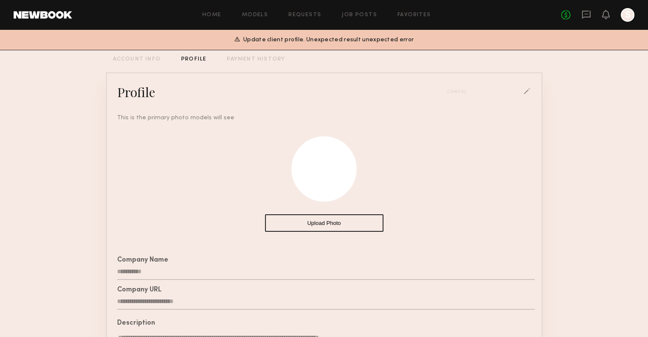
scroll to position [0, 0]
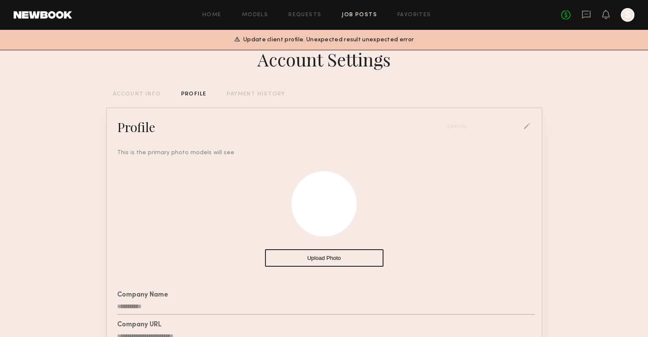
click at [358, 15] on link "Job Posts" at bounding box center [359, 15] width 35 height 6
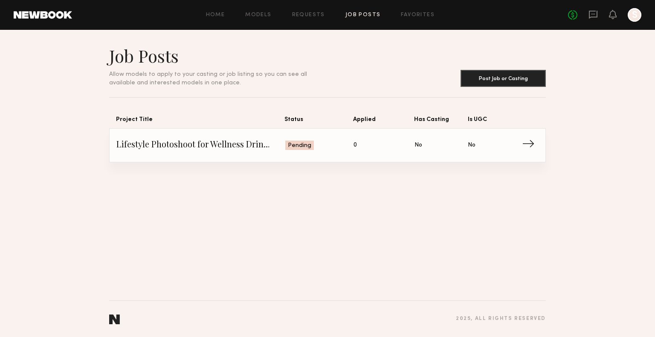
click at [255, 151] on link "Lifestyle Photoshoot for Wellness Drink Brand Status: Pending Applied: 0 Has Ca…" at bounding box center [327, 145] width 422 height 33
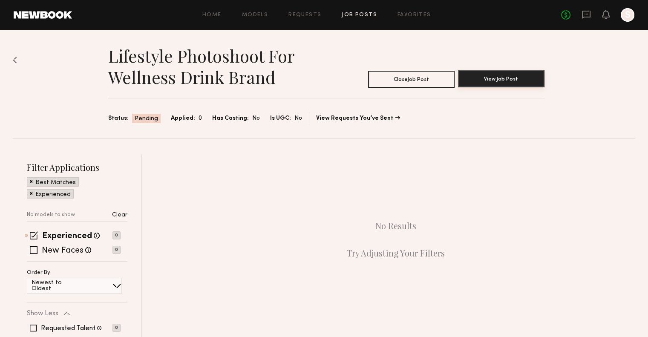
click at [493, 76] on button "View Job Post" at bounding box center [501, 78] width 87 height 17
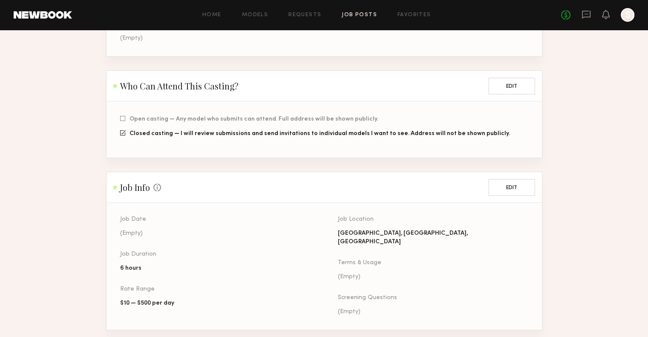
scroll to position [213, 0]
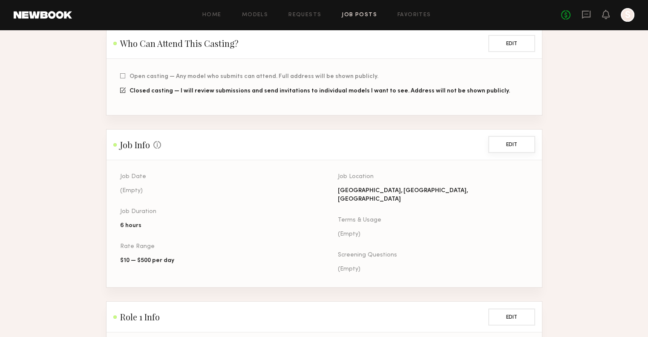
click at [501, 144] on button "Edit" at bounding box center [511, 144] width 47 height 17
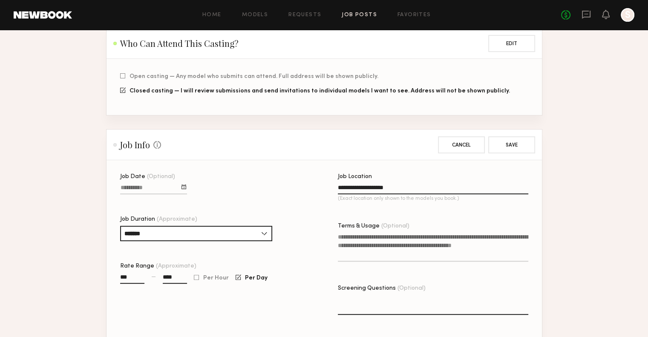
click at [185, 187] on div at bounding box center [184, 187] width 5 height 5
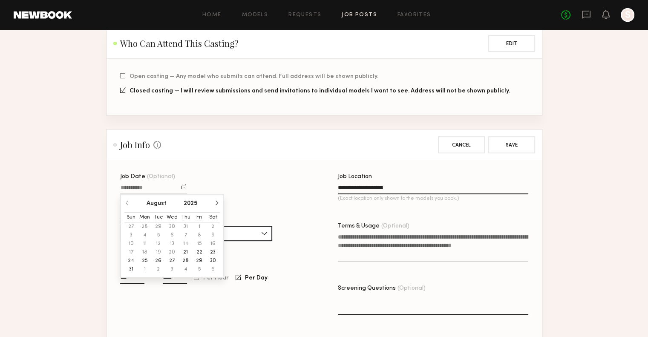
click at [184, 263] on button "28" at bounding box center [186, 261] width 14 height 9
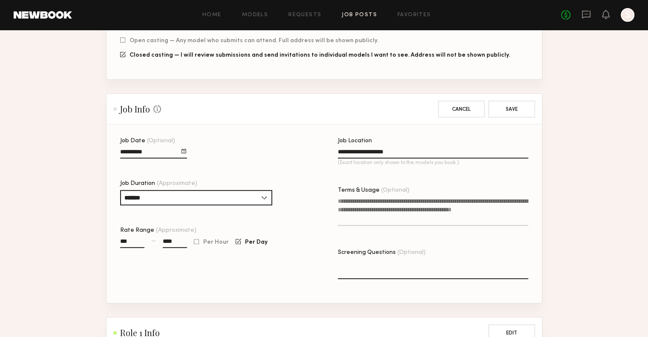
scroll to position [341, 0]
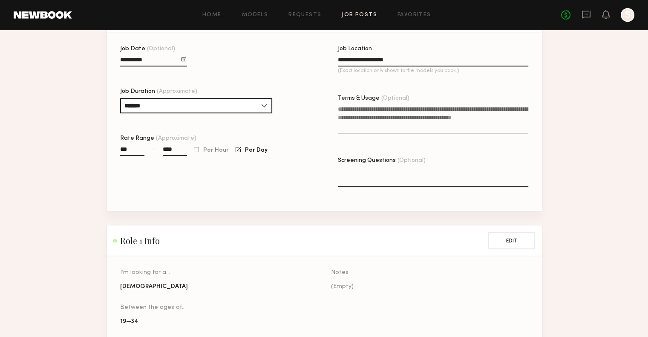
click at [382, 132] on textarea "Terms & Usage (Optional)" at bounding box center [433, 119] width 190 height 29
click at [465, 124] on textarea "Terms & Usage (Optional)" at bounding box center [433, 119] width 190 height 29
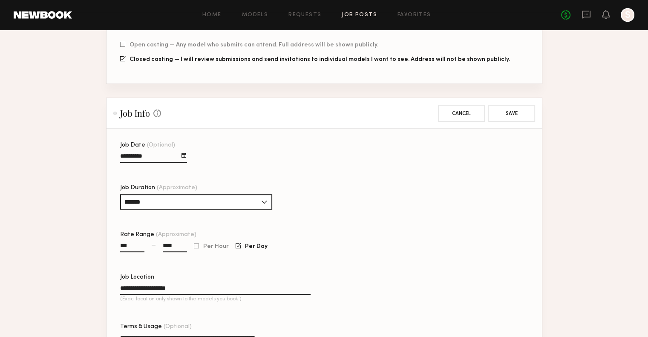
scroll to position [202, 0]
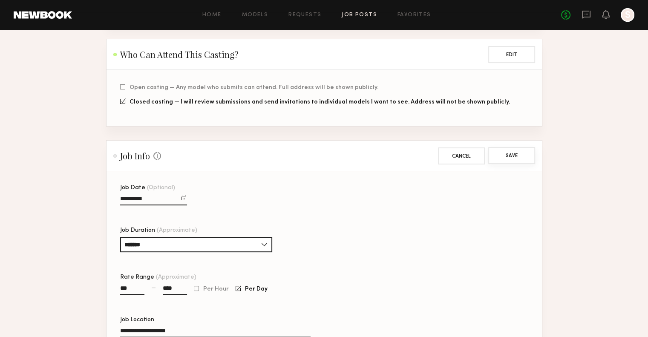
type textarea "**********"
click at [515, 159] on button "Save" at bounding box center [511, 155] width 47 height 17
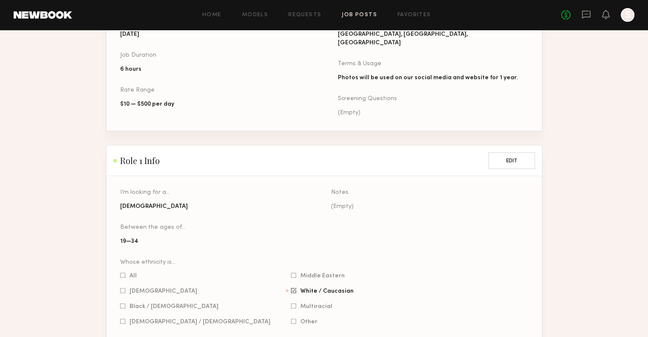
scroll to position [372, 0]
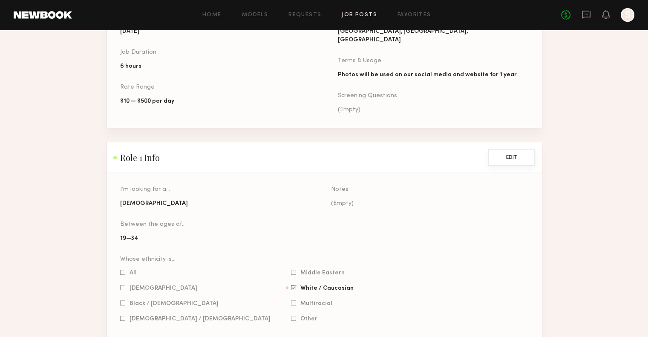
click at [520, 149] on button "Edit" at bounding box center [511, 157] width 47 height 17
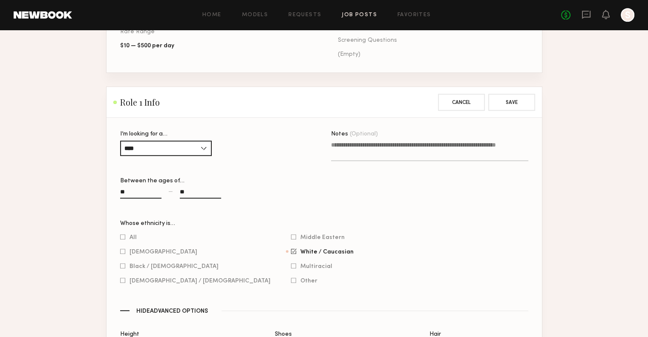
scroll to position [500, 0]
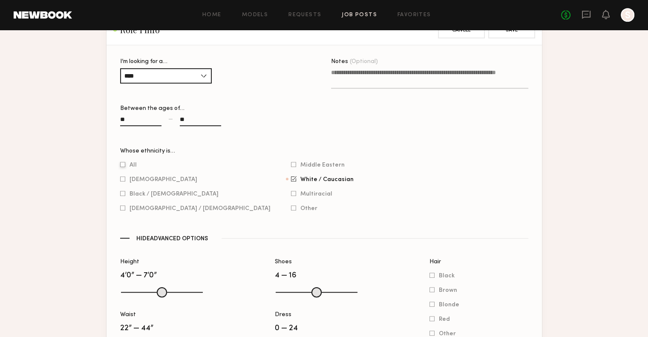
click at [130, 166] on span "All" at bounding box center [133, 165] width 7 height 4
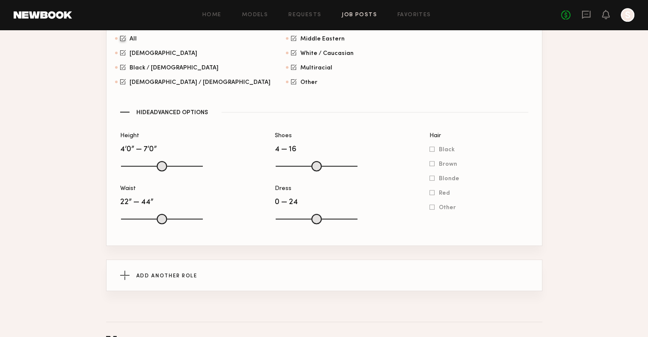
scroll to position [628, 0]
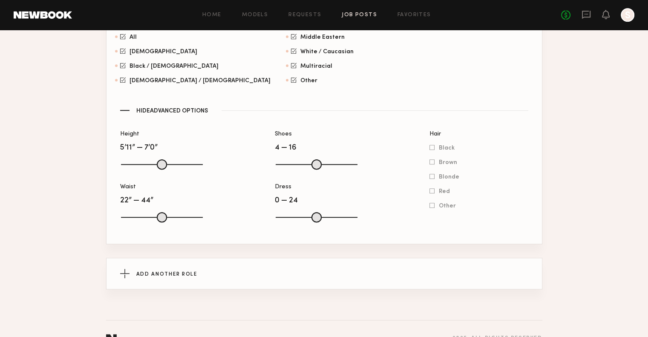
drag, startPoint x: 127, startPoint y: 167, endPoint x: 171, endPoint y: 164, distance: 44.5
type input "**"
click at [171, 164] on input "Height" at bounding box center [162, 164] width 82 height 10
click at [443, 193] on span "Red" at bounding box center [444, 191] width 11 height 4
click at [443, 179] on span "Blonde" at bounding box center [449, 177] width 20 height 4
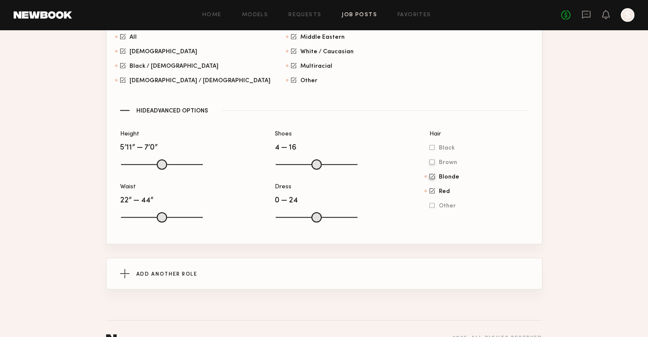
click at [443, 164] on span "Brown" at bounding box center [448, 162] width 18 height 4
click at [442, 208] on span "Other" at bounding box center [447, 206] width 17 height 4
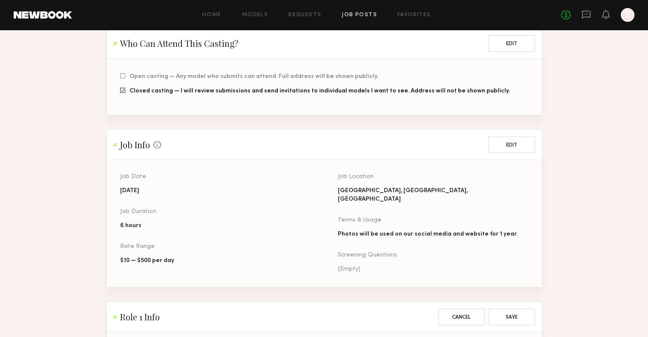
scroll to position [354, 0]
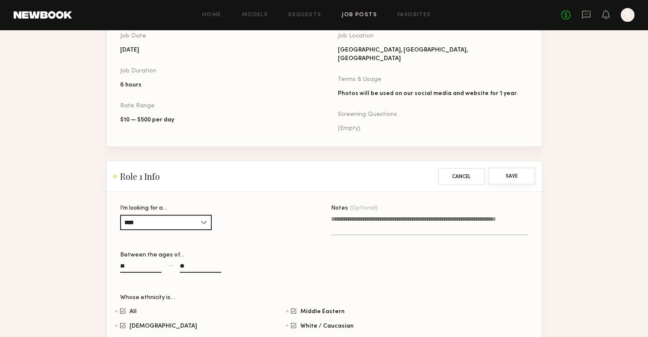
click at [499, 167] on button "Save" at bounding box center [511, 175] width 47 height 17
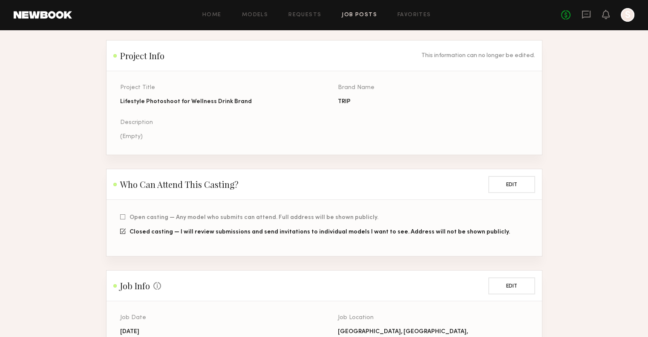
scroll to position [0, 0]
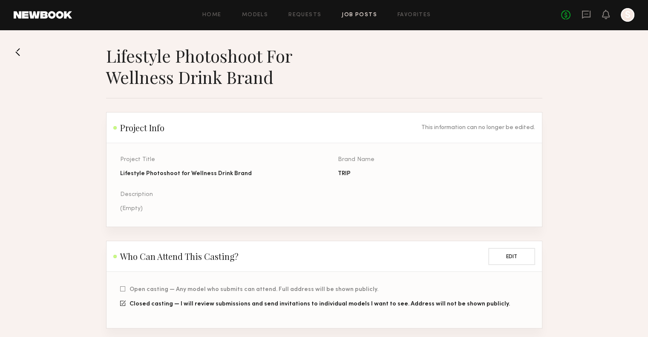
click at [20, 51] on button at bounding box center [21, 52] width 14 height 14
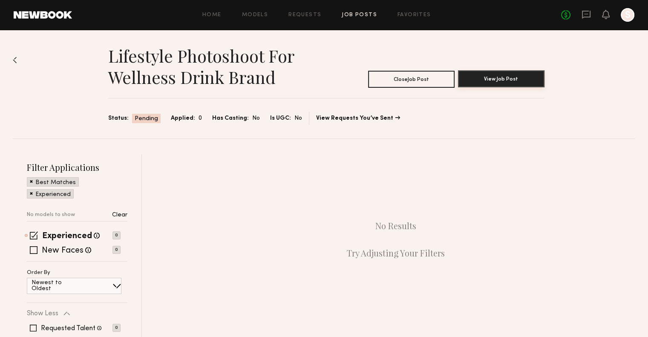
click at [499, 78] on button "View Job Post" at bounding box center [501, 78] width 87 height 17
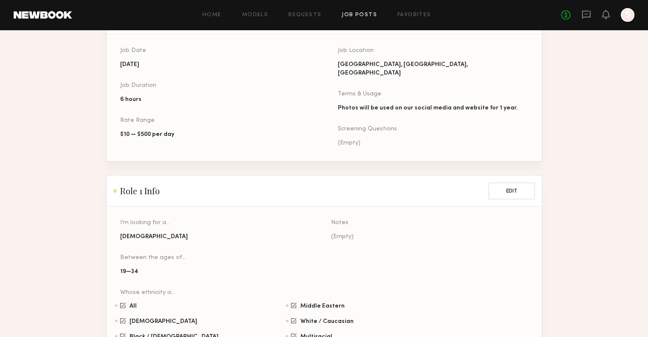
scroll to position [185, 0]
